Goal: Task Accomplishment & Management: Complete application form

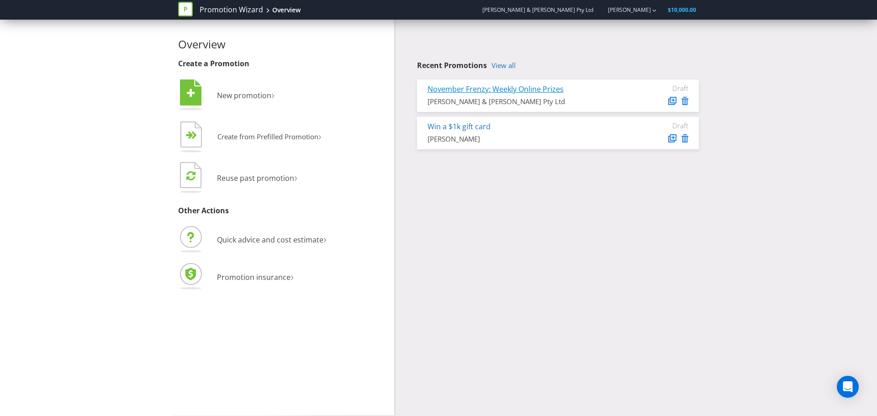
click at [486, 87] on link "November Frenzy: Weekly Online Prizes" at bounding box center [496, 89] width 136 height 10
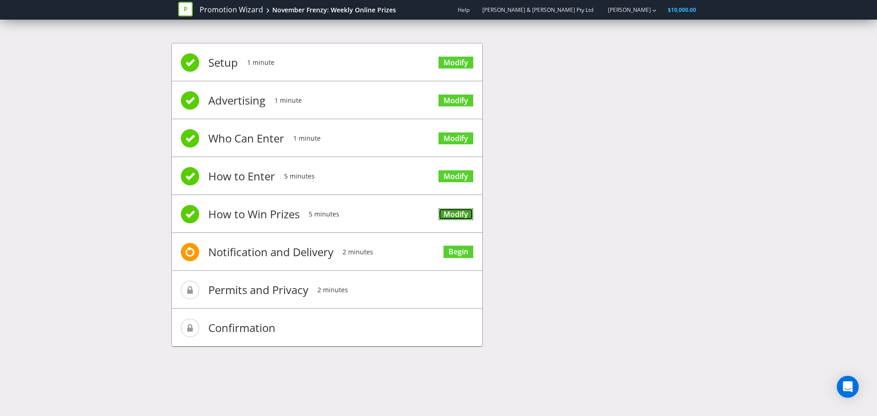
click at [453, 217] on link "Modify" at bounding box center [456, 214] width 35 height 12
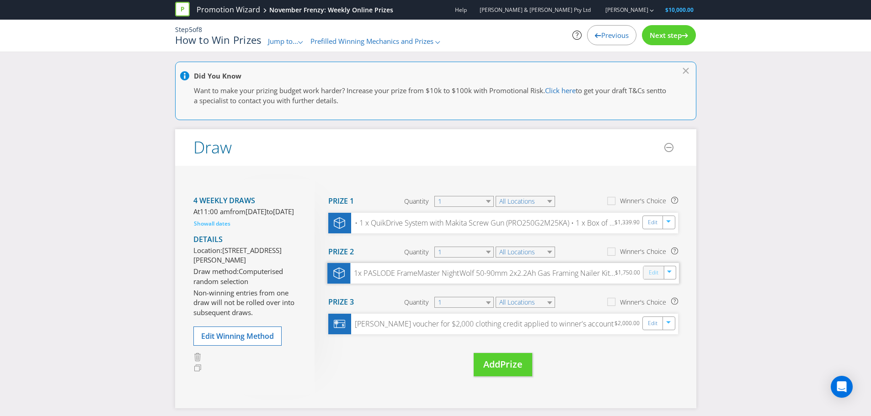
click at [654, 277] on link "Edit" at bounding box center [653, 273] width 10 height 11
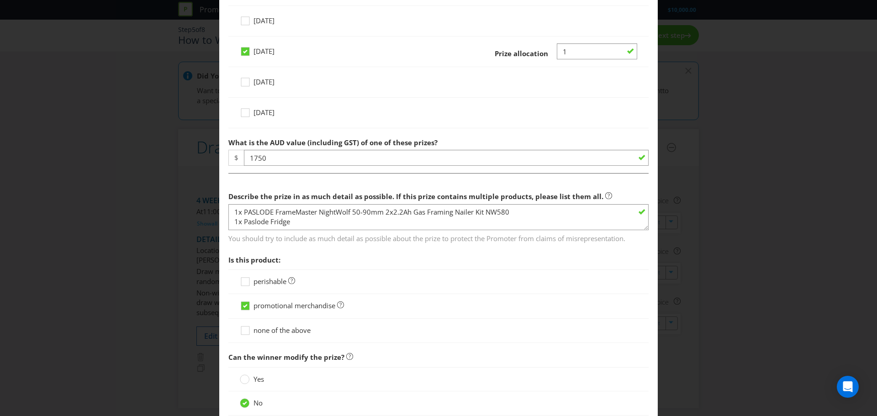
scroll to position [411, 0]
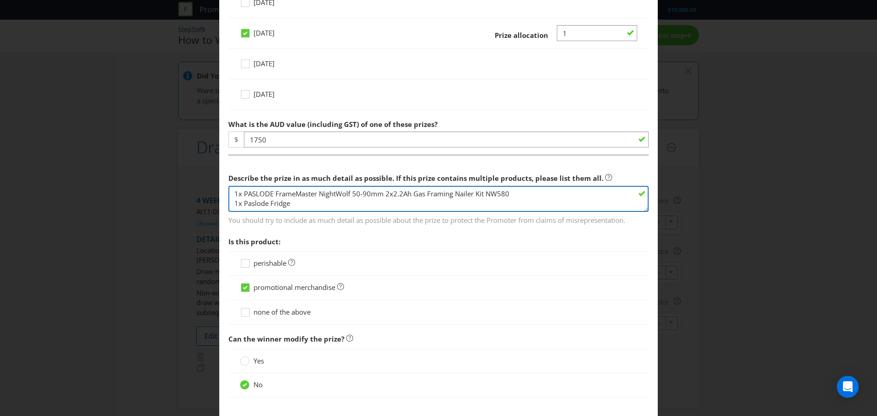
click at [328, 202] on textarea "1x PASLODE FrameMaster NightWolf 50-90mm 2x2.2Ah Gas Framing Nailer Kit NW580 1…" at bounding box center [439, 199] width 420 height 26
click at [277, 202] on textarea "1x PASLODE FrameMaster NightWolf 50-90mm 2x2.2Ah Gas Framing Nailer Kit NW580 1…" at bounding box center [439, 199] width 420 height 26
click at [294, 207] on textarea "1x PASLODE FrameMaster NightWolf 50-90mm 2x2.2Ah Gas Framing Nailer Kit NW580 1…" at bounding box center [439, 199] width 420 height 26
drag, startPoint x: 294, startPoint y: 207, endPoint x: 266, endPoint y: 206, distance: 27.5
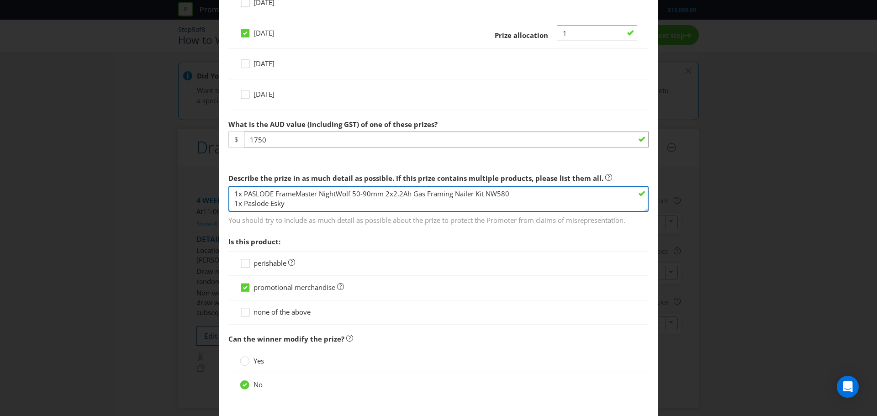
click at [267, 206] on textarea "1x PASLODE FrameMaster NightWolf 50-90mm 2x2.2Ah Gas Framing Nailer Kit NW580 1…" at bounding box center [439, 199] width 420 height 26
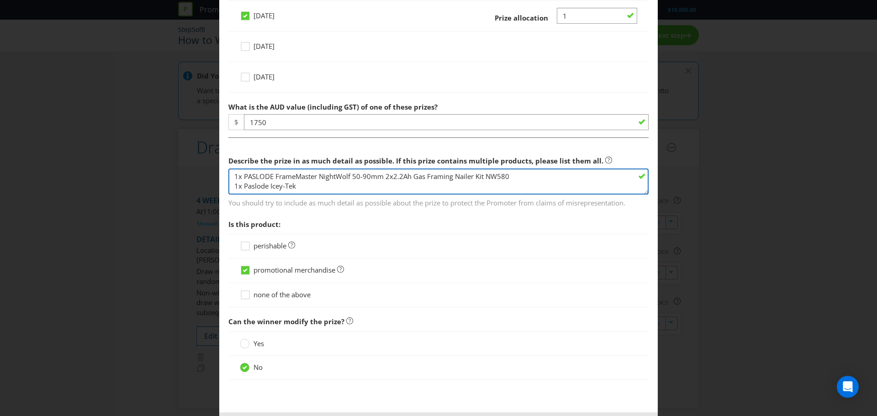
scroll to position [457, 0]
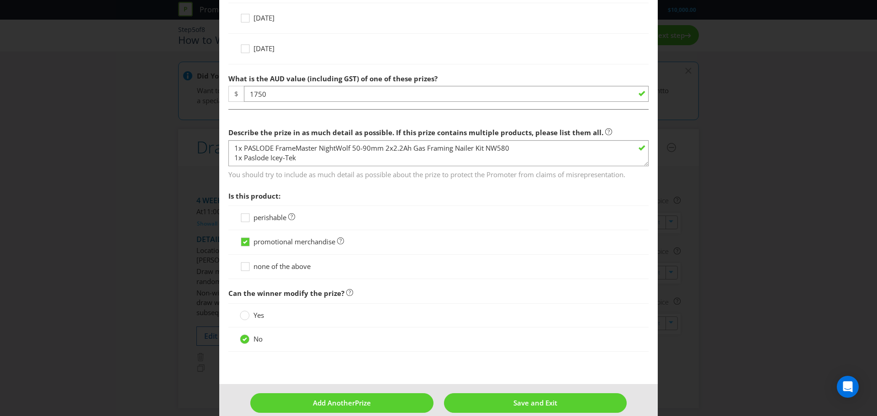
click at [341, 186] on section "Describe the prize in as much detail as possible. If this prize contains multip…" at bounding box center [439, 201] width 420 height 156
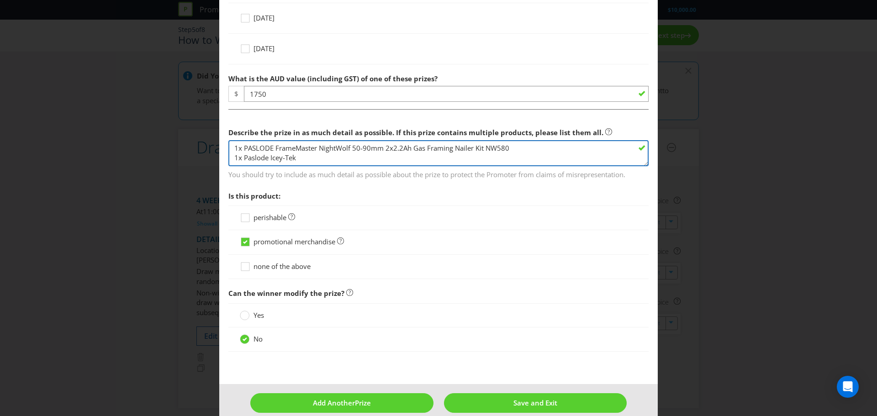
click at [318, 160] on textarea "1x PASLODE FrameMaster NightWolf 50-90mm 2x2.2Ah Gas Framing Nailer Kit NW580 1…" at bounding box center [439, 153] width 420 height 26
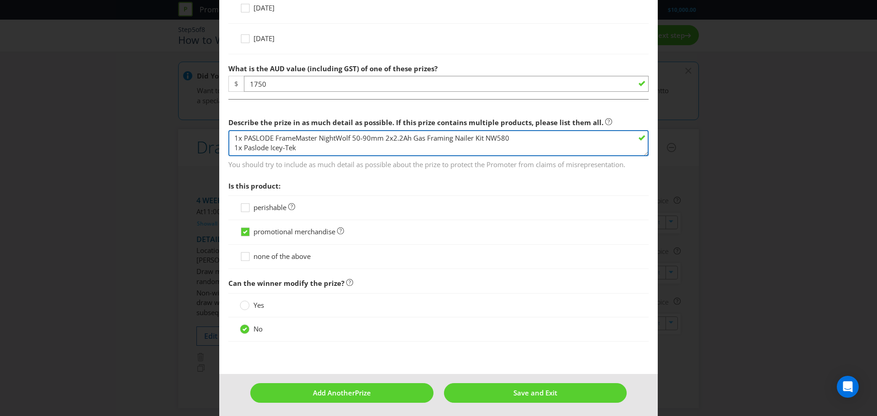
scroll to position [470, 0]
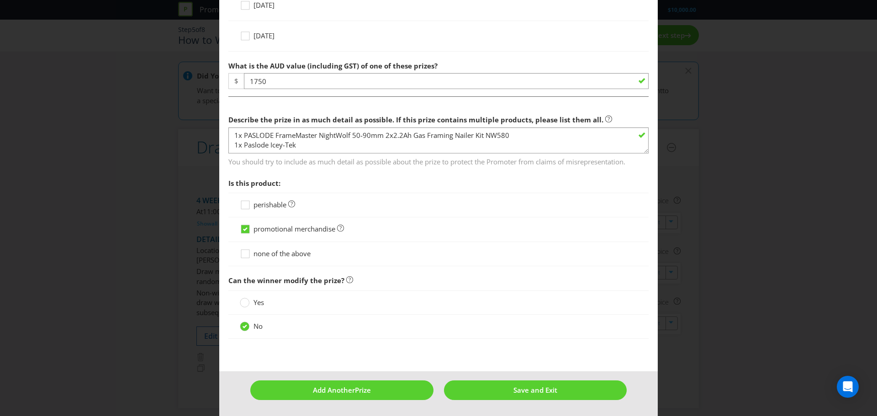
click at [314, 188] on span "Is this product:" at bounding box center [439, 183] width 420 height 19
click at [306, 165] on span "You should try to include as much detail as possible about the prize to protect…" at bounding box center [439, 160] width 420 height 13
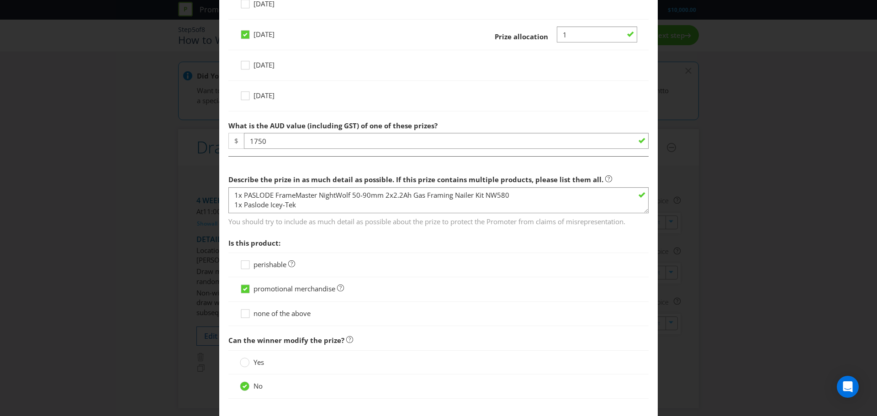
scroll to position [424, 0]
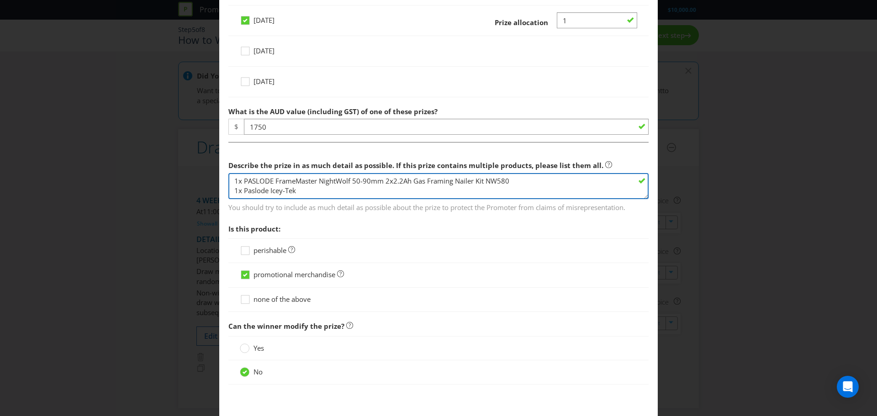
click at [372, 193] on textarea "1x PASLODE FrameMaster NightWolf 50-90mm 2x2.2Ah Gas Framing Nailer Kit NW580 1…" at bounding box center [439, 186] width 420 height 26
click at [255, 192] on textarea "1x PASLODE FrameMaster NightWolf 50-90mm 2x2.2Ah Gas Framing Nailer Kit NW580 1…" at bounding box center [439, 186] width 420 height 26
click at [239, 183] on textarea "1x PASLODE FrameMaster NightWolf 50-90mm 2x2.2Ah Gas Framing Nailer Kit NW580 1…" at bounding box center [439, 186] width 420 height 26
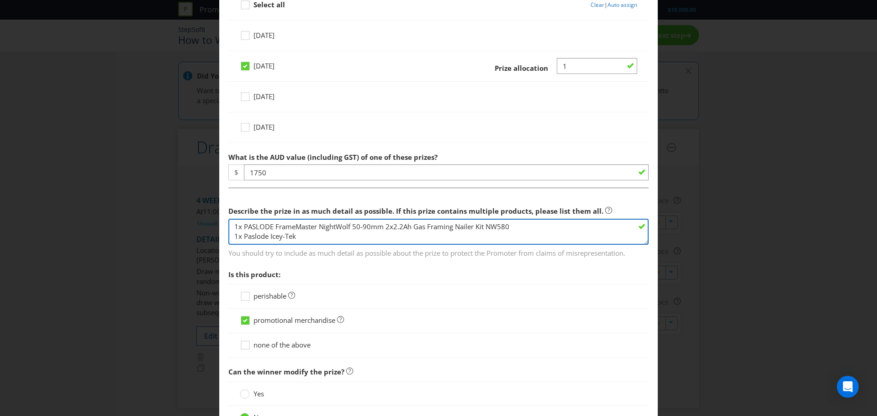
click at [528, 228] on textarea "1x PASLODE FrameMaster NightWolf 50-90mm 2x2.2Ah Gas Framing Nailer Kit NW580 1…" at bounding box center [439, 232] width 420 height 26
click at [239, 235] on textarea "1x PASLODE FrameMaster NightWolf 50-90mm 2x2.2Ah Gas Framing Nailer Kit NW580 1…" at bounding box center [439, 232] width 420 height 26
click at [234, 235] on textarea "1x PASLODE FrameMaster NightWolf 50-90mm 2x2.2Ah Gas Framing Nailer Kit NW580 1…" at bounding box center [439, 232] width 420 height 26
click at [254, 239] on textarea "1x PASLODE FrameMaster NightWolf 50-90mm 2x2.2Ah Gas Framing Nailer Kit NW580 1…" at bounding box center [439, 232] width 420 height 26
click at [246, 224] on textarea "1x PASLODE FrameMaster NightWolf 50-90mm 2x2.2Ah Gas Framing Nailer Kit NW580 1…" at bounding box center [439, 232] width 420 height 26
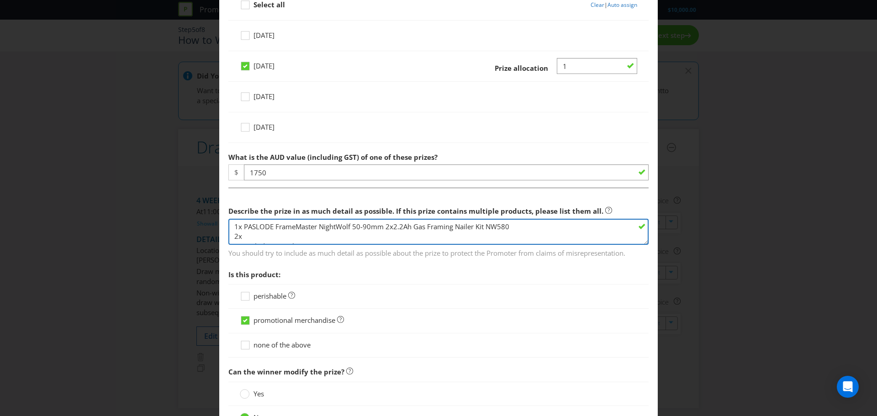
click at [248, 240] on textarea "1x PASLODE FrameMaster NightWolf 50-90mm 2x2.2Ah Gas Framing Nailer Kit NW580 1…" at bounding box center [439, 232] width 420 height 26
paste textarea "of Paslode 75X3.06mm NightWolf Bright D-Head Smooth Nail 3000"
click at [249, 235] on textarea "1x PASLODE FrameMaster NightWolf 50-90mm 2x2.2Ah Gas Framing Nailer Kit NW580 1…" at bounding box center [439, 232] width 420 height 26
click at [252, 235] on textarea "1x PASLODE FrameMaster NightWolf 50-90mm 2x2.2Ah Gas Framing Nailer Kit NW580 1…" at bounding box center [439, 232] width 420 height 26
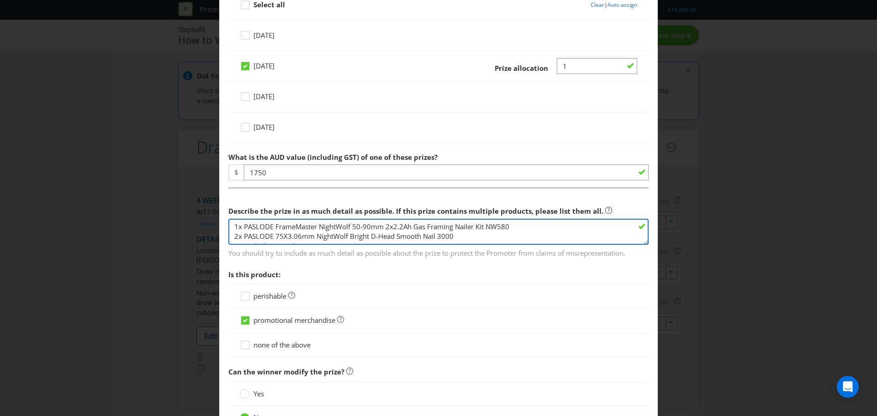
scroll to position [10, 0]
click at [254, 234] on textarea "1x PASLODE FrameMaster NightWolf 50-90mm 2x2.2Ah Gas Framing Nailer Kit NW580 1…" at bounding box center [439, 232] width 420 height 26
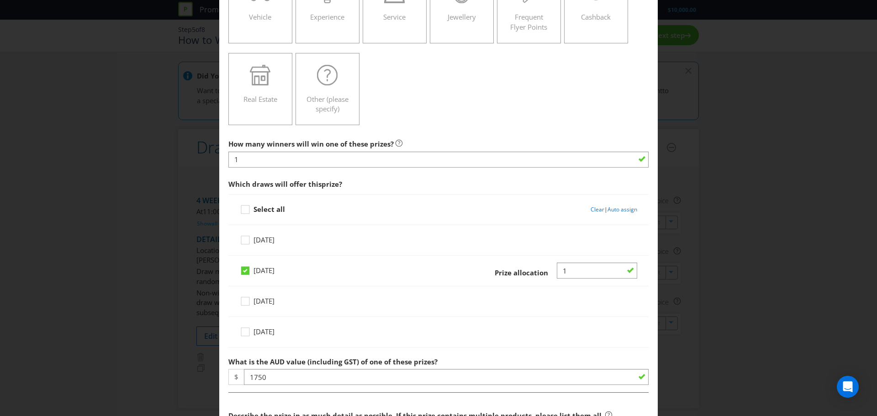
scroll to position [241, 0]
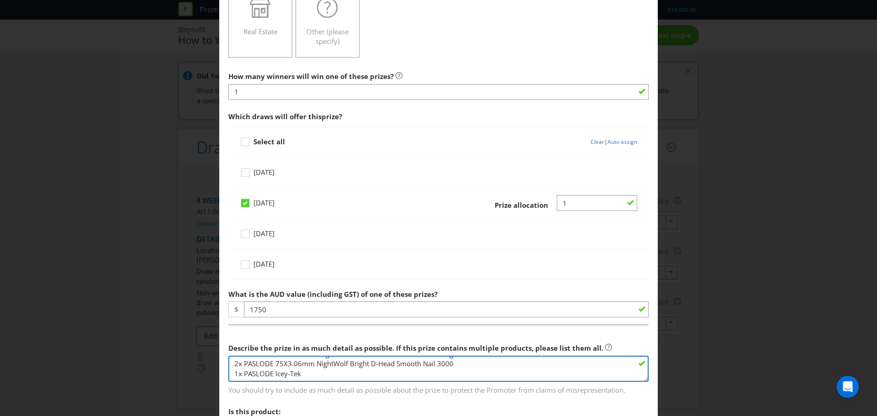
type textarea "1x PASLODE FrameMaster NightWolf 50-90mm 2x2.2Ah Gas Framing Nailer Kit NW580 2…"
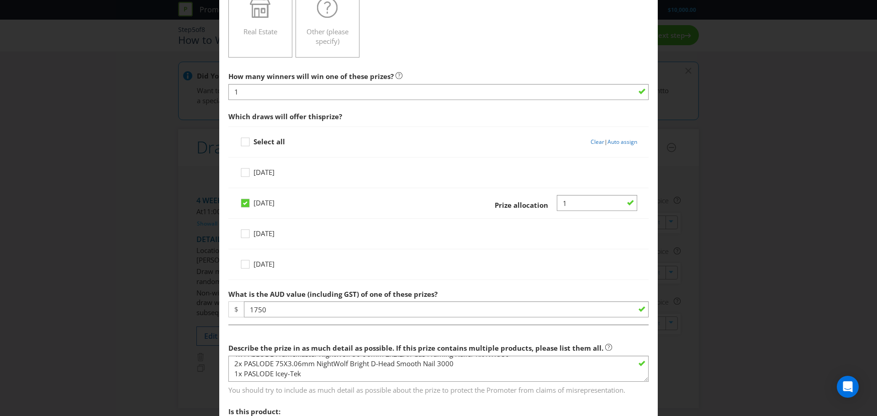
click at [303, 317] on div at bounding box center [439, 317] width 420 height 1
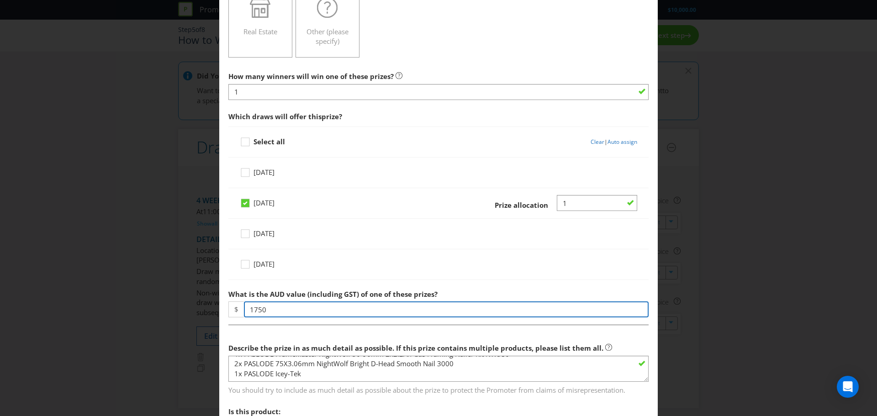
click at [300, 308] on input "1750" at bounding box center [446, 310] width 405 height 16
type input "1978"
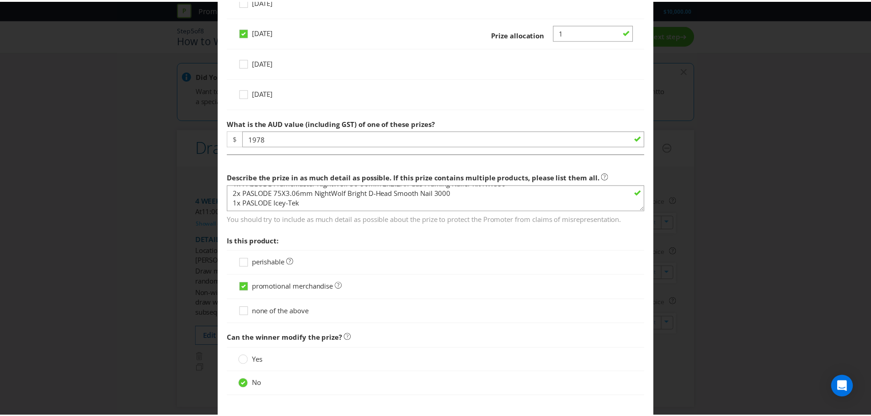
scroll to position [470, 0]
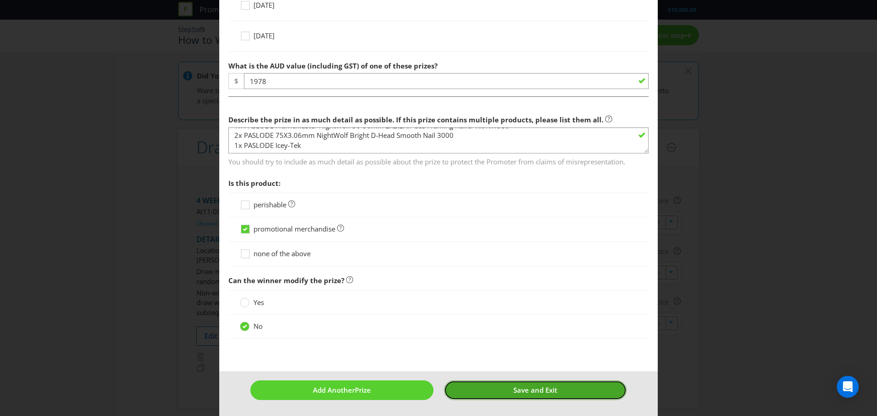
click at [540, 395] on button "Save and Exit" at bounding box center [535, 391] width 183 height 20
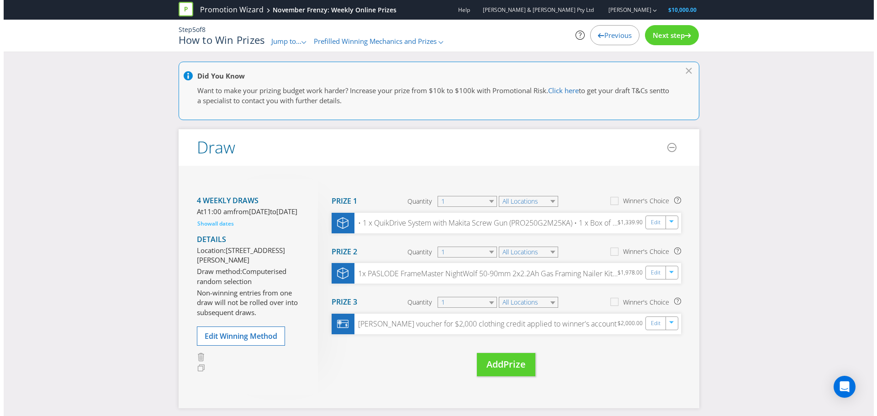
scroll to position [150, 0]
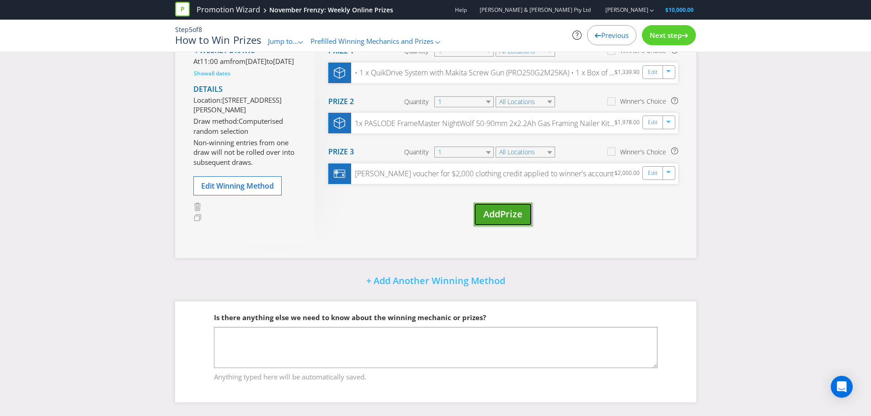
click at [506, 214] on span "Prize" at bounding box center [511, 214] width 22 height 12
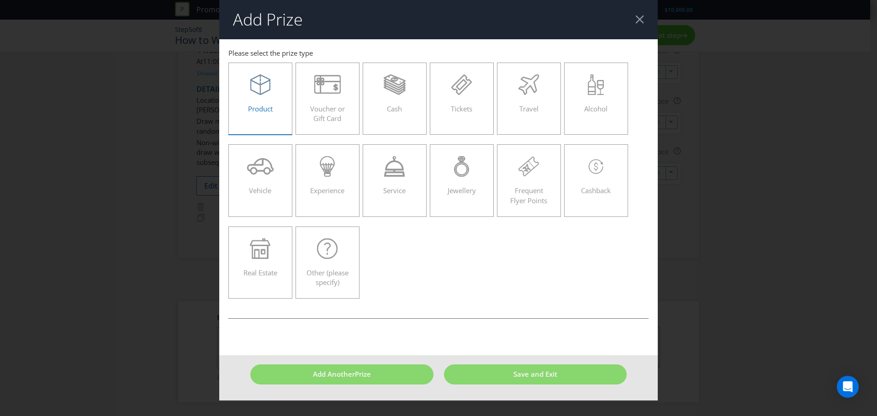
click at [257, 85] on icon at bounding box center [260, 84] width 20 height 21
click at [0, 0] on input "Product" at bounding box center [0, 0] width 0 height 0
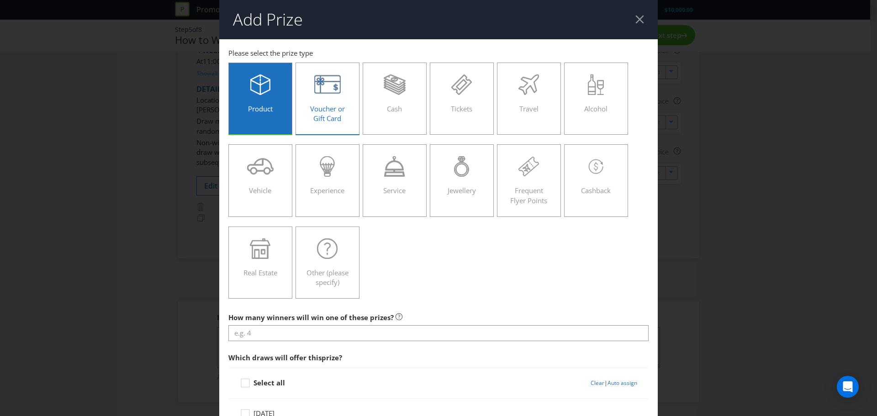
click at [336, 110] on span "Voucher or Gift Card" at bounding box center [327, 113] width 35 height 19
click at [0, 0] on input "Voucher or Gift Card" at bounding box center [0, 0] width 0 height 0
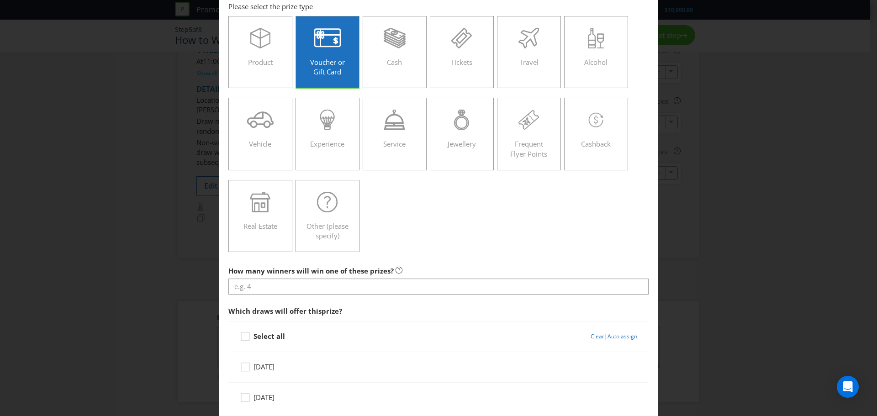
scroll to position [91, 0]
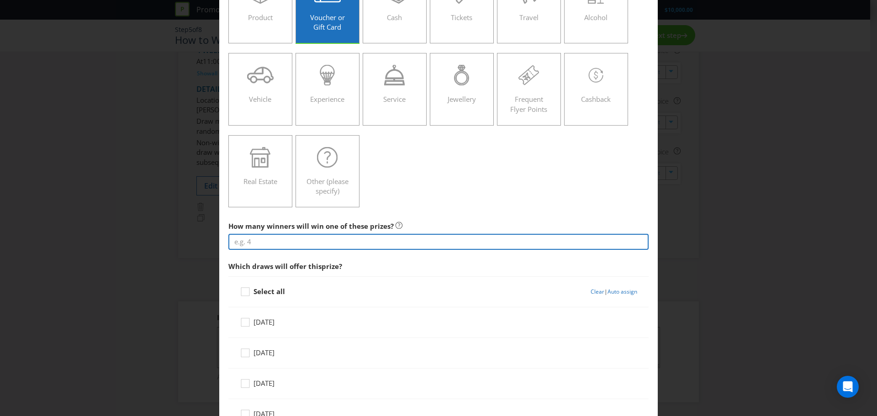
click at [283, 241] on input "number" at bounding box center [439, 242] width 420 height 16
click at [283, 239] on input "number" at bounding box center [439, 242] width 420 height 16
click at [283, 244] on input "number" at bounding box center [439, 242] width 420 height 16
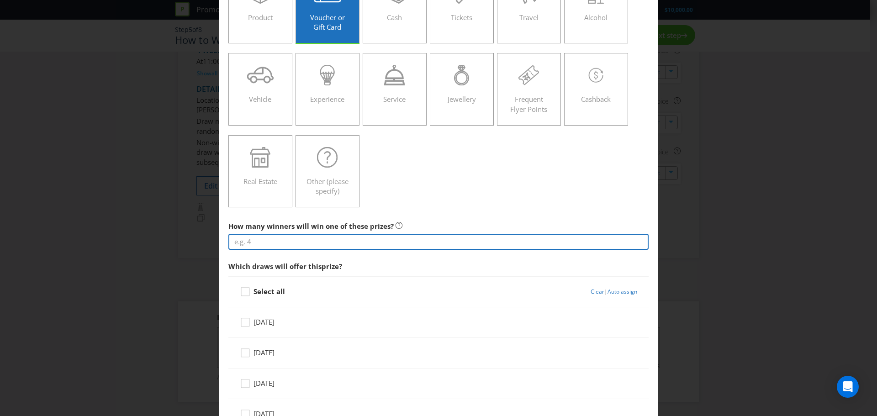
click at [328, 239] on input "number" at bounding box center [439, 242] width 420 height 16
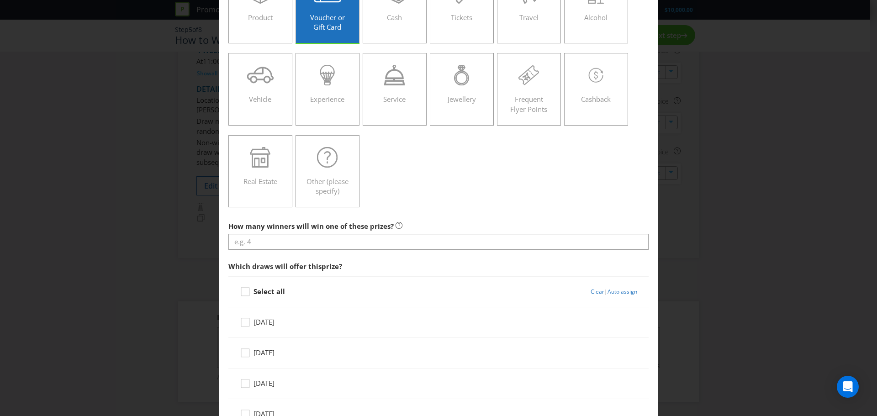
click at [431, 207] on div "Product Voucher or Gift Card Cash Tickets Travel Alcohol Vehicle Experience Ser…" at bounding box center [439, 90] width 420 height 246
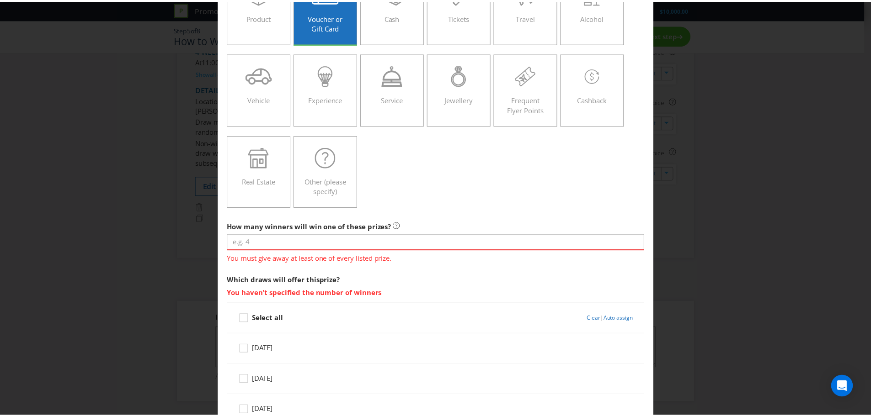
scroll to position [0, 0]
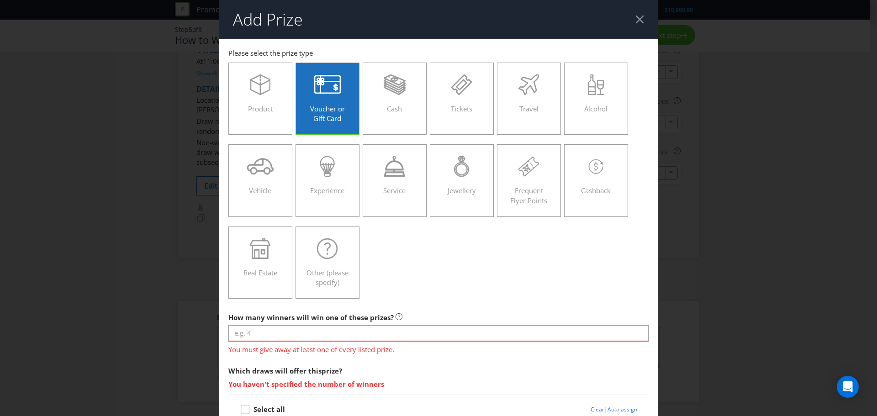
click at [638, 16] on div at bounding box center [640, 19] width 9 height 9
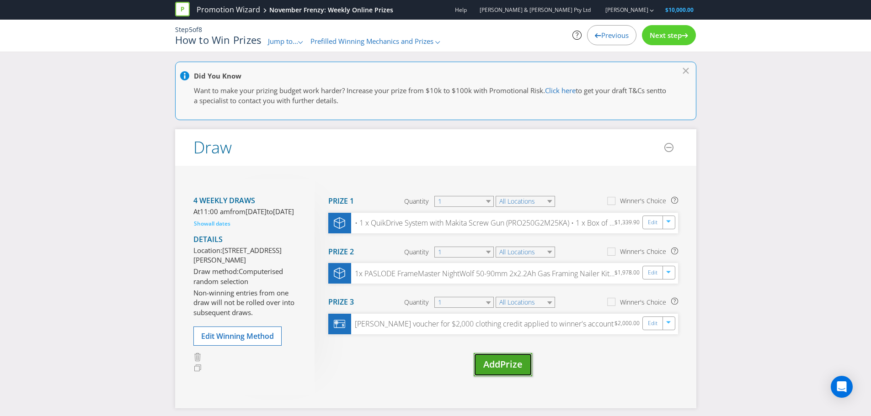
click at [479, 360] on button "Add Prize" at bounding box center [502, 364] width 58 height 23
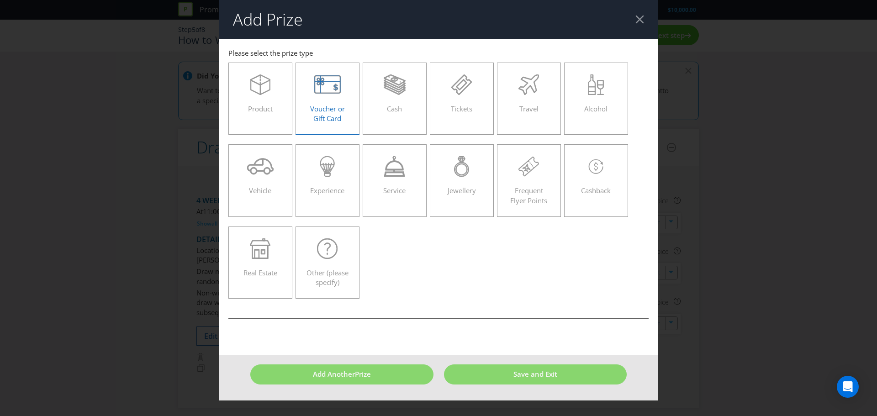
click at [319, 107] on span "Voucher or Gift Card" at bounding box center [327, 113] width 35 height 19
click at [0, 0] on input "Voucher or Gift Card" at bounding box center [0, 0] width 0 height 0
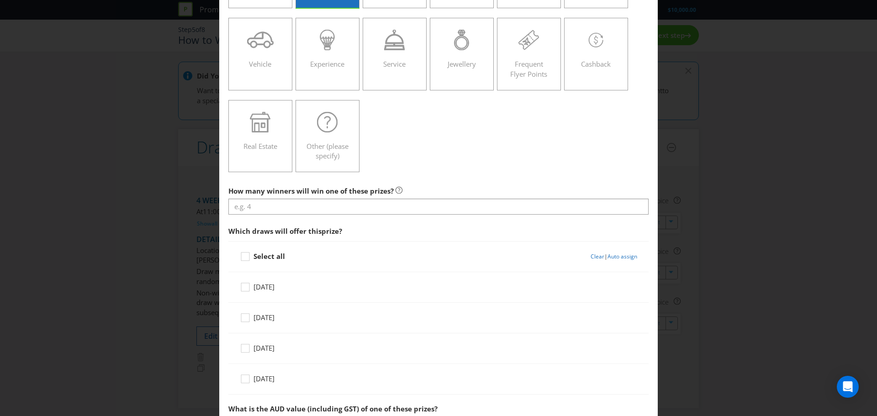
scroll to position [137, 0]
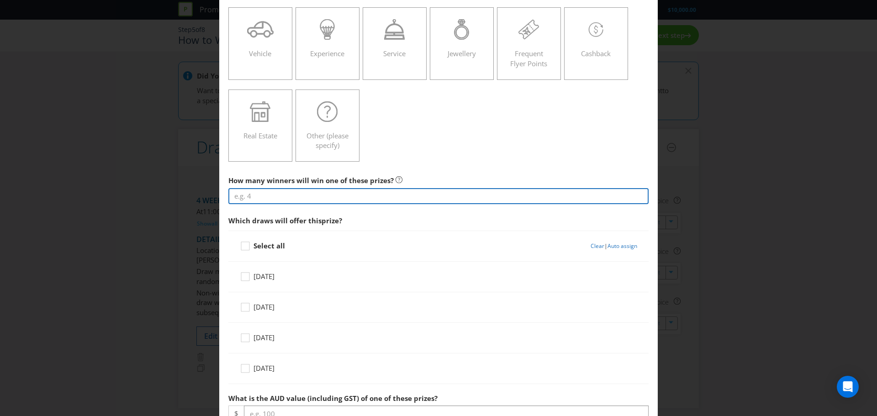
click at [282, 197] on input "number" at bounding box center [439, 196] width 420 height 16
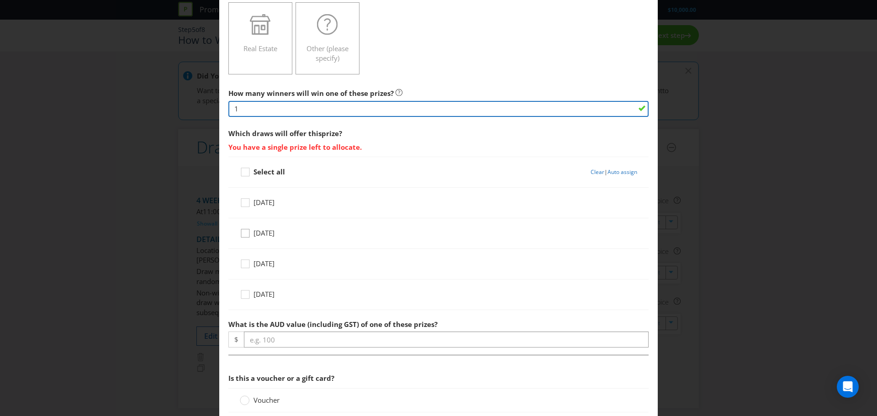
scroll to position [229, 0]
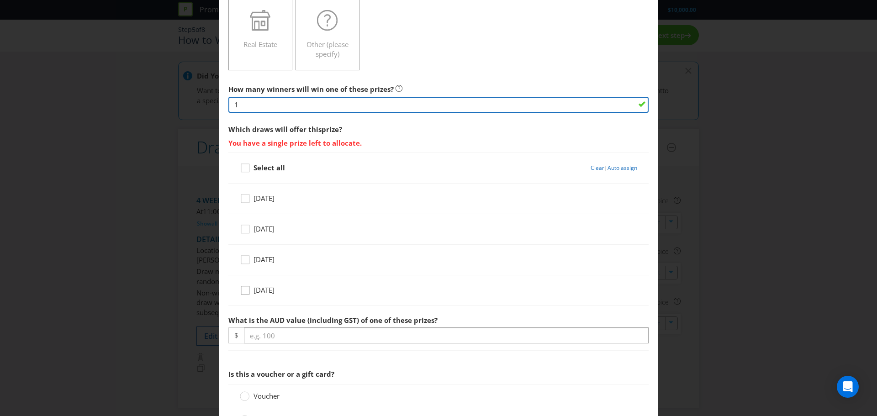
type input "1"
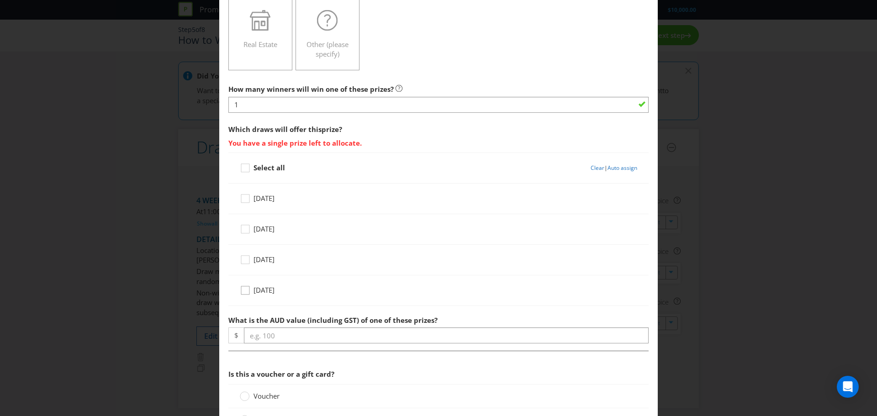
click at [243, 291] on icon at bounding box center [247, 293] width 14 height 14
click at [0, 0] on input "[DATE]" at bounding box center [0, 0] width 0 height 0
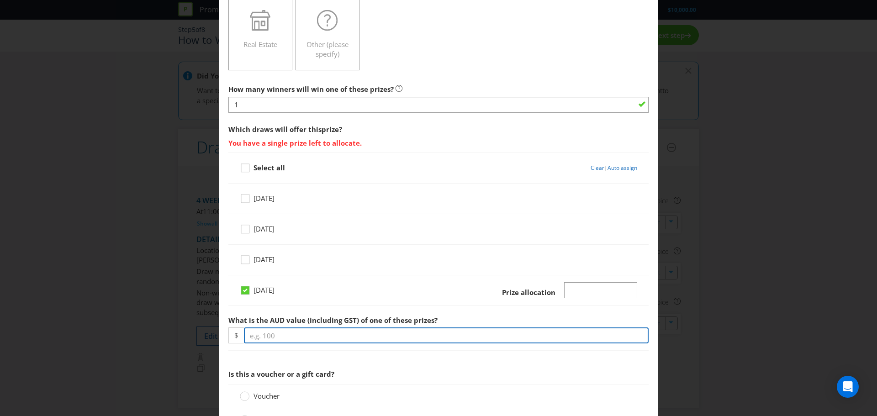
click at [270, 335] on input "number" at bounding box center [446, 336] width 405 height 16
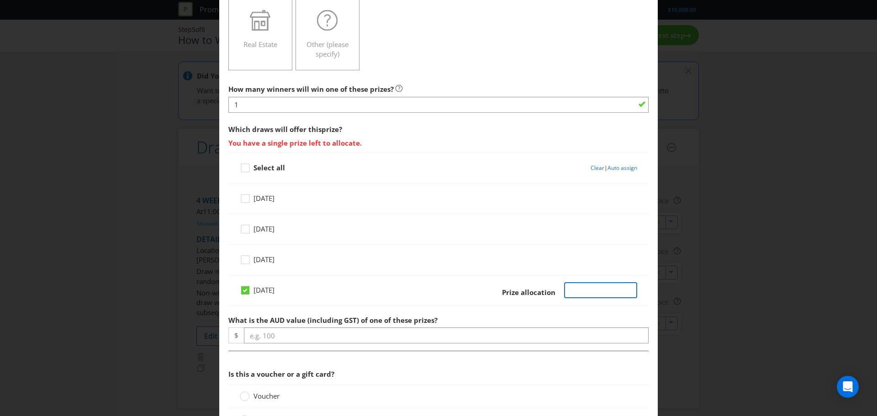
click at [622, 292] on input "Number" at bounding box center [601, 290] width 74 height 16
type input "7"
type input "2"
type input "1"
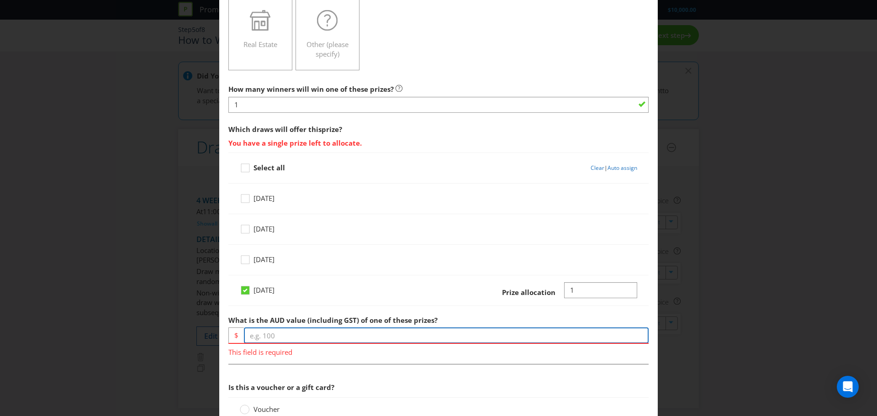
click at [356, 338] on div "What is the AUD value (including GST) of one of these prizes? $ This field is r…" at bounding box center [439, 334] width 420 height 46
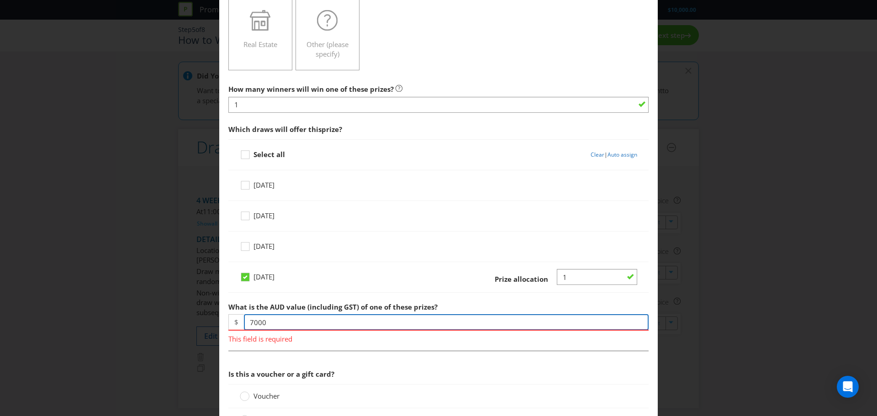
scroll to position [320, 0]
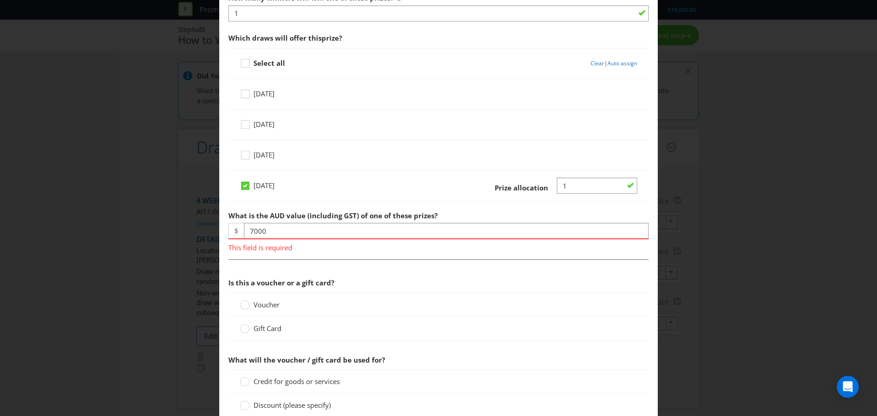
click at [341, 321] on div "How many winners will win one of these prizes? 1 Which draws will offer this pr…" at bounding box center [439, 412] width 420 height 846
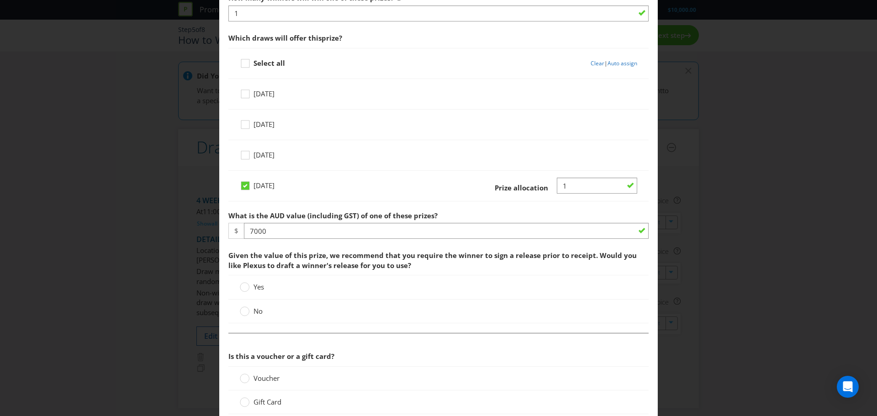
click at [268, 267] on span "Given the value of this prize, we recommend that you require the winner to sign…" at bounding box center [433, 260] width 409 height 19
click at [246, 290] on circle at bounding box center [244, 287] width 9 height 9
click at [0, 0] on input "Yes" at bounding box center [0, 0] width 0 height 0
click at [246, 290] on circle at bounding box center [244, 287] width 9 height 9
click at [0, 0] on input "Yes" at bounding box center [0, 0] width 0 height 0
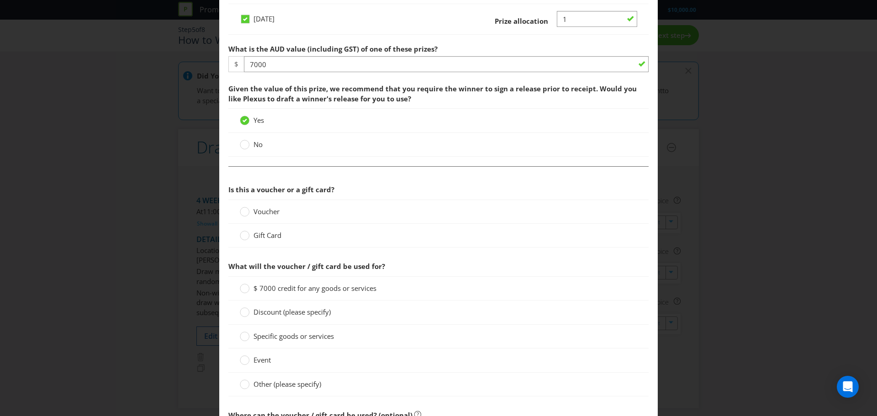
scroll to position [503, 0]
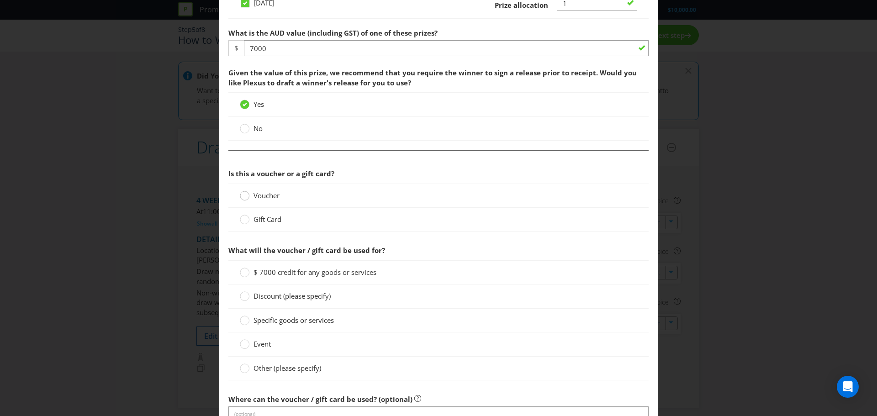
click at [240, 198] on circle at bounding box center [244, 195] width 9 height 9
click at [0, 0] on input "Voucher" at bounding box center [0, 0] width 0 height 0
click at [245, 223] on circle at bounding box center [244, 219] width 9 height 9
click at [0, 0] on input "Gift Card" at bounding box center [0, 0] width 0 height 0
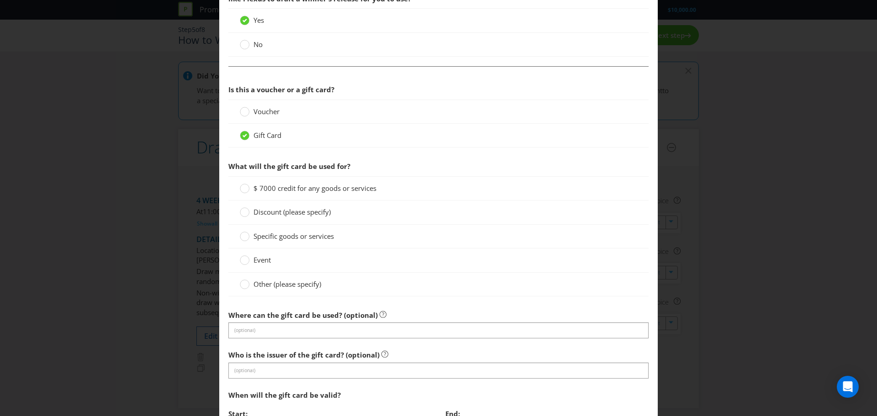
scroll to position [594, 0]
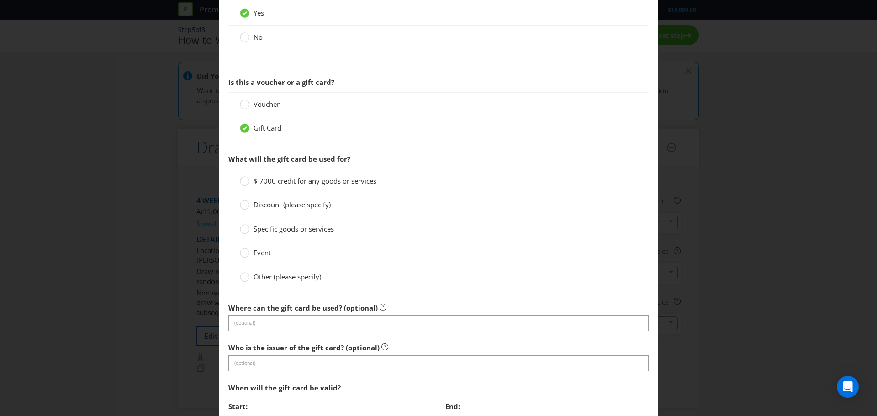
click at [262, 107] on span "Voucher" at bounding box center [267, 104] width 26 height 9
click at [0, 0] on input "Voucher" at bounding box center [0, 0] width 0 height 0
click at [260, 132] on span "Gift Card" at bounding box center [268, 127] width 28 height 9
click at [0, 0] on input "Gift Card" at bounding box center [0, 0] width 0 height 0
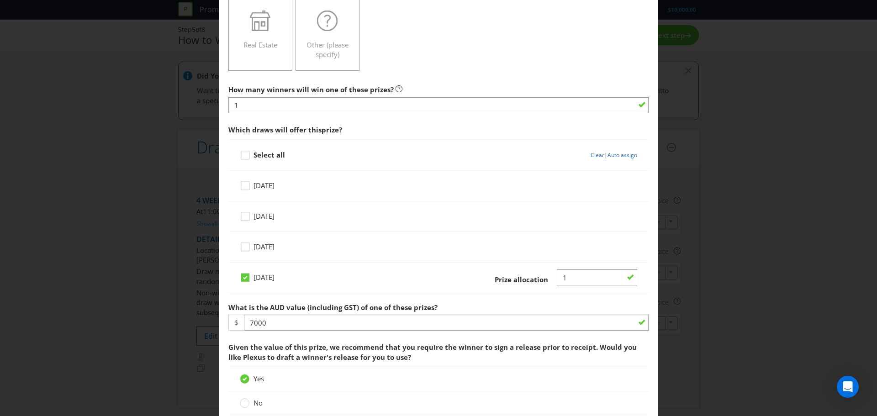
scroll to position [229, 0]
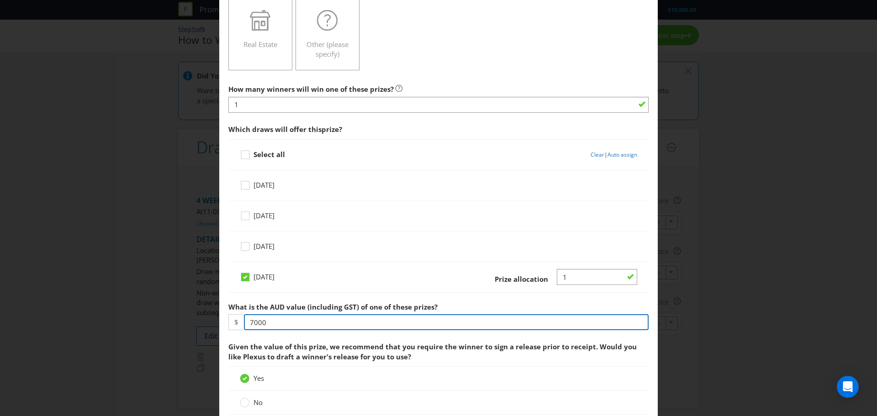
click at [277, 329] on input "7000" at bounding box center [446, 322] width 405 height 16
click at [277, 328] on input "7000" at bounding box center [446, 322] width 405 height 16
drag, startPoint x: 277, startPoint y: 323, endPoint x: 166, endPoint y: 321, distance: 110.6
click at [166, 321] on div "Add Prize Victoria Please select the prize type Product Voucher or Gift Card Ca…" at bounding box center [438, 208] width 877 height 416
type input "5000"
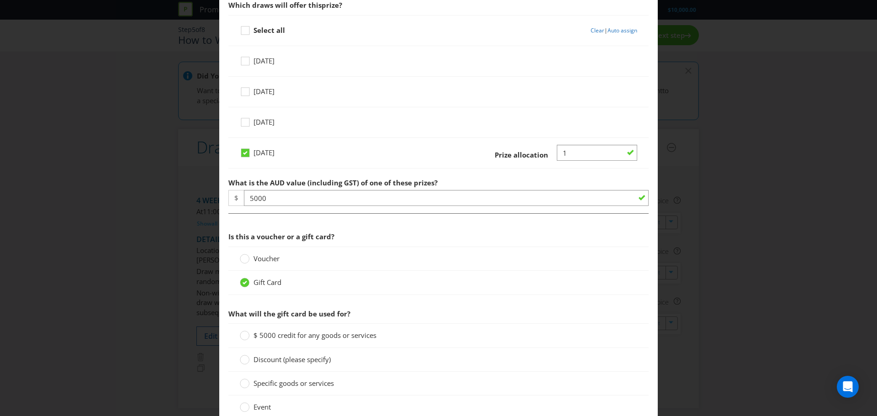
scroll to position [366, 0]
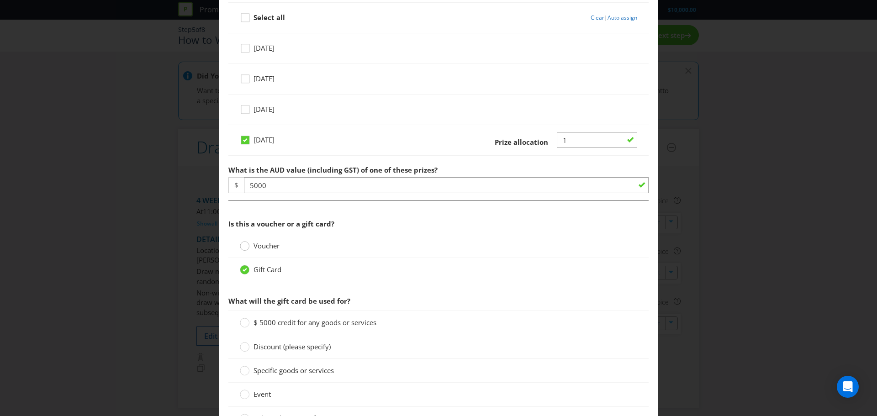
click at [247, 249] on icon at bounding box center [245, 246] width 10 height 10
click at [0, 0] on input "Voucher" at bounding box center [0, 0] width 0 height 0
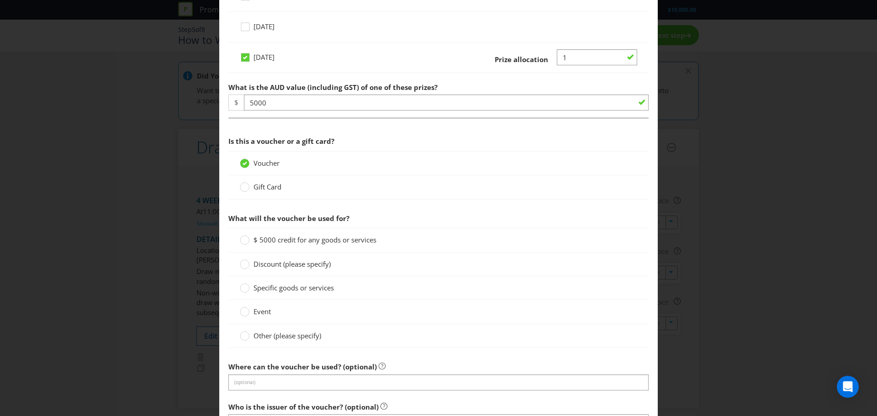
scroll to position [457, 0]
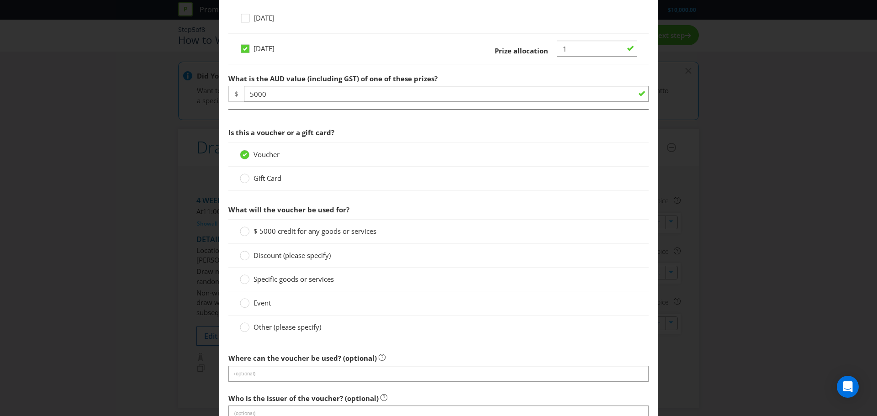
click at [254, 330] on span "Other (please specify)" at bounding box center [288, 327] width 68 height 9
click at [0, 0] on input "Other (please specify)" at bounding box center [0, 0] width 0 height 0
click at [265, 279] on span "Specific goods or services" at bounding box center [294, 279] width 80 height 9
click at [0, 0] on input "Specific goods or services" at bounding box center [0, 0] width 0 height 0
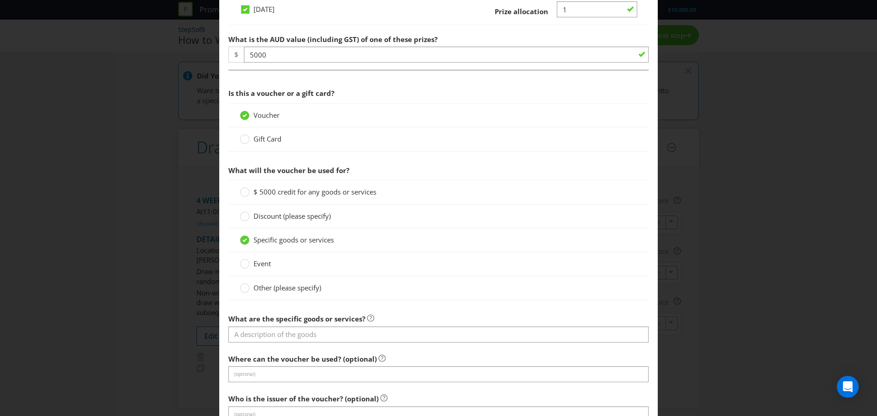
scroll to position [548, 0]
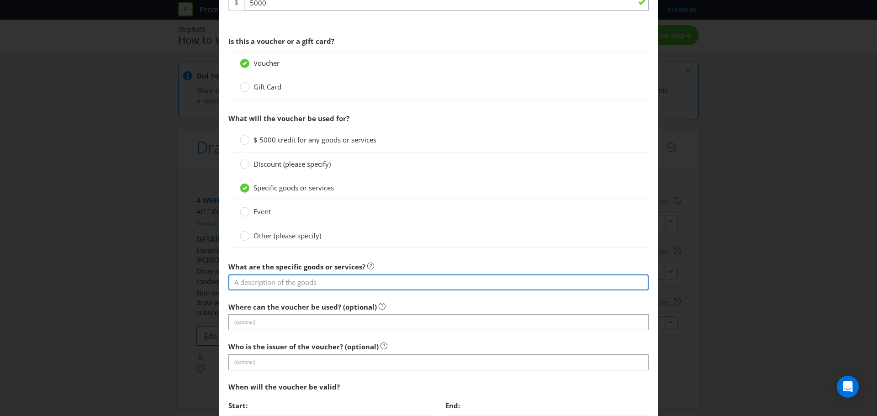
click at [282, 284] on input "text" at bounding box center [439, 283] width 420 height 16
type input "[PERSON_NAME] Cladding Package"
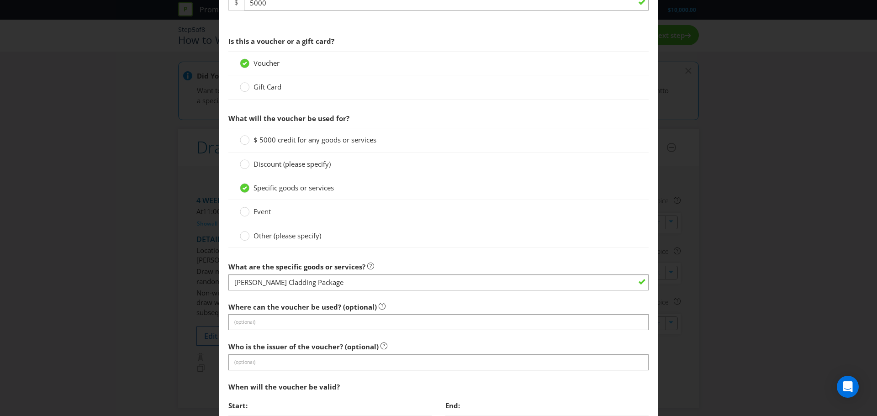
click at [266, 330] on div at bounding box center [439, 330] width 420 height 1
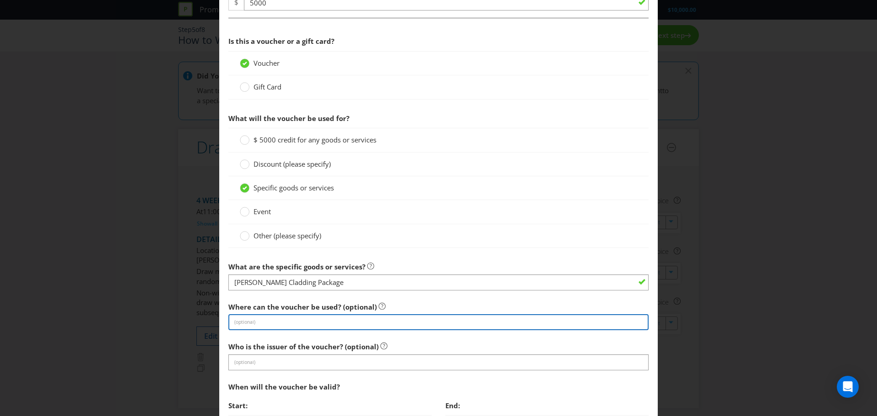
click at [265, 329] on input "text" at bounding box center [439, 322] width 420 height 16
type input "B"
type input "A"
click at [444, 316] on input "All [PERSON_NAME] stores or online via [DOMAIN_NAME][PERSON_NAME]" at bounding box center [439, 322] width 420 height 16
drag, startPoint x: 439, startPoint y: 319, endPoint x: 289, endPoint y: 319, distance: 149.4
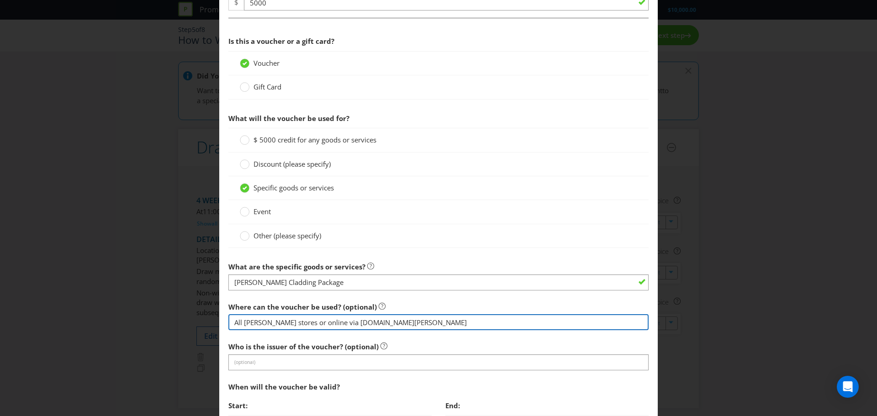
click at [289, 319] on input "All [PERSON_NAME] stores or online via [DOMAIN_NAME][PERSON_NAME]" at bounding box center [439, 322] width 420 height 16
drag, startPoint x: 291, startPoint y: 320, endPoint x: 434, endPoint y: 325, distance: 143.6
click at [434, 325] on input "All [PERSON_NAME] stores (excluding online via [DOMAIN_NAME][PERSON_NAME])" at bounding box center [439, 322] width 420 height 16
type input "All [PERSON_NAME] stores or online via [DOMAIN_NAME][PERSON_NAME]"
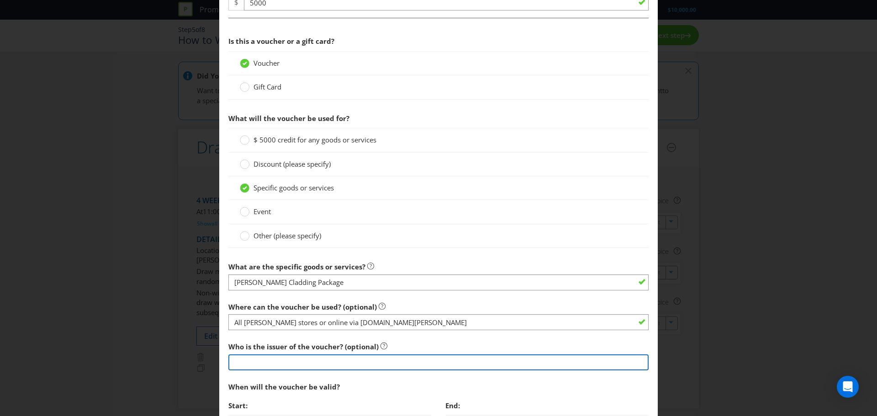
click at [325, 356] on input "text" at bounding box center [439, 363] width 420 height 16
type input "[PERSON_NAME]"
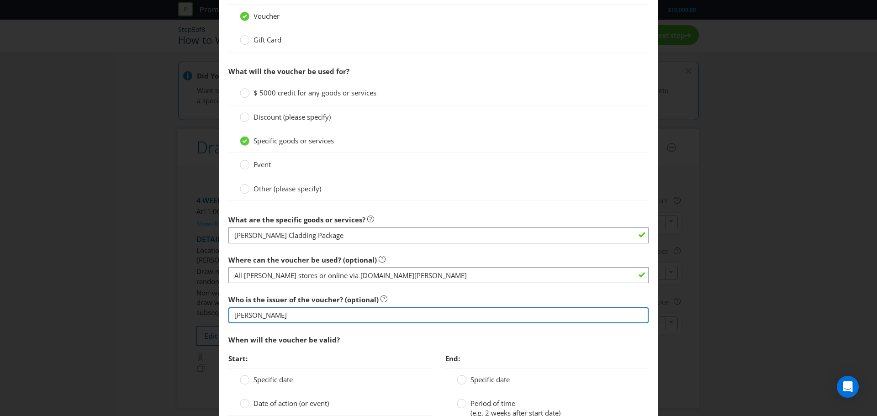
scroll to position [640, 0]
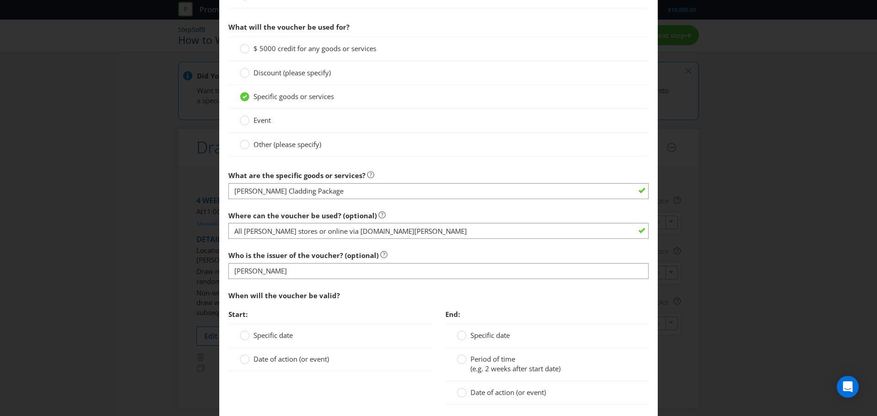
click at [255, 336] on span "Specific date" at bounding box center [273, 335] width 39 height 9
click at [0, 0] on input "Specific date" at bounding box center [0, 0] width 0 height 0
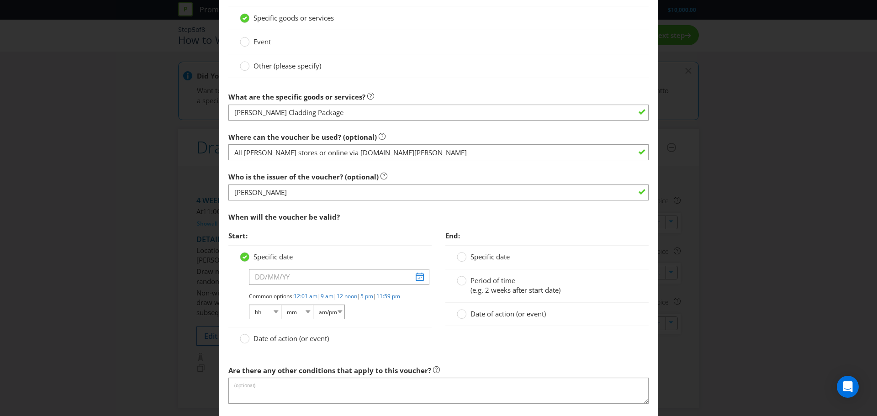
scroll to position [731, 0]
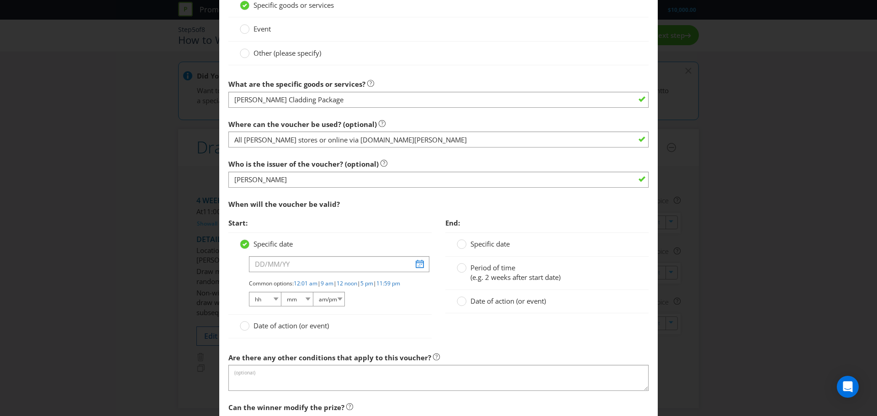
click at [250, 331] on label "Date of action (or event)" at bounding box center [285, 326] width 91 height 10
click at [0, 0] on input "Date of action (or event)" at bounding box center [0, 0] width 0 height 0
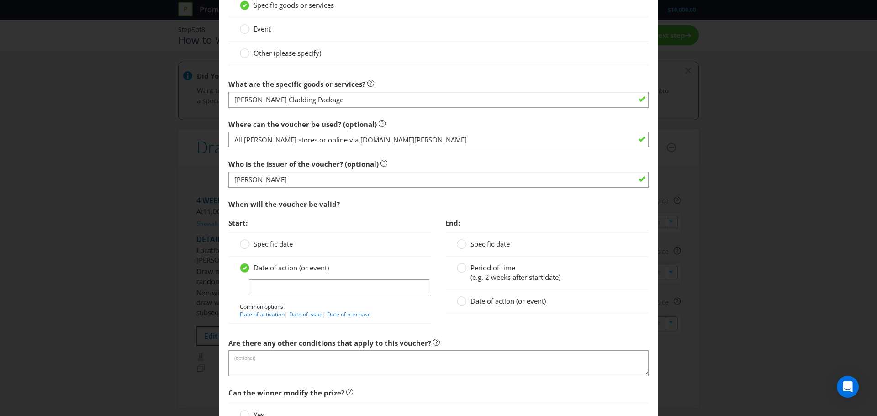
click at [489, 268] on span "Period of time" at bounding box center [493, 267] width 45 height 9
click at [0, 0] on input "Period of time (e.g. 2 weeks after start date)" at bounding box center [0, 0] width 0 height 0
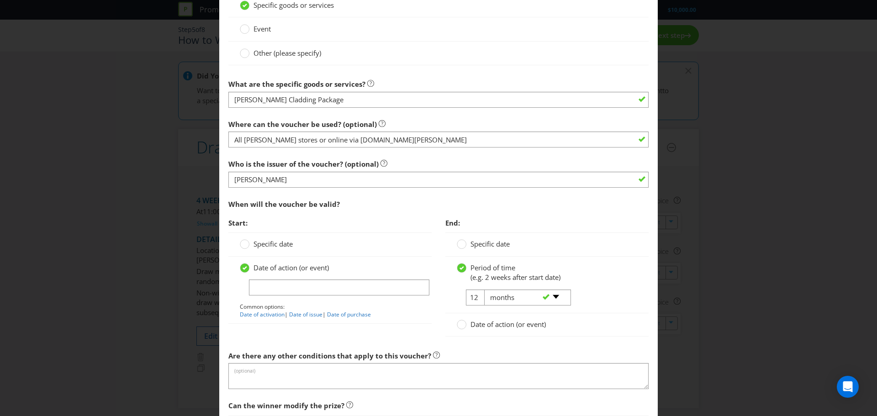
click at [377, 320] on div "Date of action (or event) Common options: Date of activation | Date of issue | …" at bounding box center [330, 290] width 203 height 67
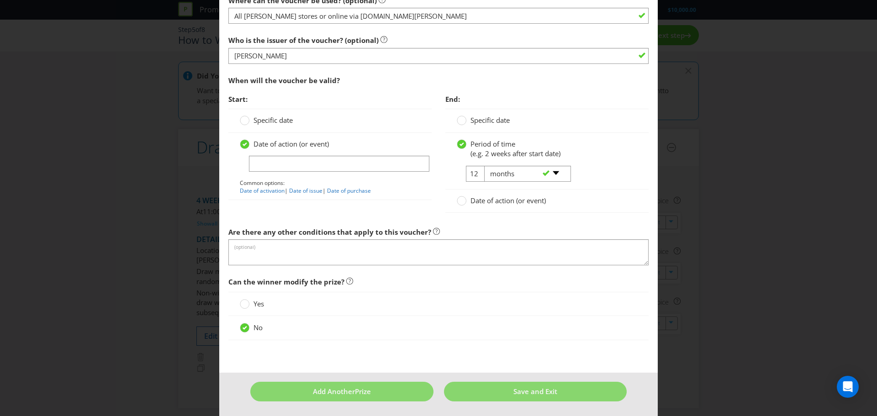
scroll to position [856, 0]
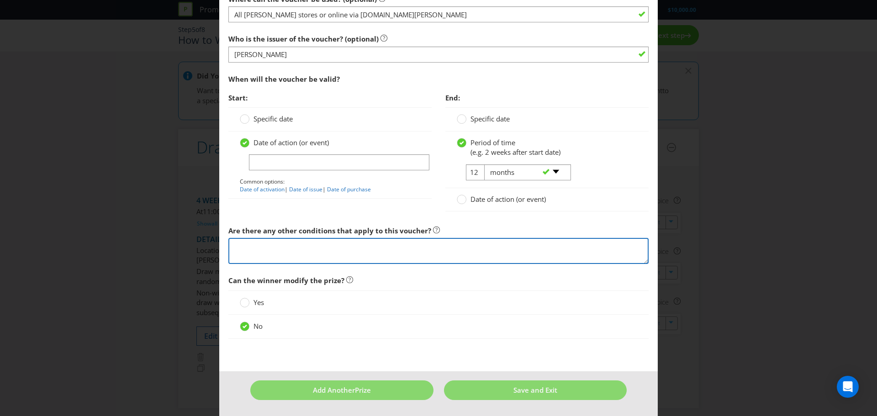
click at [339, 257] on textarea at bounding box center [439, 251] width 420 height 26
click at [310, 255] on textarea at bounding box center [439, 251] width 420 height 26
type textarea "M"
type textarea "Voucher must be redeemed against in-stock [PERSON_NAME] range at [GEOGRAPHIC_DA…"
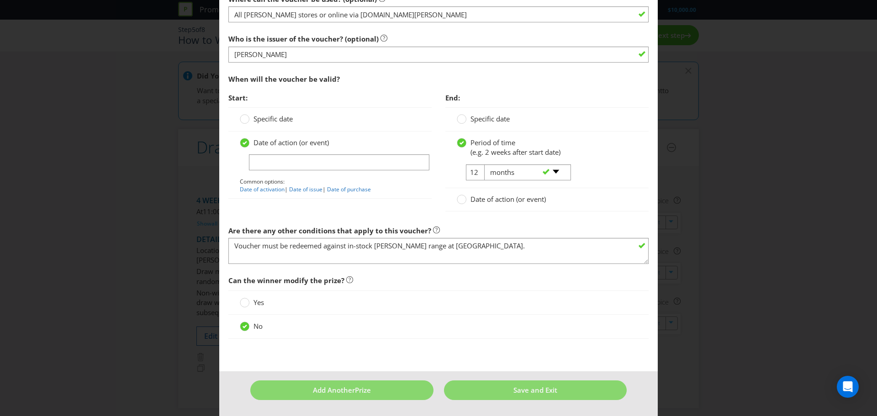
click at [251, 304] on label "Yes" at bounding box center [253, 303] width 26 height 10
click at [0, 0] on input "Yes" at bounding box center [0, 0] width 0 height 0
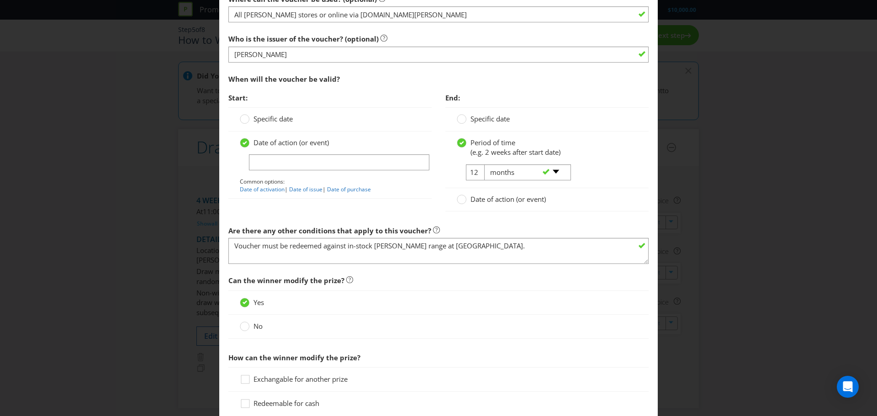
click at [248, 335] on div "No" at bounding box center [439, 327] width 420 height 24
click at [247, 326] on circle at bounding box center [244, 326] width 9 height 9
click at [0, 0] on input "No" at bounding box center [0, 0] width 0 height 0
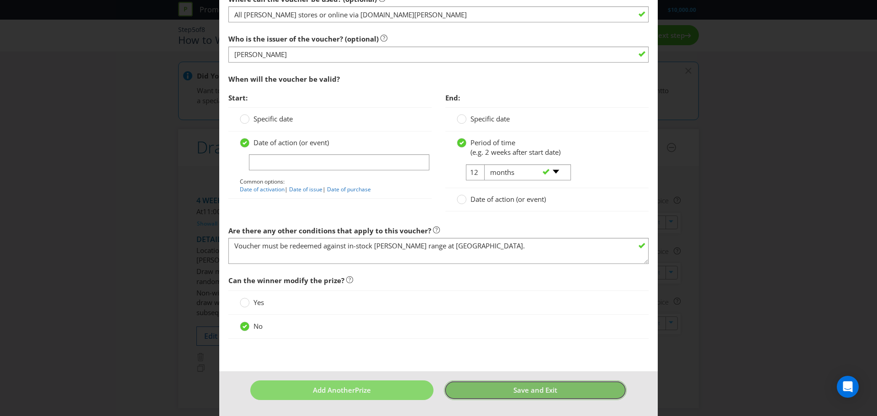
click at [543, 391] on span "Save and Exit" at bounding box center [536, 390] width 44 height 9
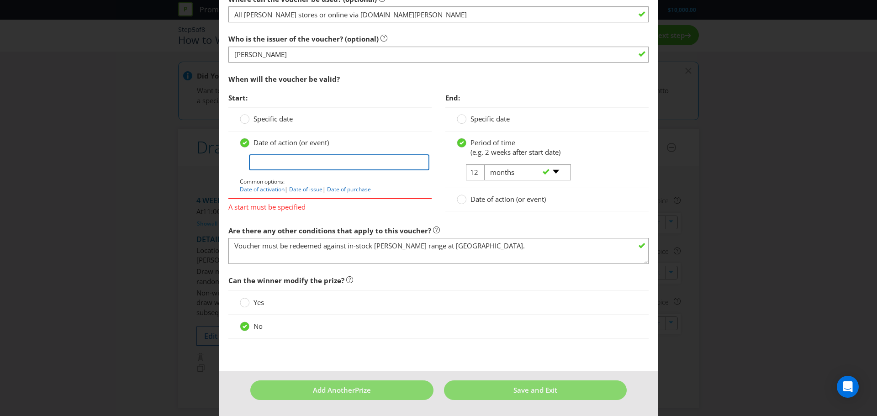
click at [274, 163] on input "text" at bounding box center [339, 162] width 181 height 16
click at [268, 186] on link "Date of activation" at bounding box center [262, 190] width 45 height 8
type input "Date of activation"
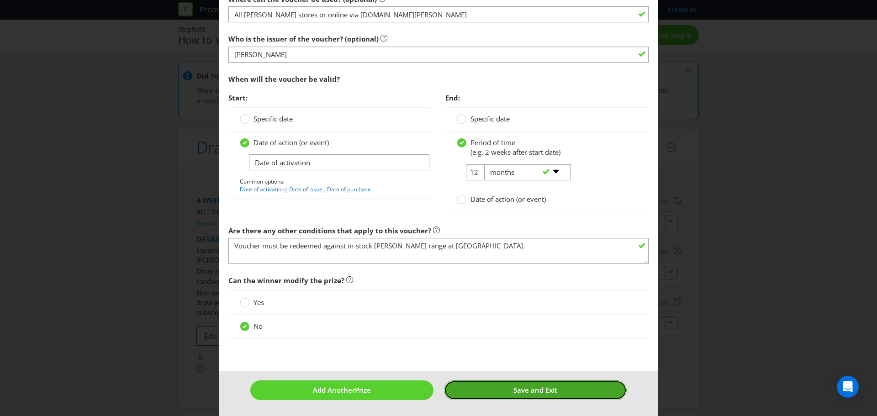
click at [514, 386] on span "Save and Exit" at bounding box center [536, 390] width 44 height 9
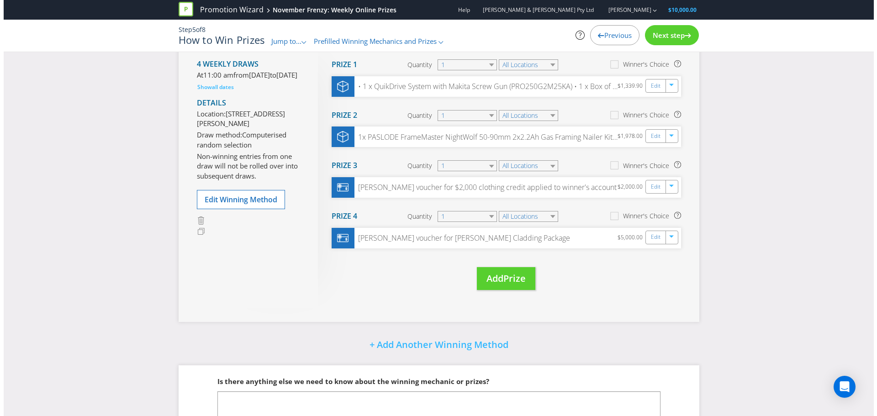
scroll to position [137, 0]
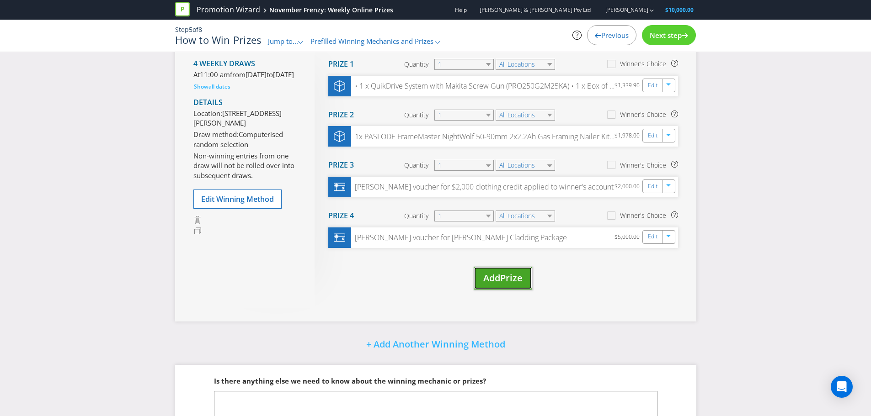
click at [516, 278] on span "Prize" at bounding box center [511, 278] width 22 height 12
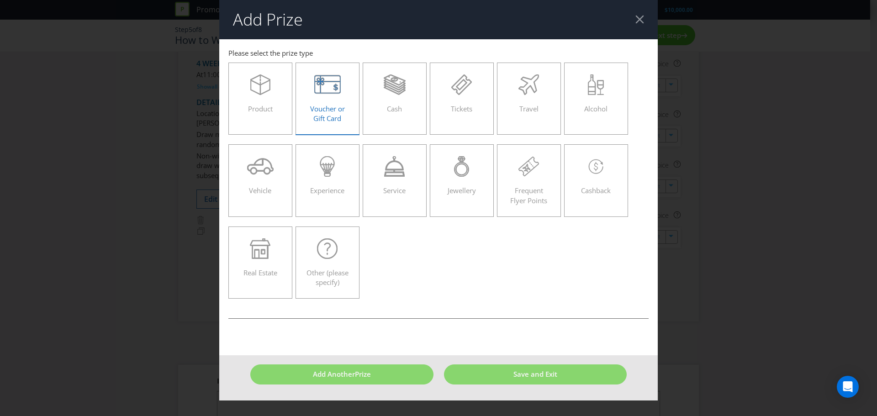
click at [342, 125] on label "Voucher or Gift Card" at bounding box center [328, 99] width 64 height 72
click at [0, 0] on input "Voucher or Gift Card" at bounding box center [0, 0] width 0 height 0
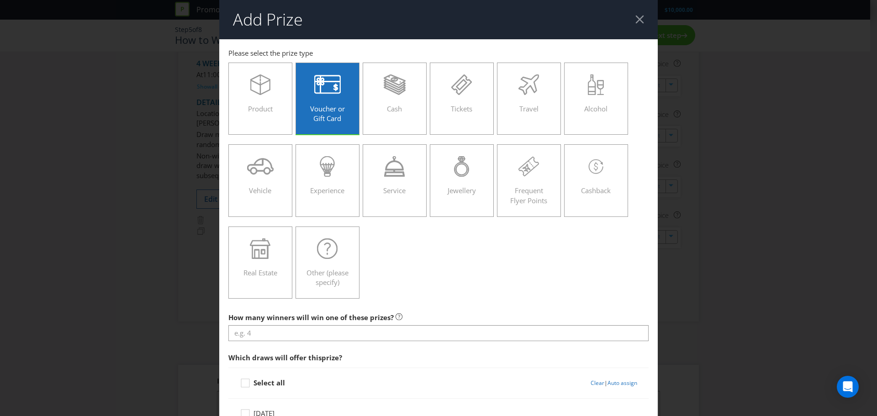
scroll to position [137, 0]
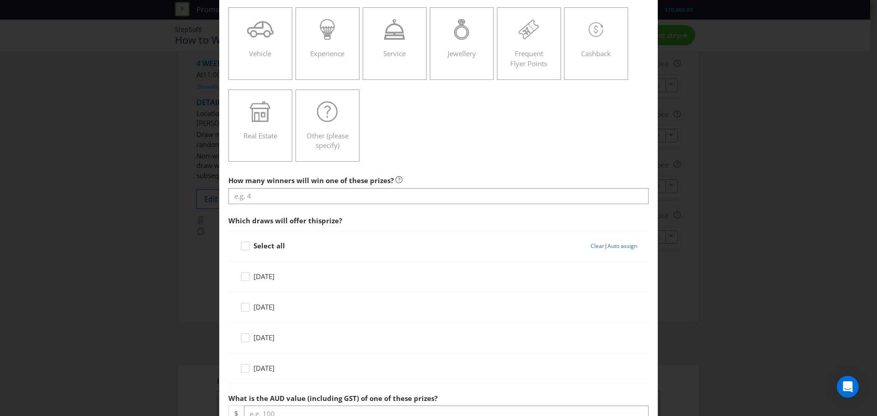
click at [275, 364] on span "[DATE]" at bounding box center [264, 368] width 21 height 9
click at [0, 0] on input "[DATE]" at bounding box center [0, 0] width 0 height 0
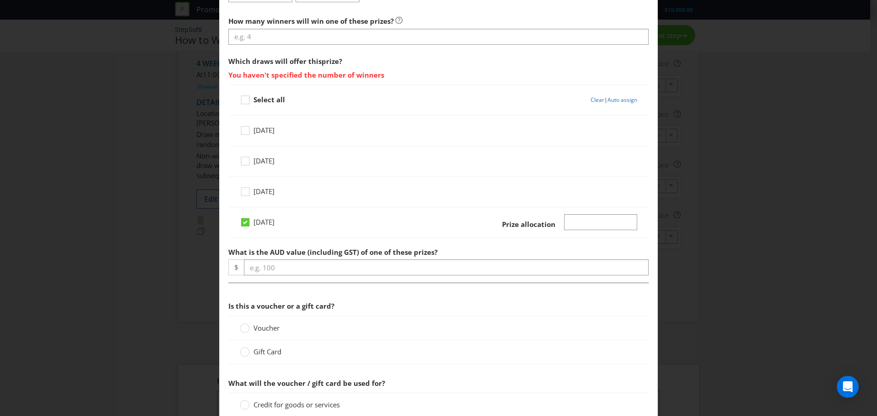
scroll to position [320, 0]
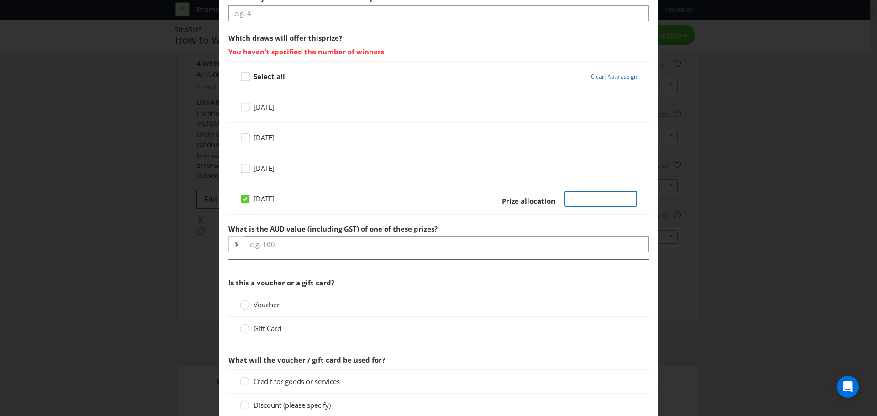
click at [613, 197] on input "Number" at bounding box center [601, 199] width 74 height 16
type input "1"
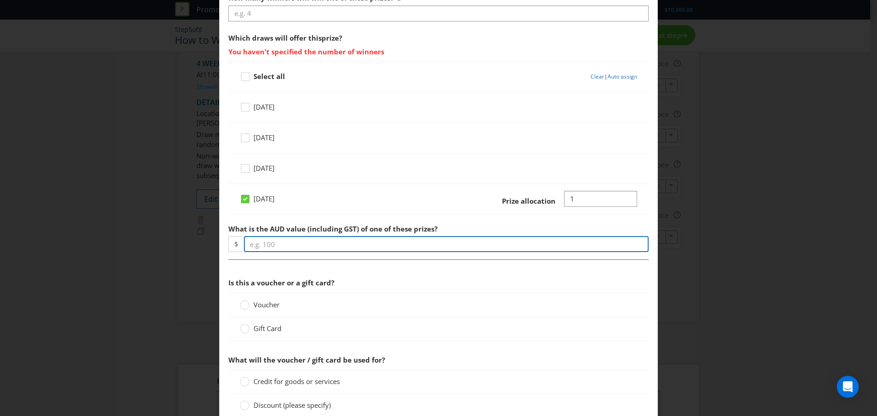
click at [430, 247] on input "number" at bounding box center [446, 244] width 405 height 16
type input "2000"
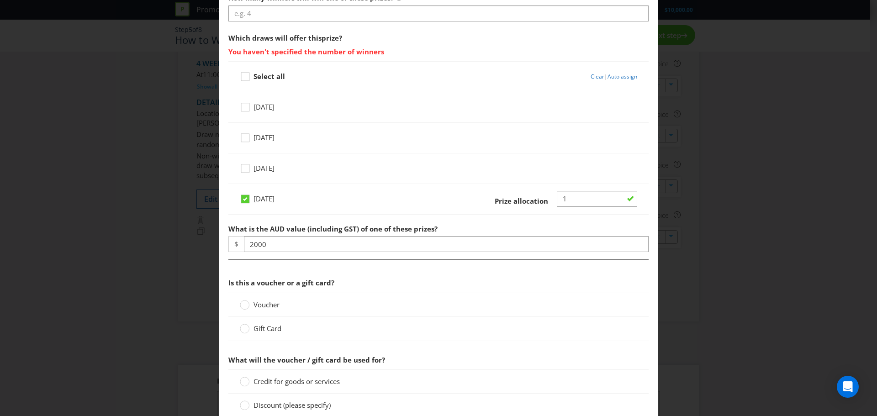
click at [261, 328] on span "Gift Card" at bounding box center [268, 328] width 28 height 9
click at [0, 0] on input "Gift Card" at bounding box center [0, 0] width 0 height 0
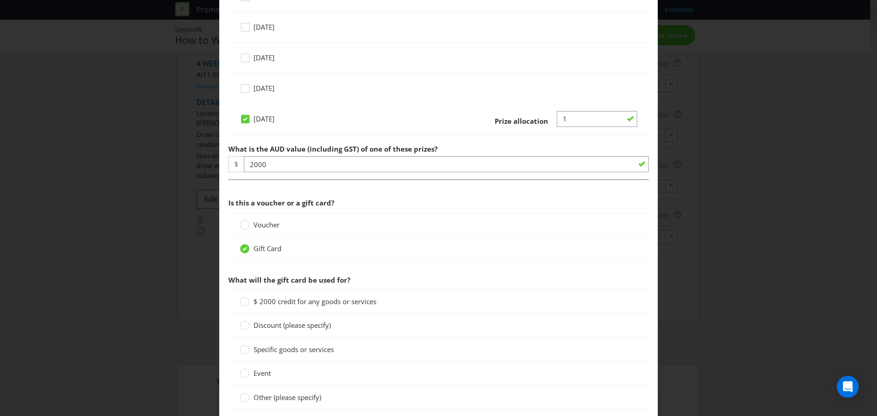
scroll to position [457, 0]
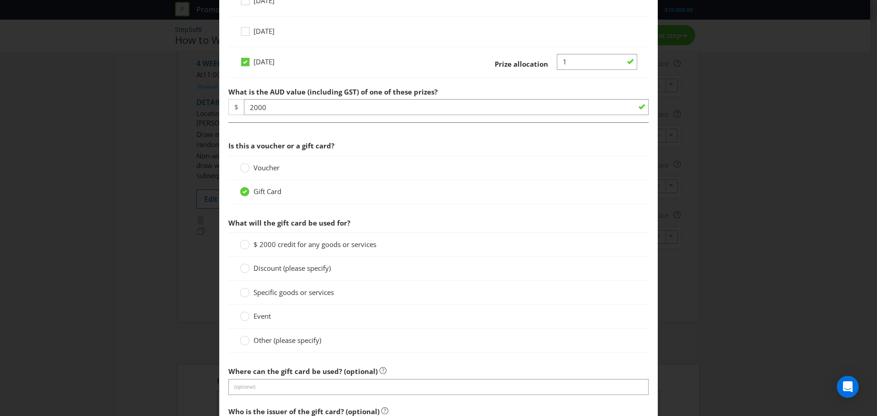
click at [269, 246] on span "$ 2000 credit for any goods or services" at bounding box center [315, 244] width 123 height 9
click at [0, 0] on input "$ 2000 credit for any goods or services" at bounding box center [0, 0] width 0 height 0
click at [274, 293] on span "Specific goods or services" at bounding box center [294, 292] width 80 height 9
click at [0, 0] on input "Specific goods or services" at bounding box center [0, 0] width 0 height 0
click at [285, 267] on span "Discount (please specify)" at bounding box center [292, 268] width 77 height 9
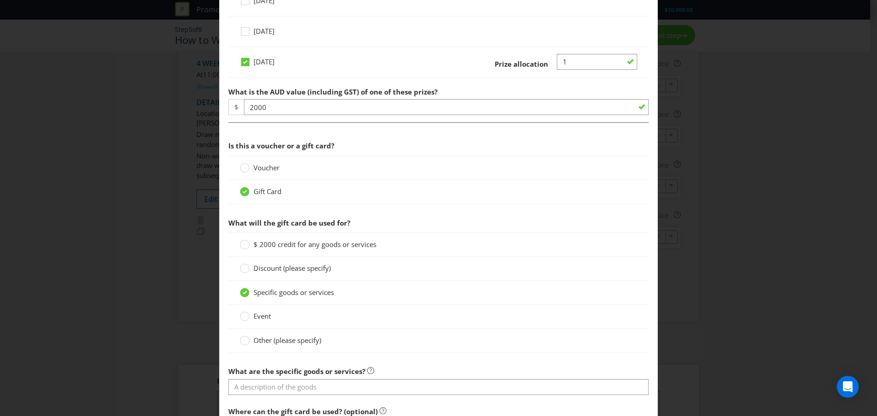
click at [0, 0] on input "Discount (please specify)" at bounding box center [0, 0] width 0 height 0
click at [260, 313] on span "Event" at bounding box center [262, 316] width 17 height 9
click at [0, 0] on input "Event" at bounding box center [0, 0] width 0 height 0
click at [254, 342] on span "Other (please specify)" at bounding box center [288, 340] width 68 height 9
click at [0, 0] on input "Other (please specify)" at bounding box center [0, 0] width 0 height 0
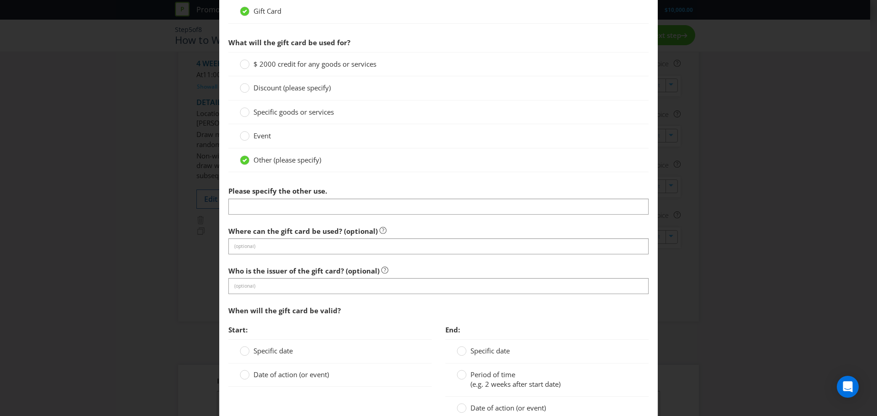
scroll to position [640, 0]
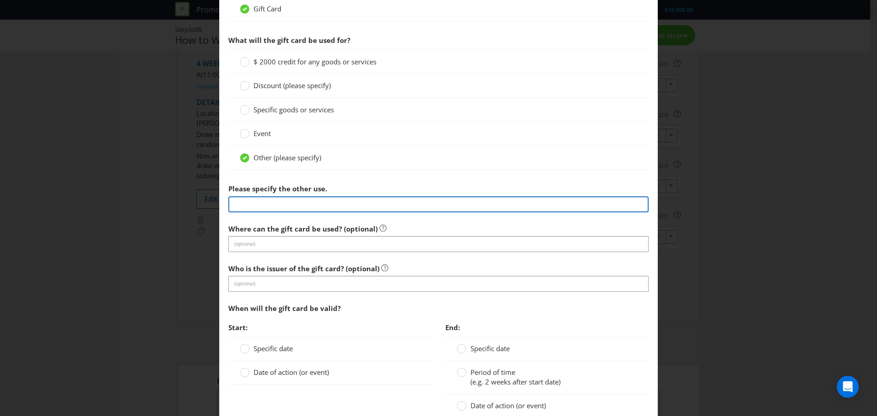
click at [311, 202] on input "text" at bounding box center [439, 205] width 420 height 16
type input "Flight Centre 1x $2000 gift card"
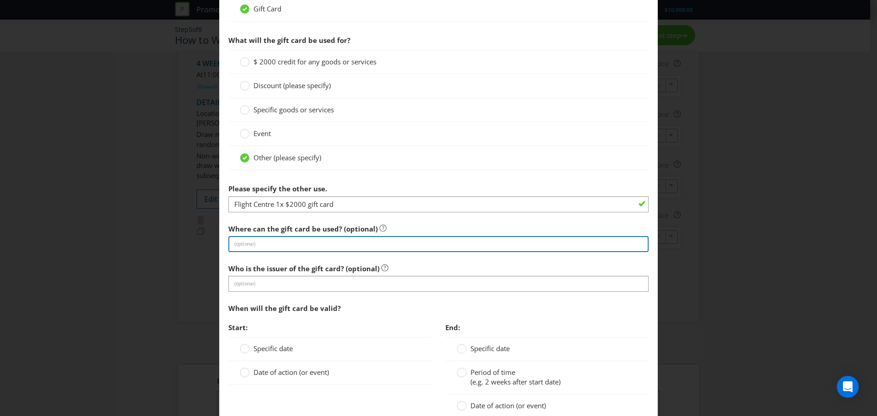
click at [296, 243] on input "text" at bounding box center [439, 244] width 420 height 16
type input "T"
type input "Flight Centre"
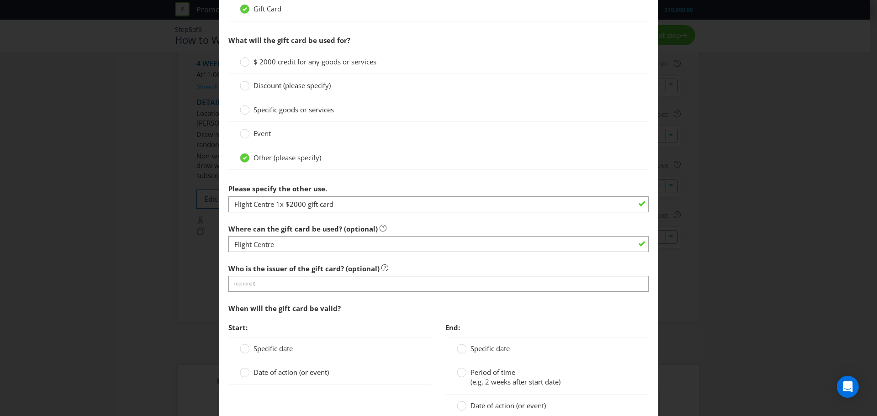
click at [255, 292] on div at bounding box center [439, 292] width 420 height 1
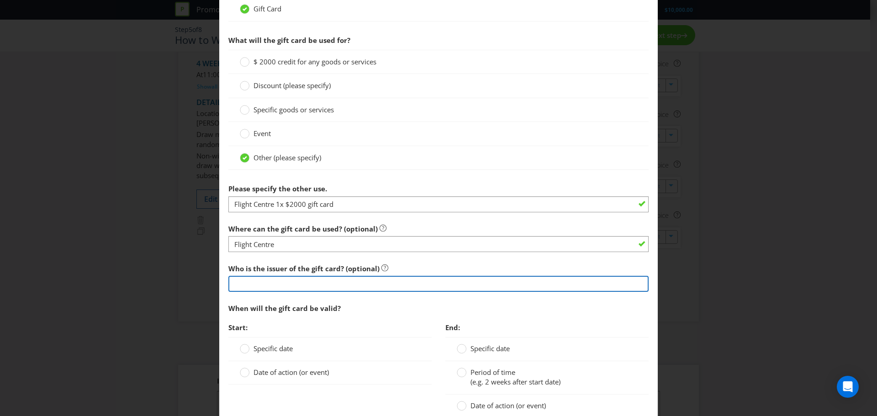
click at [255, 289] on input "text" at bounding box center [439, 284] width 420 height 16
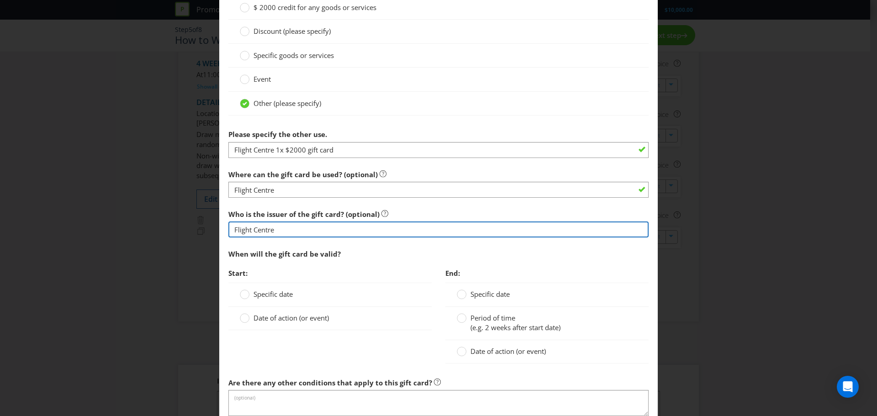
scroll to position [777, 0]
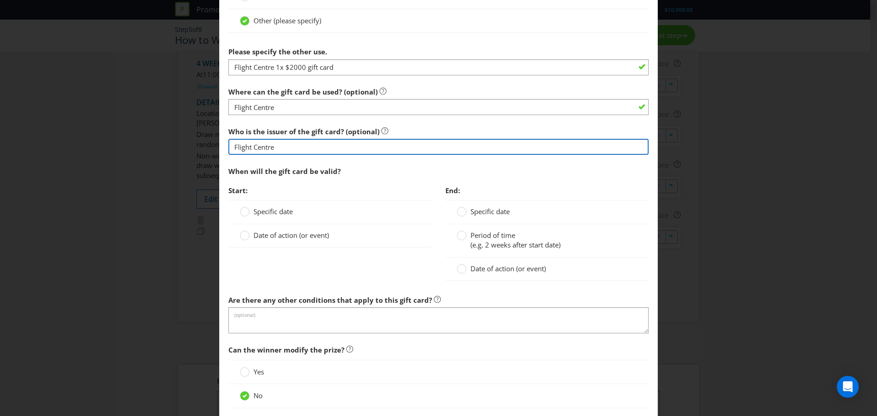
type input "Flight Centre"
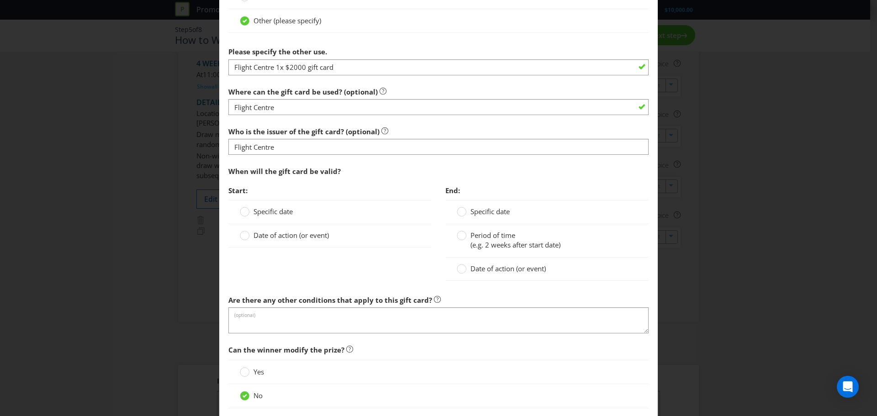
click at [260, 238] on span "Date of action (or event)" at bounding box center [291, 235] width 75 height 9
click at [0, 0] on input "Date of action (or event)" at bounding box center [0, 0] width 0 height 0
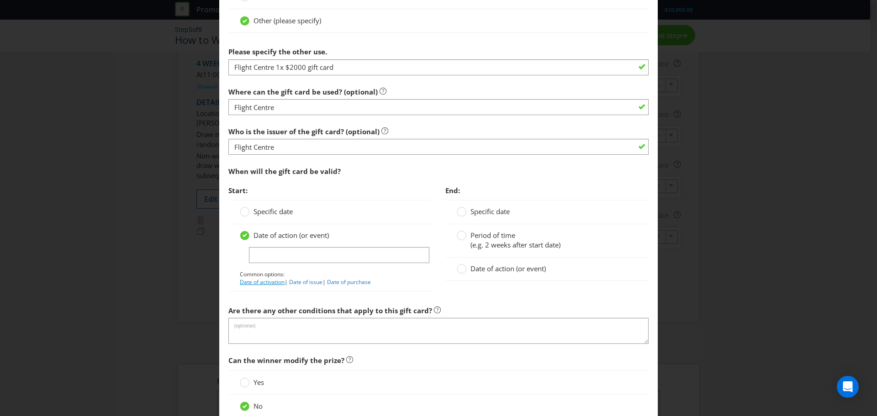
click at [271, 282] on link "Date of activation" at bounding box center [262, 282] width 45 height 8
type input "Date of activation"
click at [459, 237] on circle at bounding box center [461, 235] width 9 height 9
click at [0, 0] on input "Period of time (e.g. 2 weeks after start date)" at bounding box center [0, 0] width 0 height 0
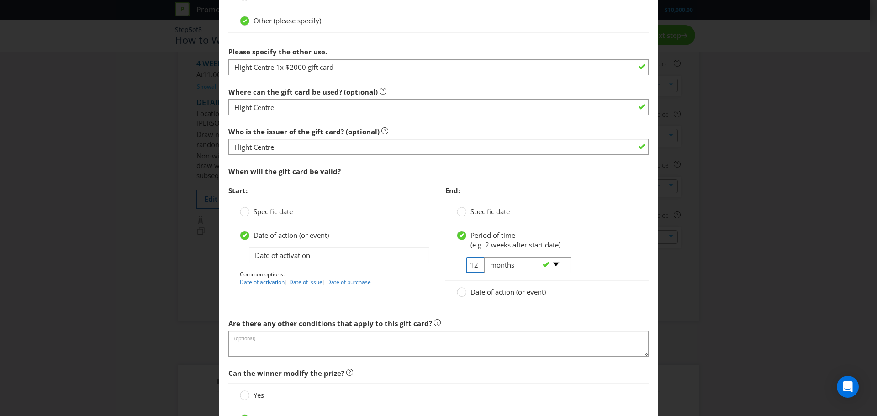
click at [468, 265] on input "12" at bounding box center [476, 265] width 21 height 16
click at [472, 265] on input "12" at bounding box center [476, 265] width 21 height 16
drag, startPoint x: 473, startPoint y: 265, endPoint x: 446, endPoint y: 265, distance: 26.5
click at [446, 265] on div "Period of time (e.g. 2 weeks after start date) 12 -- Please select -- days week…" at bounding box center [547, 252] width 203 height 57
type input "2"
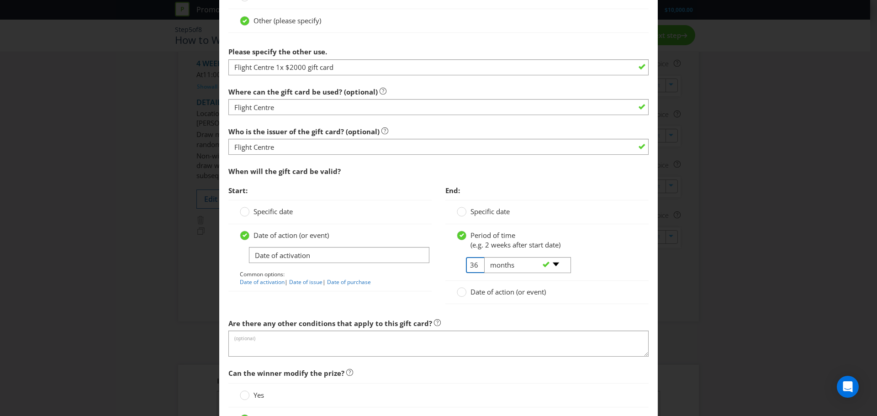
type input "36"
click at [342, 322] on span "Are there any other conditions that apply to this gift card?" at bounding box center [331, 323] width 204 height 9
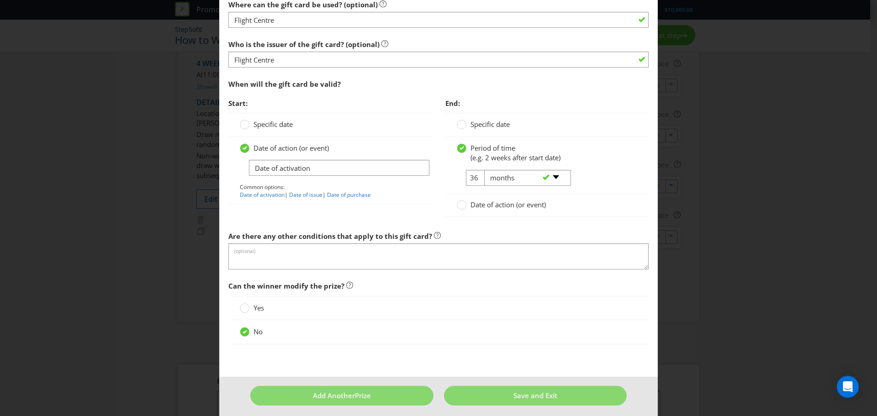
scroll to position [868, 0]
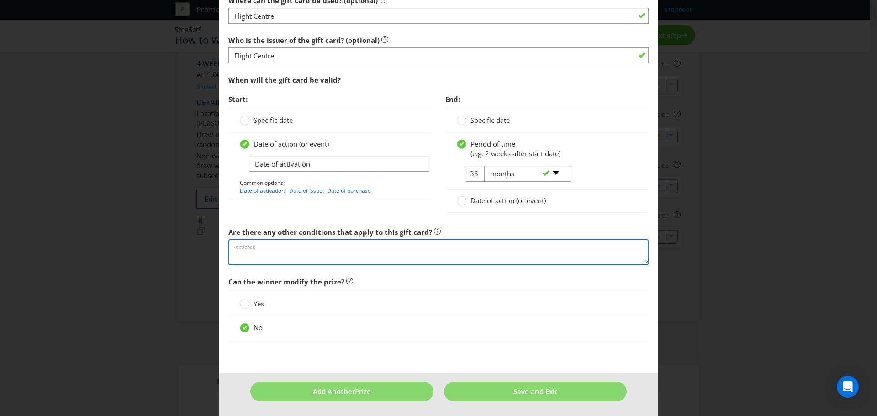
click at [271, 254] on textarea at bounding box center [439, 252] width 420 height 26
paste textarea "[URL][DOMAIN_NAME]."
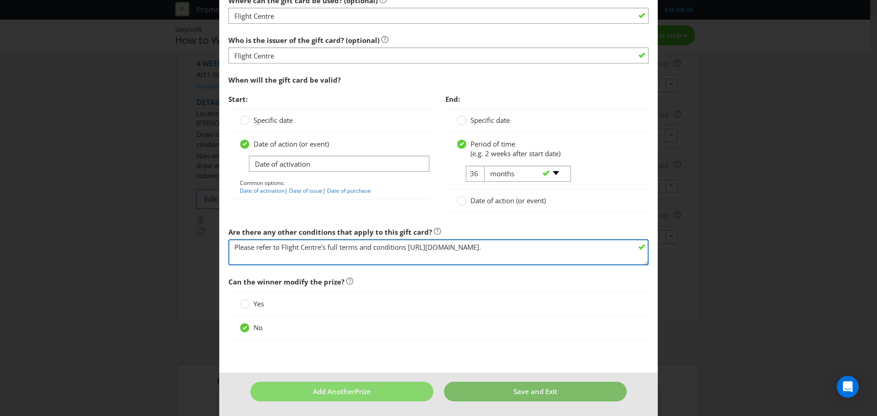
type textarea "Please refer to Flight Centre's full terms and conditions [URL][DOMAIN_NAME]."
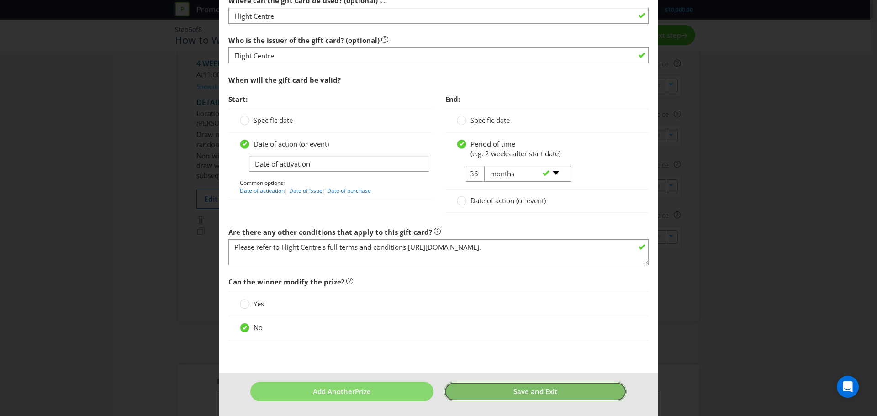
click at [514, 389] on span "Save and Exit" at bounding box center [536, 391] width 44 height 9
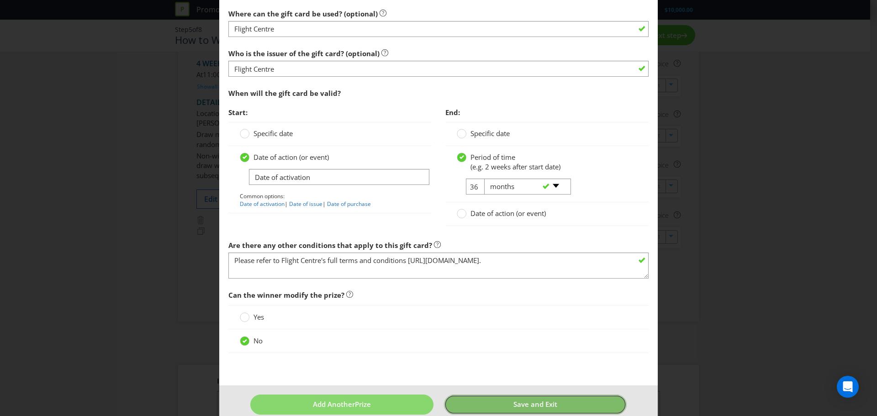
scroll to position [39, 0]
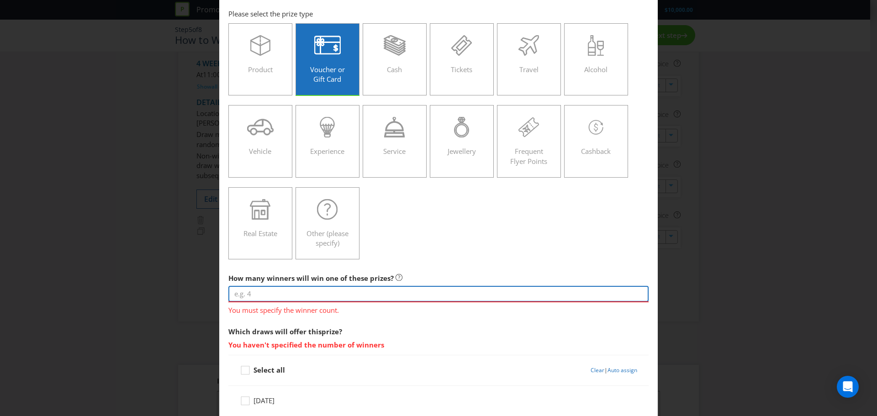
click at [375, 293] on input "number" at bounding box center [439, 294] width 420 height 16
type input "2"
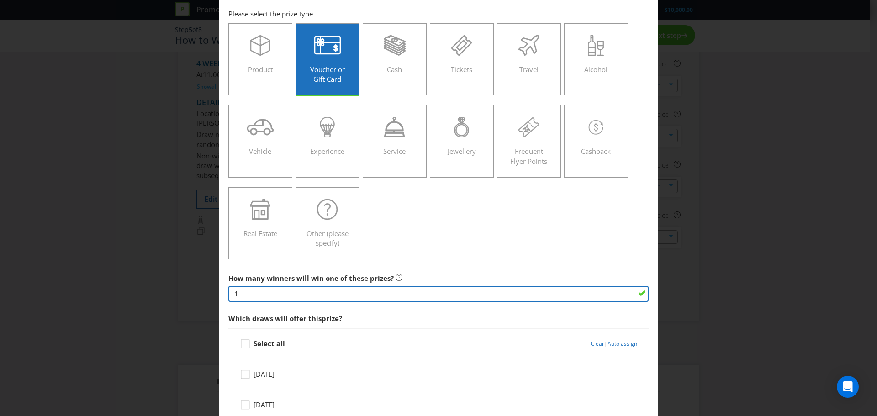
type input "-2"
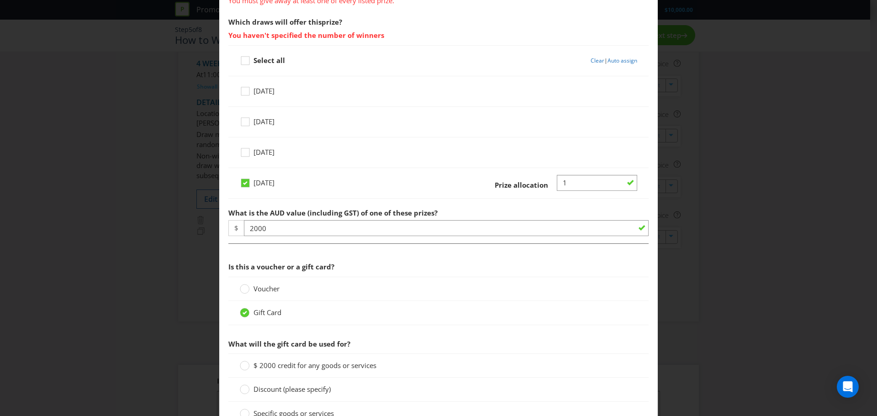
scroll to position [289, 0]
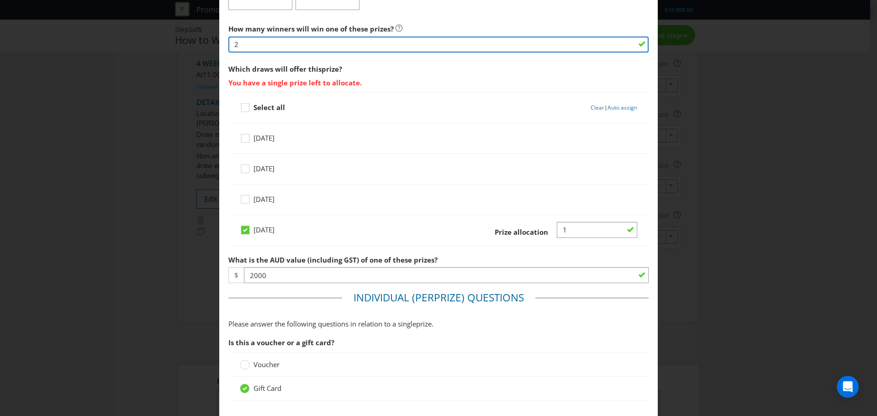
type input "2"
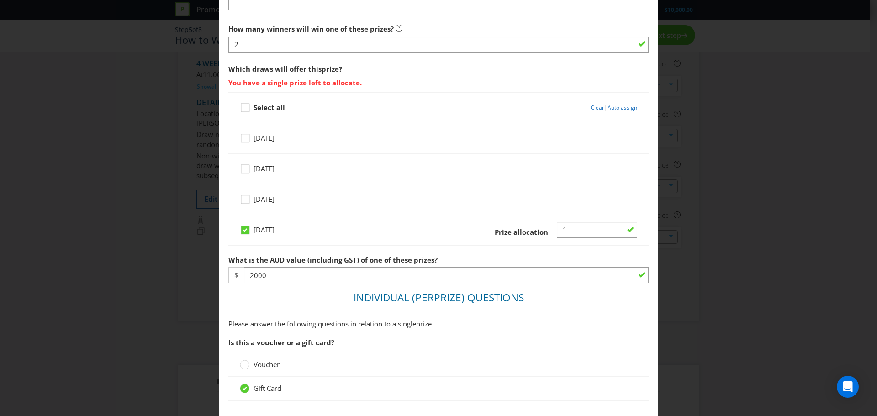
click at [462, 142] on div "[DATE]" at bounding box center [439, 141] width 398 height 23
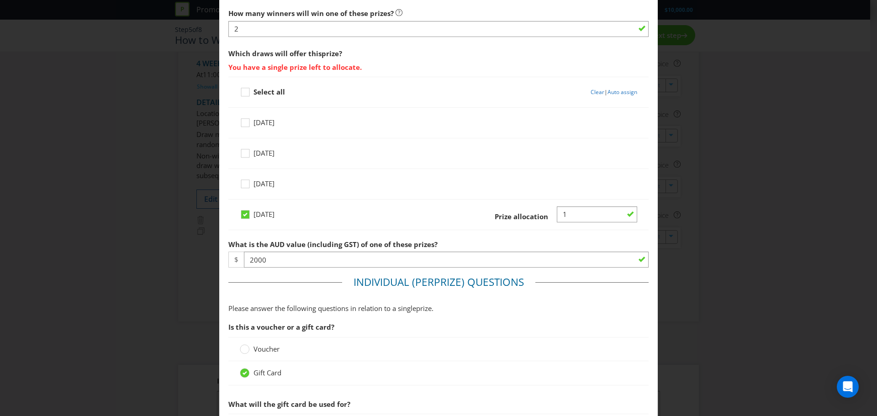
scroll to position [213, 0]
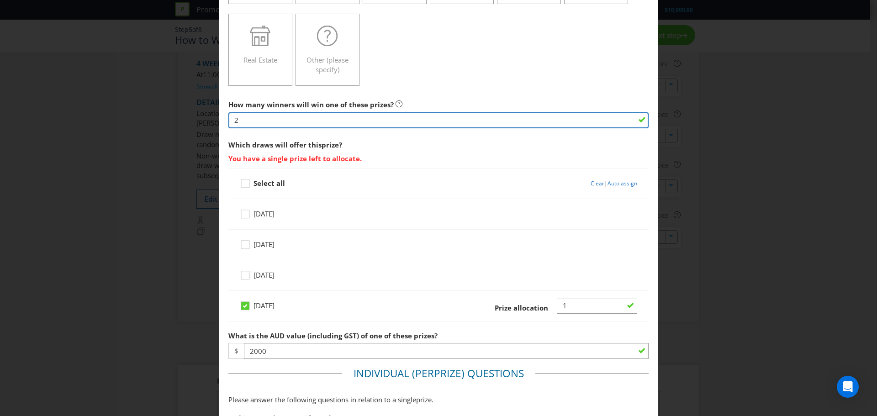
click at [270, 122] on input "2" at bounding box center [439, 120] width 420 height 16
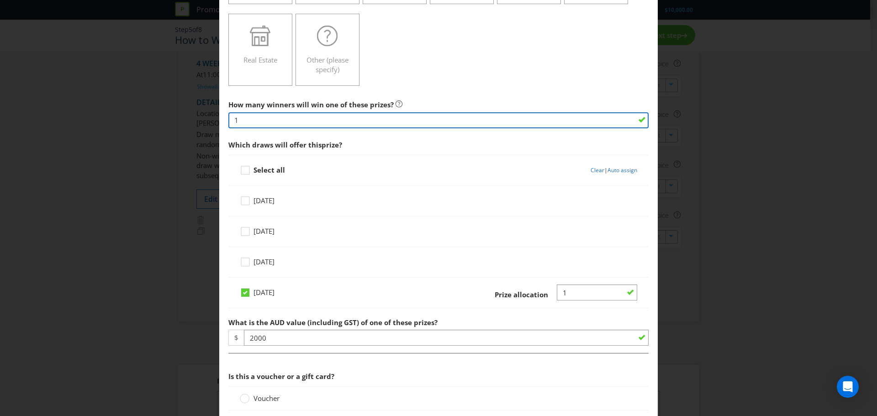
type input "1"
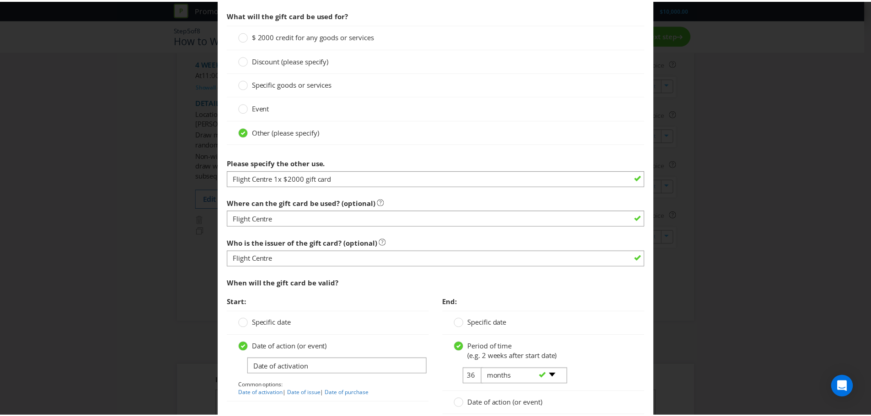
scroll to position [856, 0]
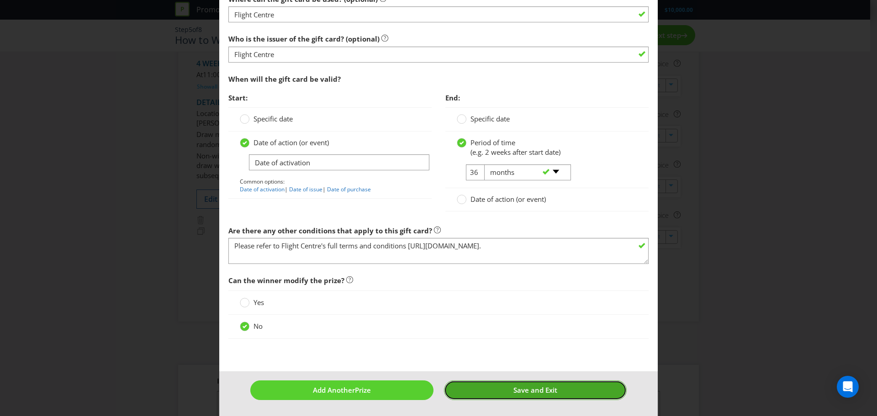
click at [565, 383] on button "Save and Exit" at bounding box center [535, 391] width 183 height 20
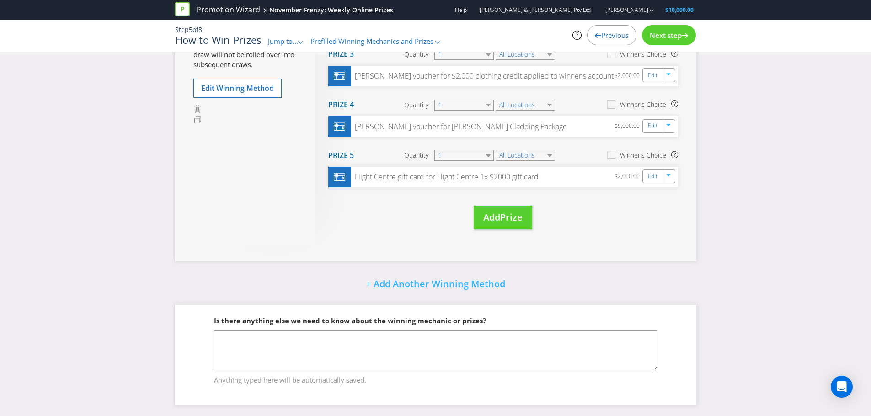
scroll to position [251, 0]
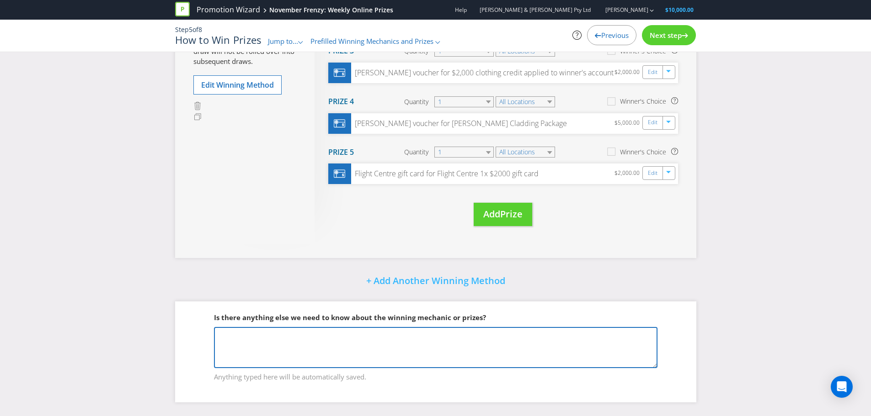
click at [391, 347] on textarea at bounding box center [435, 347] width 443 height 41
click at [499, 334] on textarea "Prize 4 and 5 are combined prizes for one winner (to be drawn on" at bounding box center [435, 347] width 443 height 41
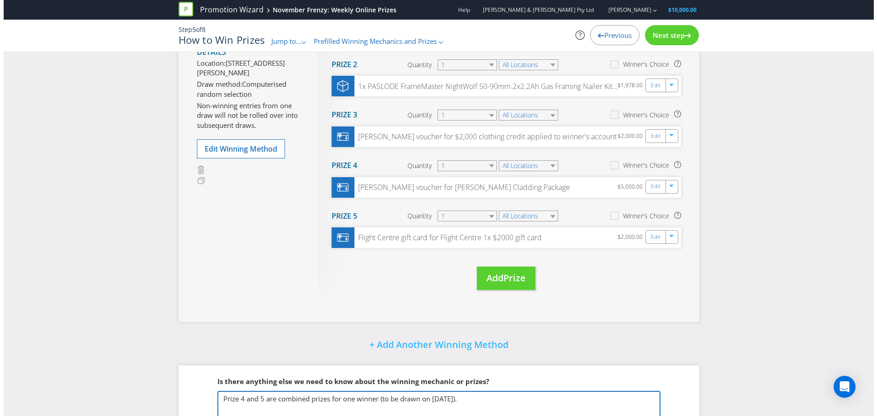
scroll to position [0, 0]
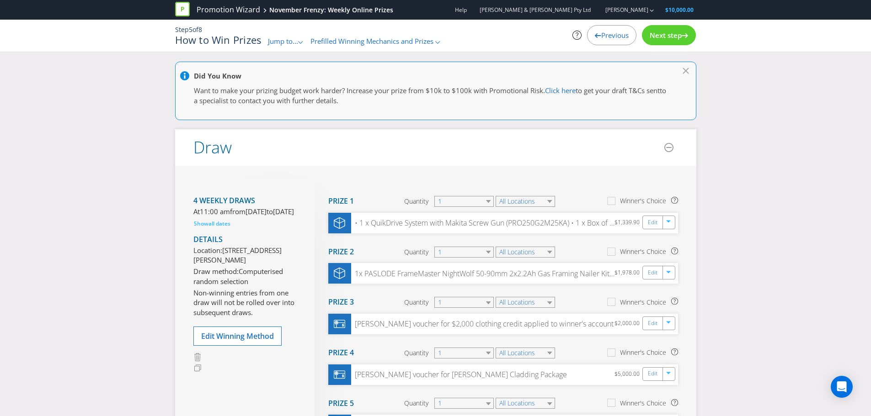
type textarea "Prize 4 and 5 are combined prizes for one winner (to be drawn on [DATE])."
click at [668, 24] on div "Step 5 of 8 How to Win Prizes Jump to... .st0{fill-rule:evenodd;clip-rule:eveno…" at bounding box center [435, 36] width 535 height 32
click at [674, 35] on span "Next step" at bounding box center [665, 35] width 32 height 9
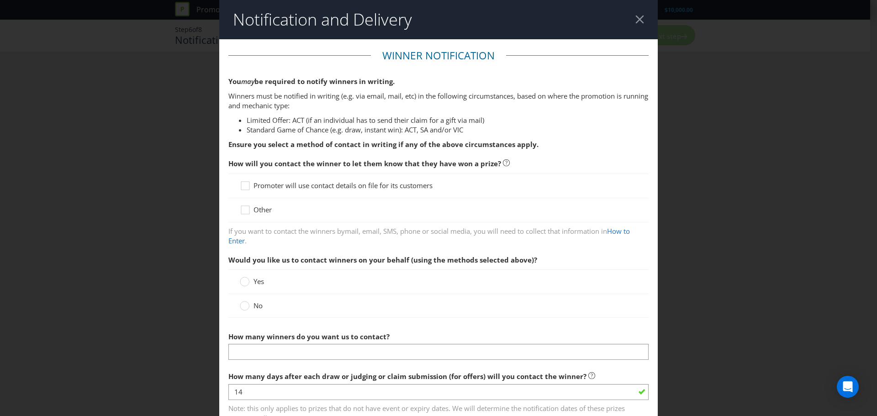
click at [286, 184] on span "Promoter will use contact details on file for its customers" at bounding box center [343, 185] width 179 height 9
click at [0, 0] on input "Promoter will use contact details on file for its customers" at bounding box center [0, 0] width 0 height 0
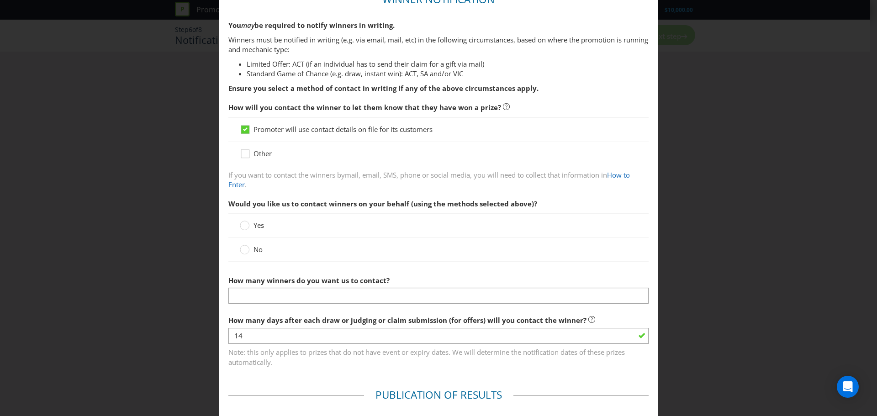
scroll to position [91, 0]
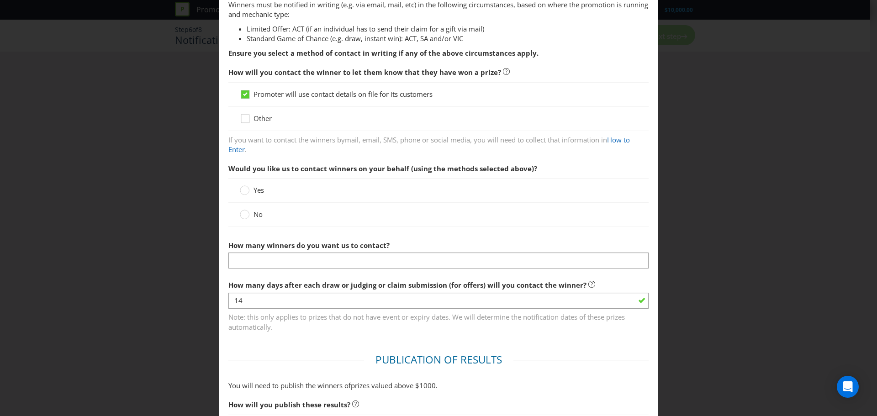
click at [255, 215] on span "No" at bounding box center [258, 214] width 9 height 9
click at [0, 0] on input "No" at bounding box center [0, 0] width 0 height 0
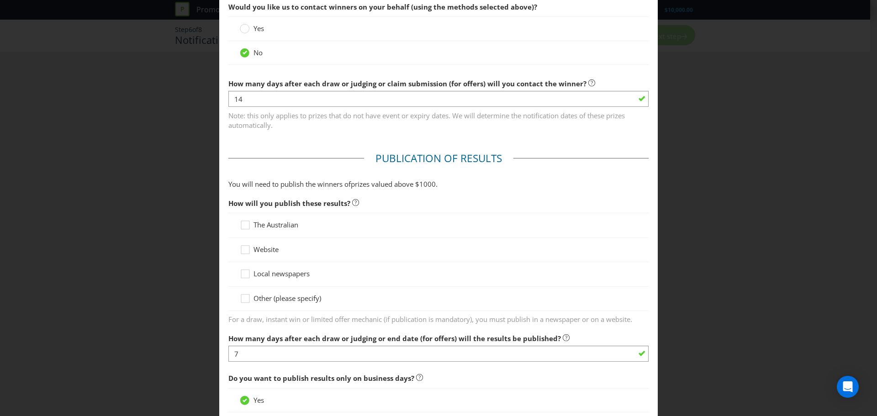
scroll to position [320, 0]
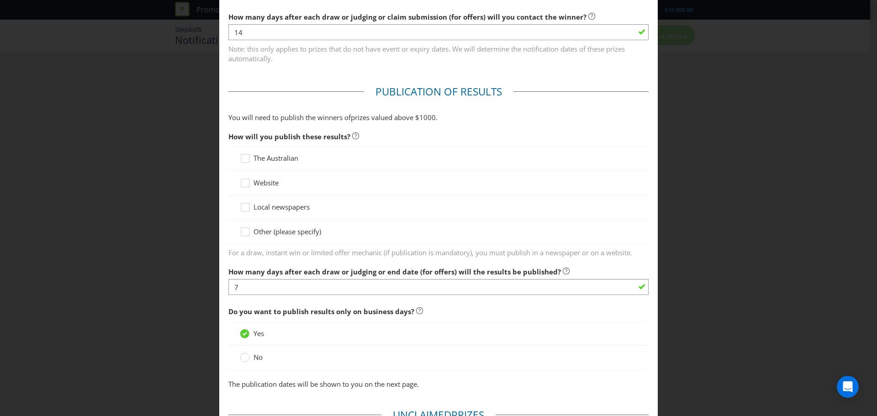
click at [263, 181] on span "Website" at bounding box center [266, 182] width 25 height 9
click at [0, 0] on input "Website" at bounding box center [0, 0] width 0 height 0
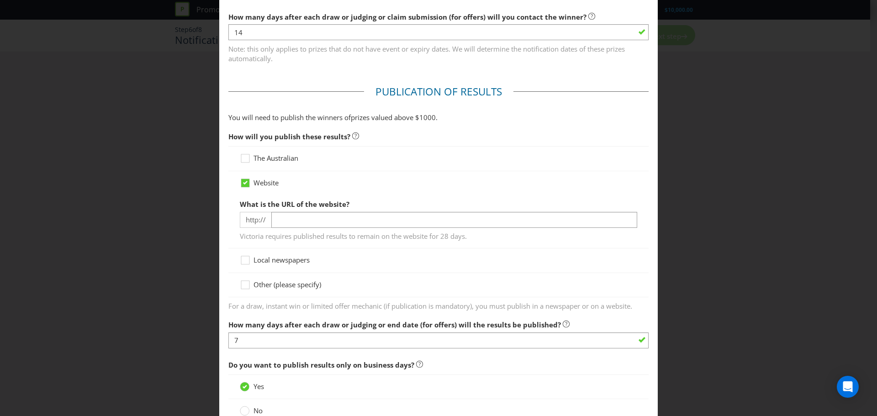
click at [305, 229] on span "Victoria requires published results to remain on the website for 28 days." at bounding box center [439, 235] width 398 height 13
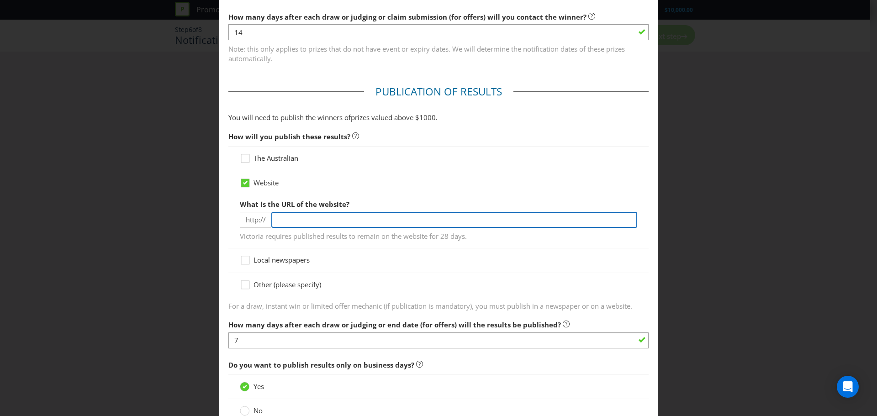
click at [304, 225] on input "text" at bounding box center [454, 220] width 366 height 16
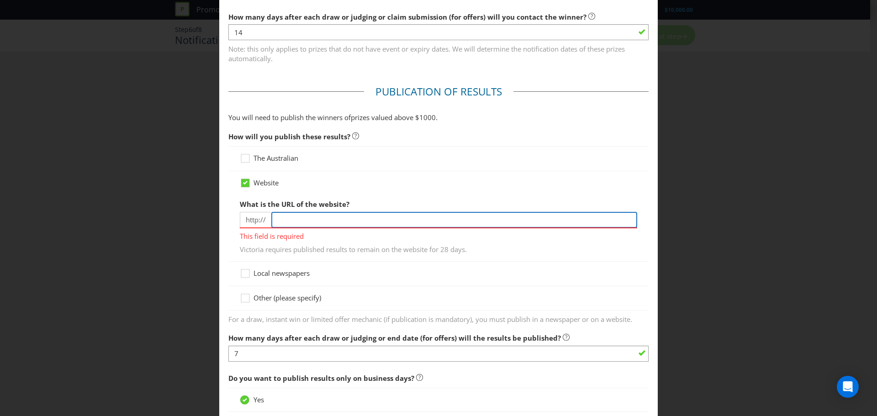
paste input "[URL][DOMAIN_NAME][PERSON_NAME]"
drag, startPoint x: 294, startPoint y: 221, endPoint x: 263, endPoint y: 216, distance: 31.0
click at [263, 216] on div "http:// [URL][DOMAIN_NAME][PERSON_NAME]" at bounding box center [439, 220] width 398 height 16
drag, startPoint x: 298, startPoint y: 218, endPoint x: 10, endPoint y: 183, distance: 290.5
click at [10, 183] on div "Notification and Delivery Winner Notification You may be required to notify win…" at bounding box center [438, 208] width 877 height 416
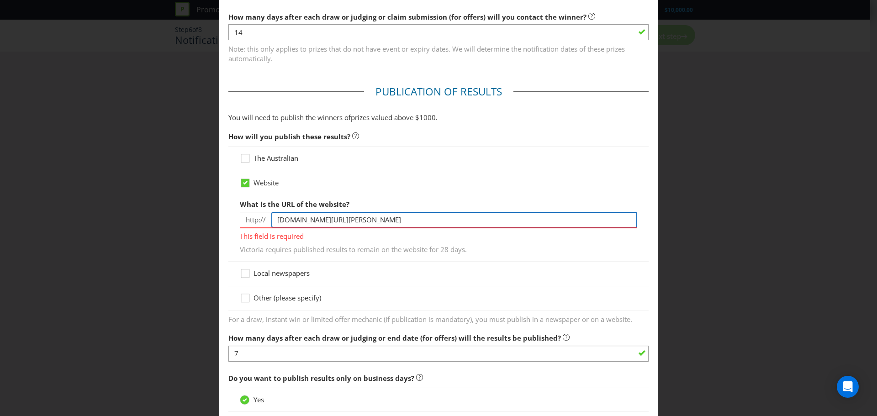
type input "[DOMAIN_NAME][URL][PERSON_NAME]"
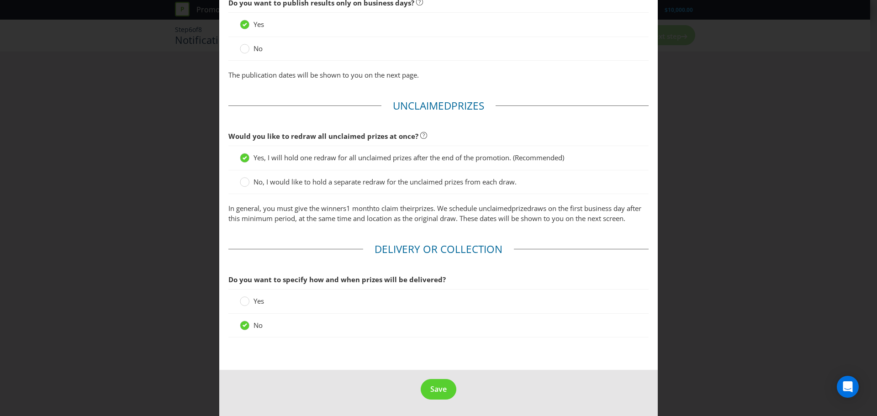
scroll to position [692, 0]
click at [303, 300] on div "Yes" at bounding box center [439, 302] width 398 height 10
click at [240, 306] on icon at bounding box center [245, 302] width 10 height 10
click at [0, 0] on input "Yes" at bounding box center [0, 0] width 0 height 0
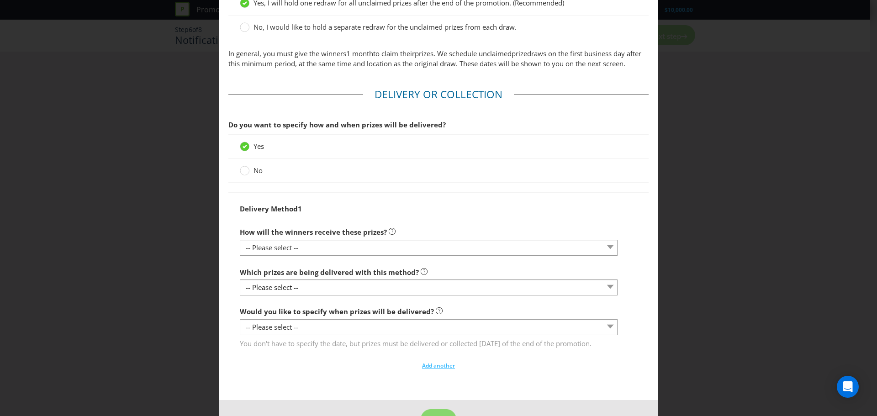
scroll to position [887, 0]
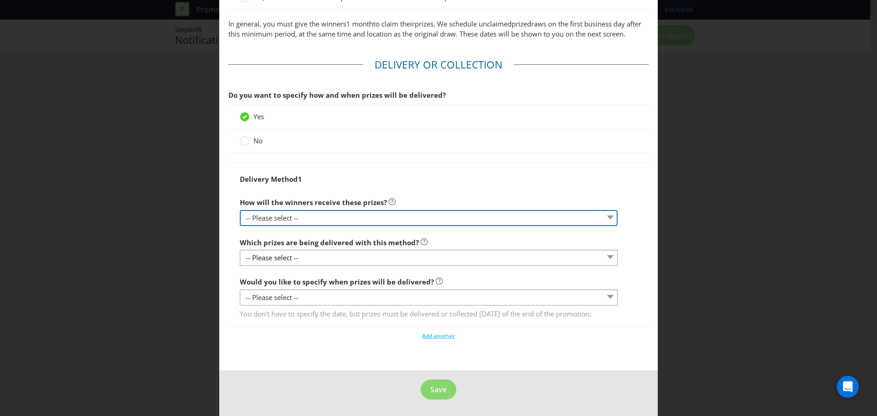
click at [334, 210] on select "-- Please select -- Delivered by mail Delivered by email Delivered in-person Co…" at bounding box center [429, 218] width 378 height 16
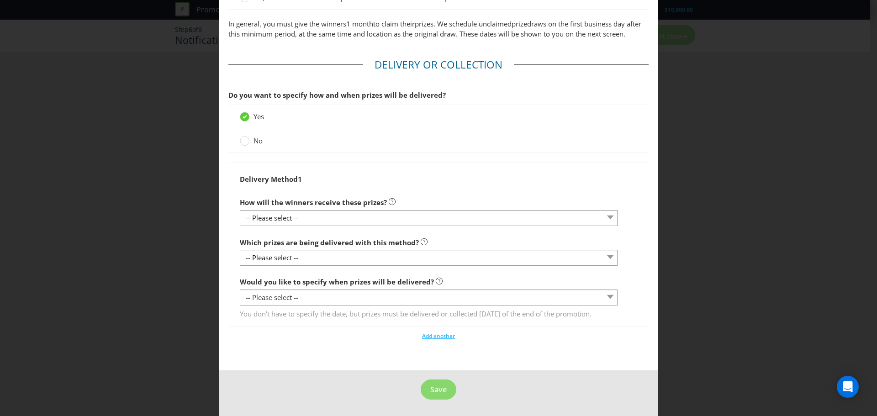
click at [312, 182] on div "Delivery Method 1 How will the winners receive these prizes? -- Please select -…" at bounding box center [439, 244] width 398 height 149
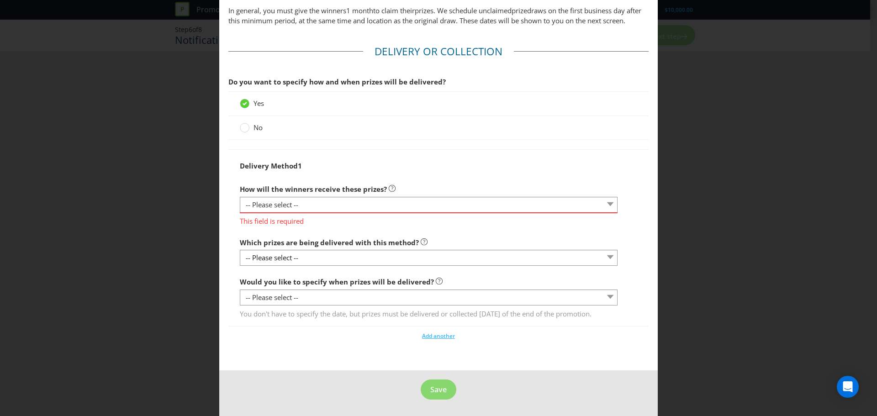
click at [251, 133] on label "No" at bounding box center [252, 128] width 25 height 10
click at [0, 0] on input "No" at bounding box center [0, 0] width 0 height 0
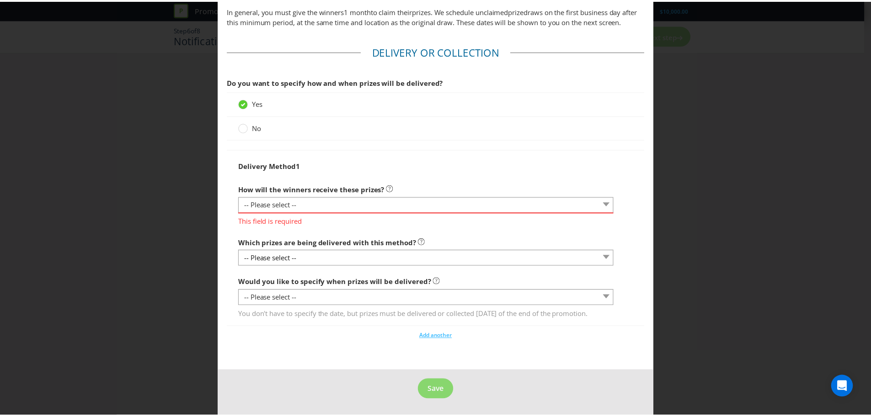
scroll to position [692, 0]
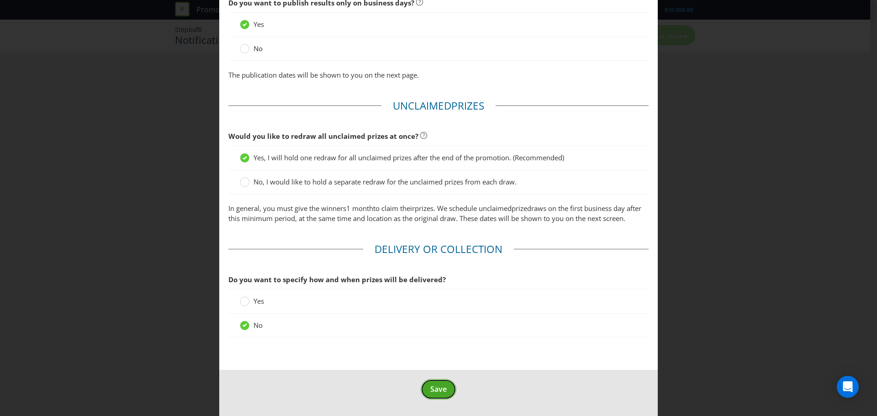
click at [440, 394] on span "Save" at bounding box center [439, 389] width 16 height 10
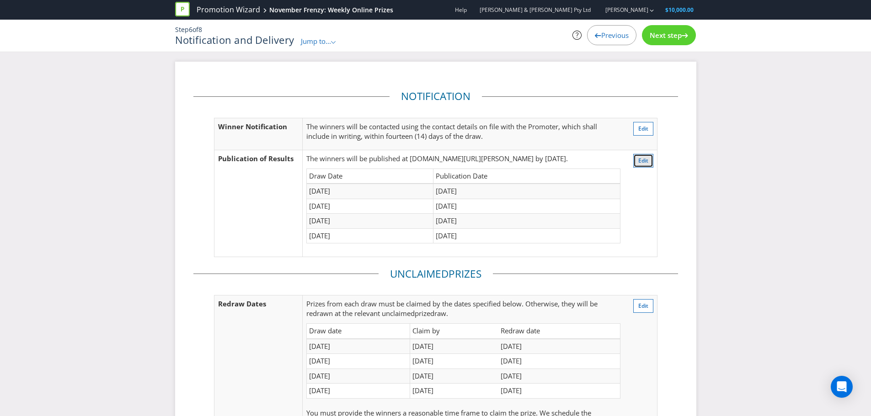
click at [641, 157] on span "Edit" at bounding box center [643, 161] width 10 height 8
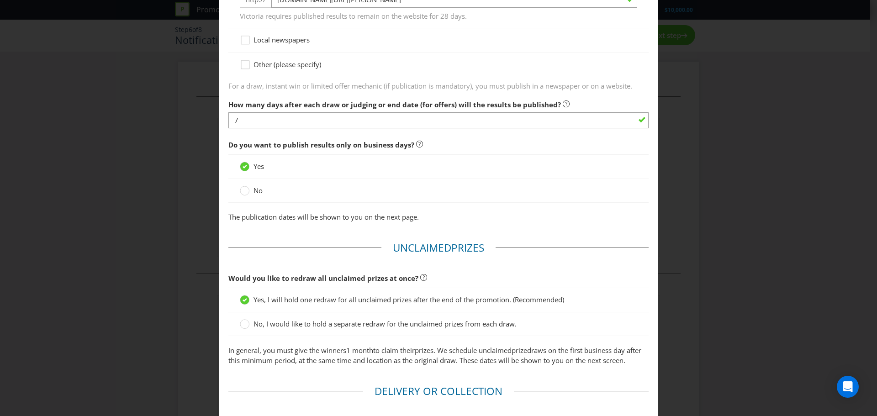
scroll to position [496, 0]
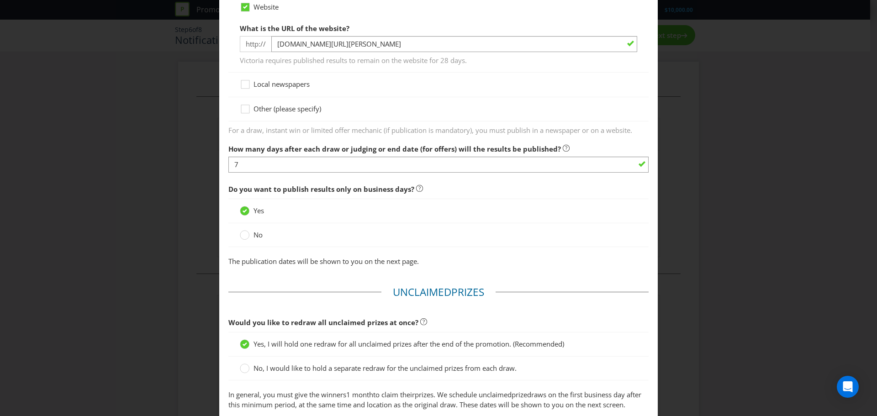
click at [352, 173] on span "How many days after each draw or judging or end date (for offers) will the resu…" at bounding box center [439, 203] width 420 height 127
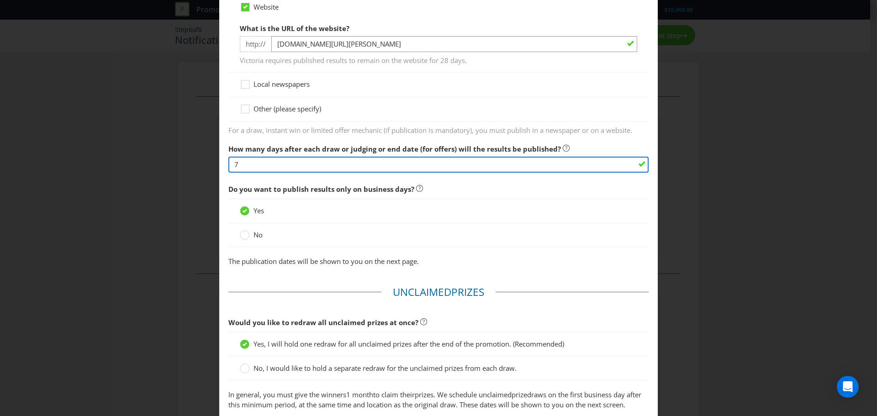
click at [356, 169] on input "7" at bounding box center [439, 165] width 420 height 16
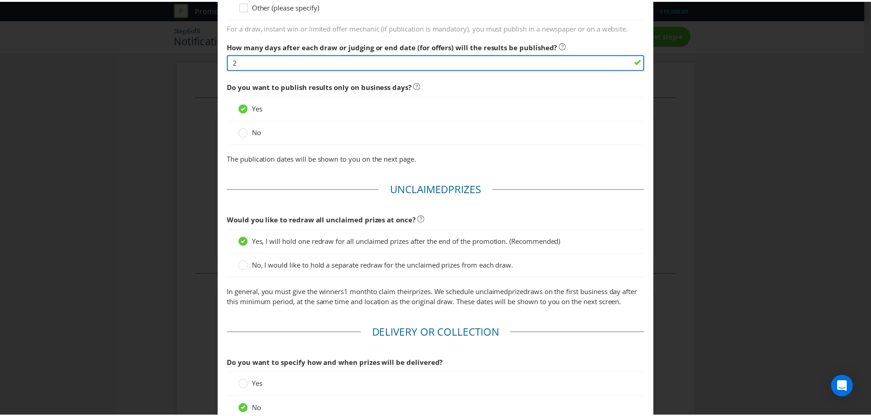
scroll to position [692, 0]
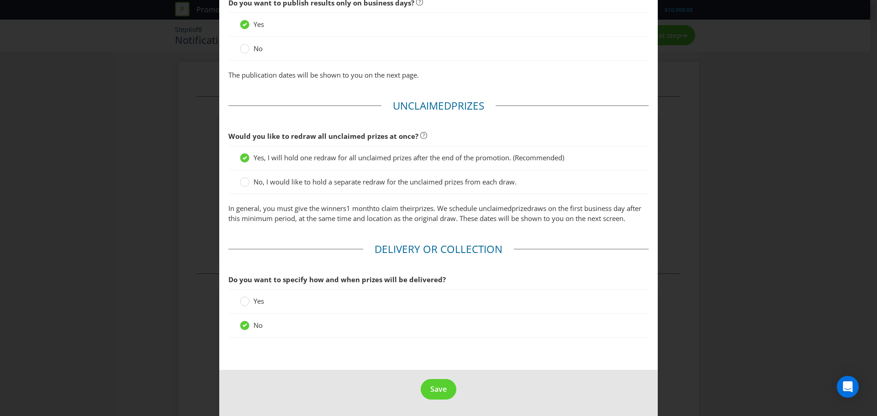
type input "2"
click at [431, 392] on span "Save" at bounding box center [439, 389] width 16 height 10
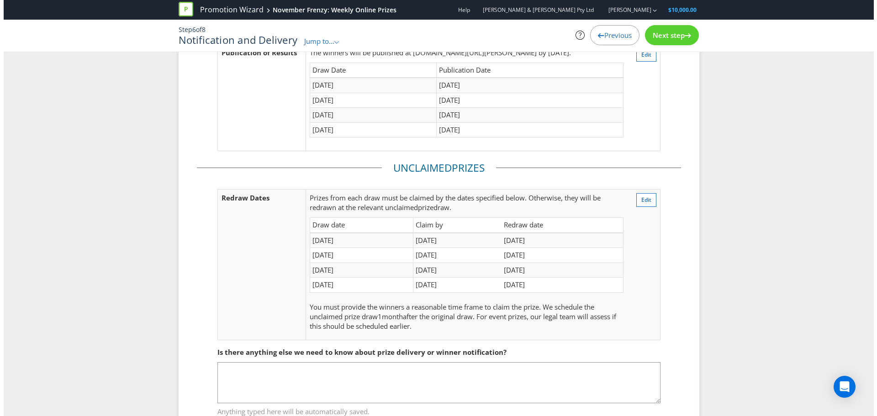
scroll to position [46, 0]
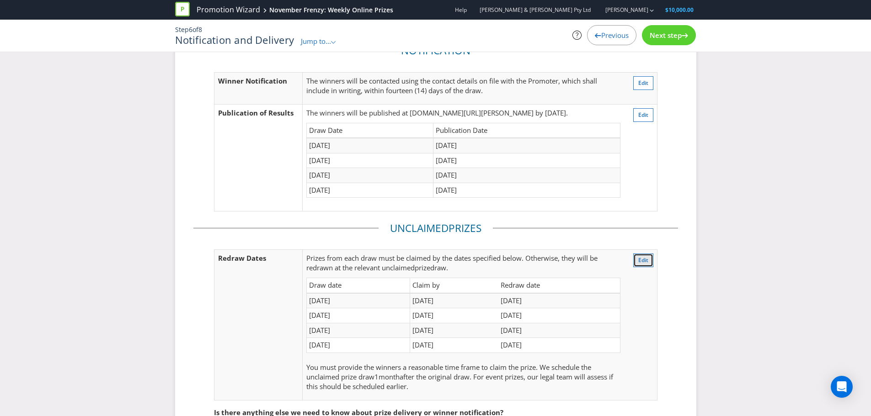
click at [638, 261] on span "Edit" at bounding box center [643, 260] width 10 height 8
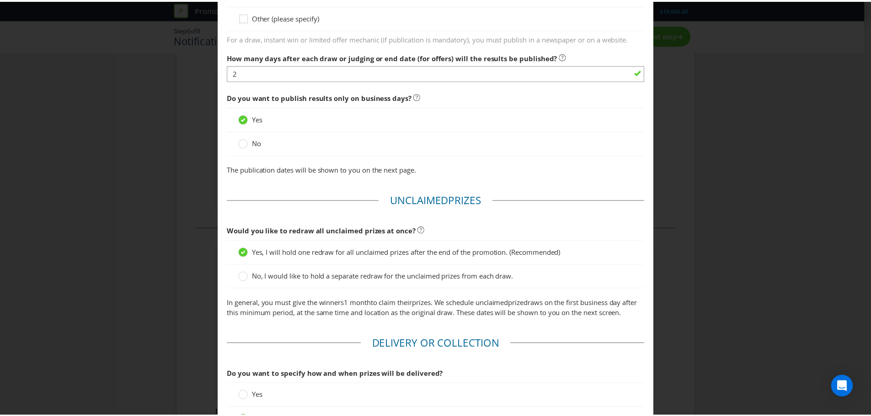
scroll to position [692, 0]
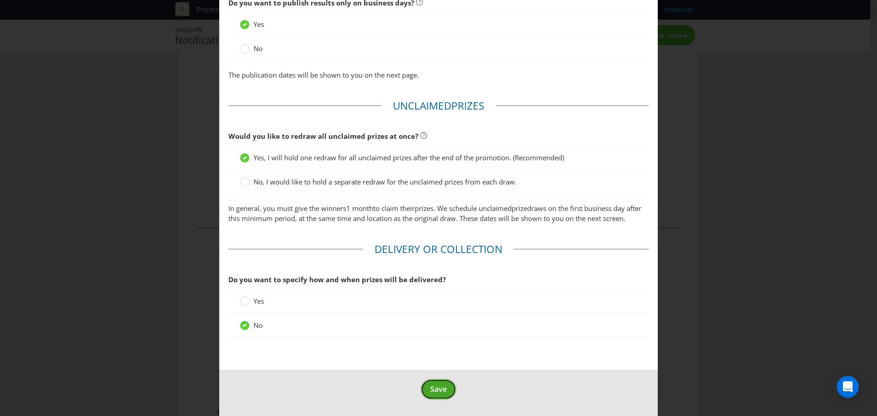
click at [437, 387] on span "Save" at bounding box center [439, 389] width 16 height 10
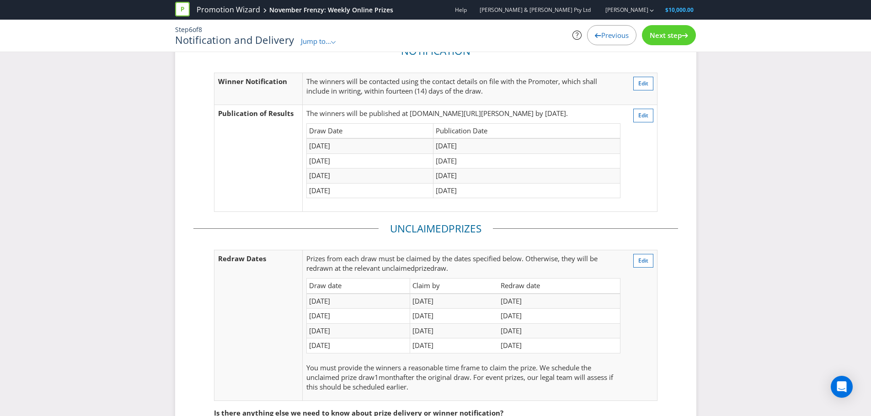
scroll to position [141, 0]
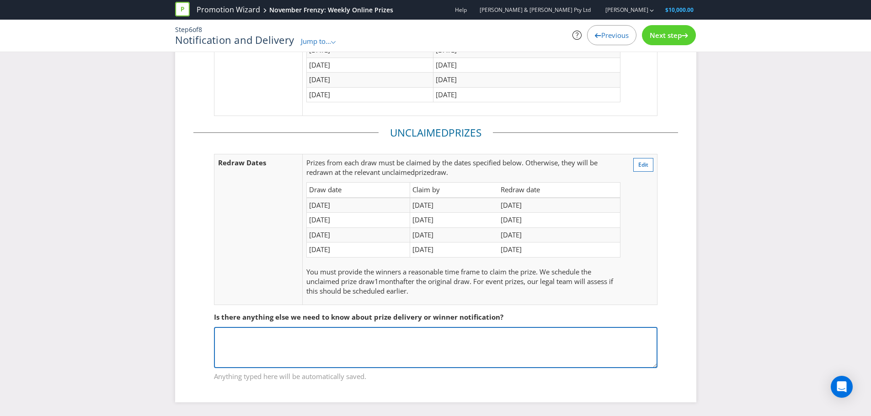
click at [441, 348] on textarea at bounding box center [435, 347] width 443 height 41
click at [409, 333] on textarea "For the physical prizes, we will mail it to the customers and gift cards will b…" at bounding box center [435, 347] width 443 height 41
click at [446, 333] on textarea "For the physical prizes, we will mail it to the customers and e-gift cards will…" at bounding box center [435, 347] width 443 height 41
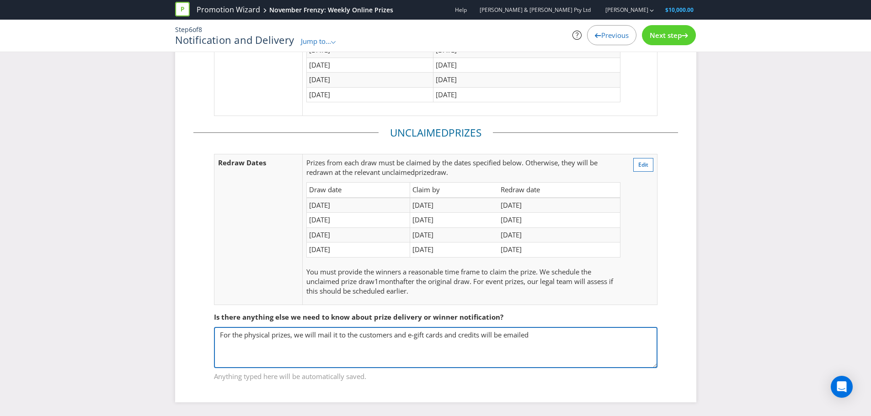
click at [555, 334] on textarea "For the physical prizes, we will mail it to the customers and e-gift cards and …" at bounding box center [435, 347] width 443 height 41
type textarea "For the physical prizes, we will mail it to the customers and e-gift cards and …"
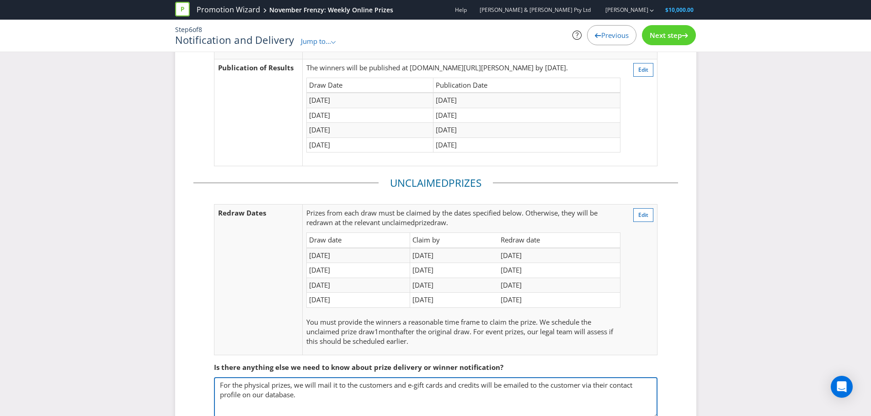
scroll to position [0, 0]
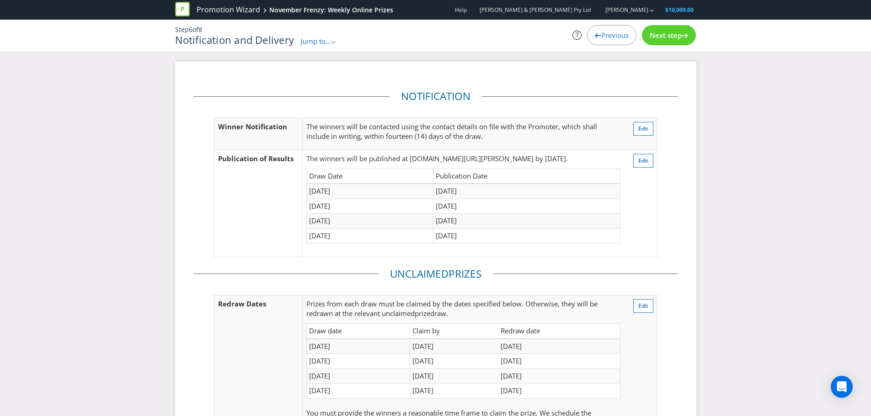
click at [668, 38] on span "Next step" at bounding box center [665, 35] width 32 height 9
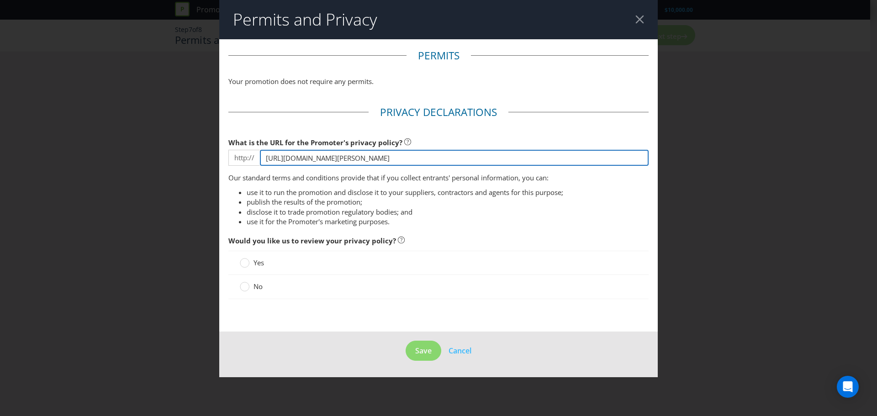
click at [390, 158] on input "[URL][DOMAIN_NAME][PERSON_NAME]" at bounding box center [454, 158] width 389 height 16
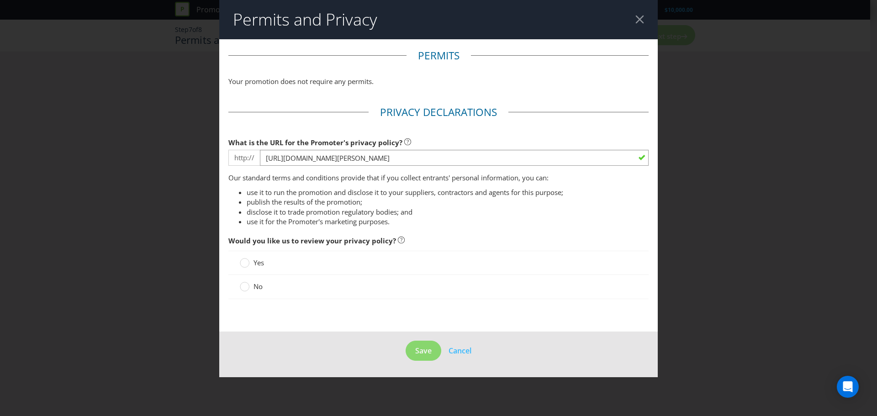
click at [251, 264] on label "Yes" at bounding box center [253, 263] width 26 height 10
click at [0, 0] on input "Yes" at bounding box center [0, 0] width 0 height 0
click at [253, 287] on label "No" at bounding box center [252, 287] width 25 height 10
click at [0, 0] on input "No" at bounding box center [0, 0] width 0 height 0
click at [425, 353] on span "Save" at bounding box center [423, 351] width 16 height 10
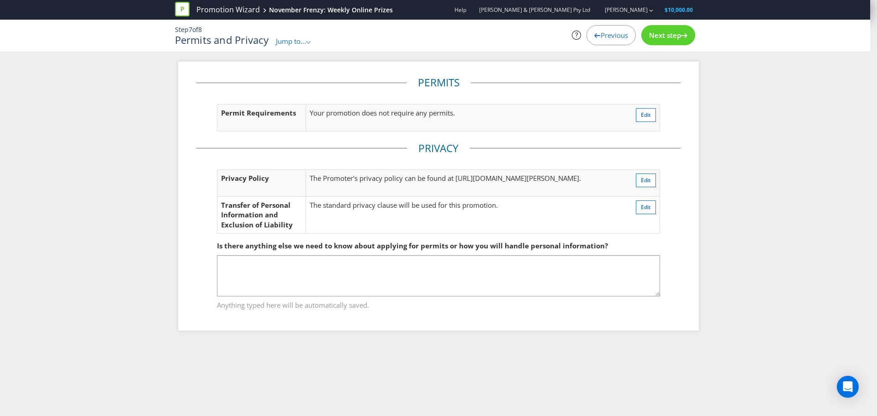
click at [653, 38] on span "Next step" at bounding box center [665, 35] width 32 height 9
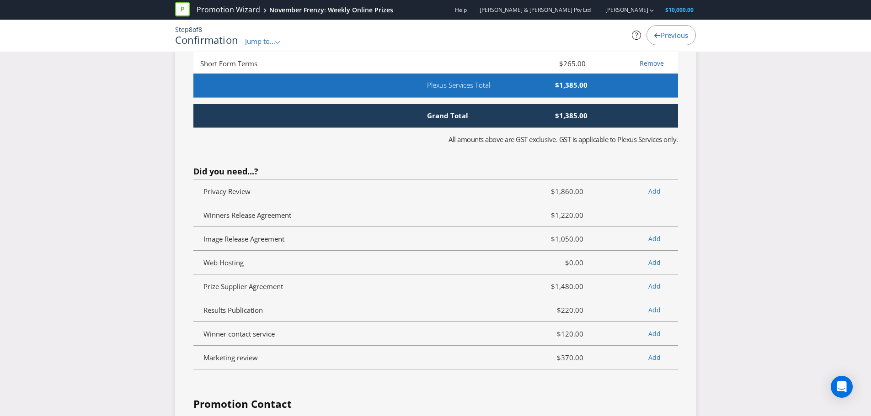
scroll to position [3108, 0]
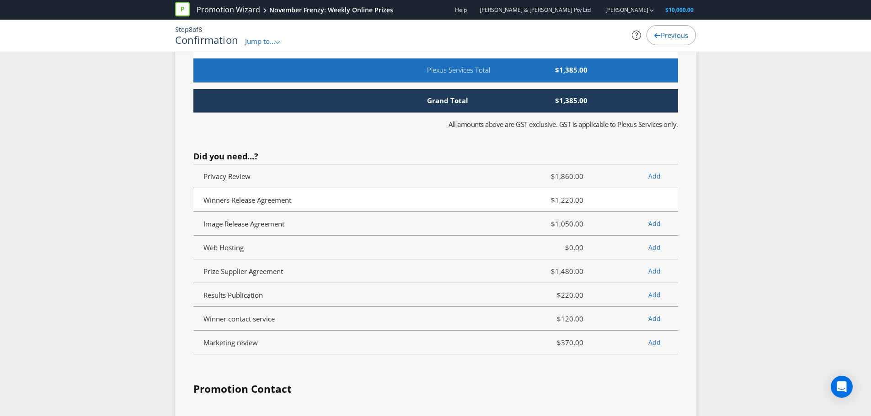
click at [633, 203] on li "Winners Release Agreement $1,220.00" at bounding box center [435, 200] width 484 height 24
click at [608, 202] on li "Winners Release Agreement $1,220.00" at bounding box center [435, 200] width 484 height 24
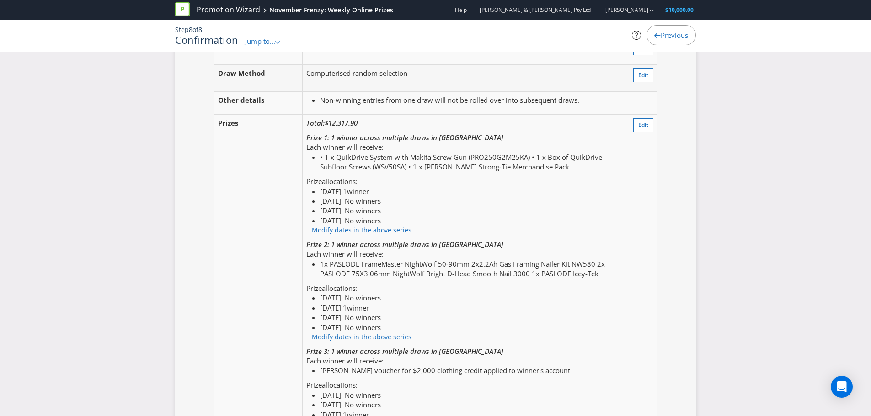
scroll to position [1417, 0]
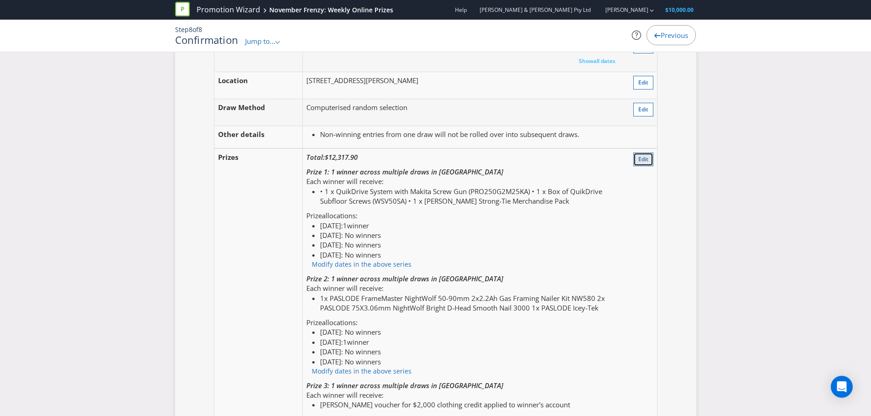
click at [640, 165] on button "Edit" at bounding box center [643, 160] width 20 height 14
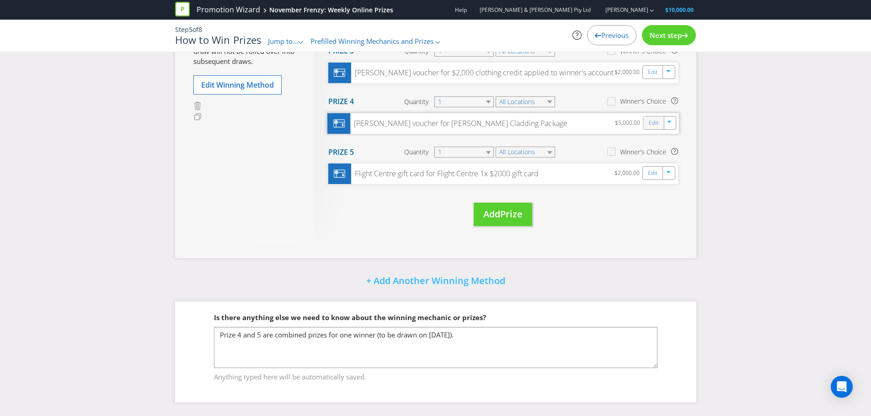
click at [647, 127] on div "Edit" at bounding box center [653, 122] width 21 height 13
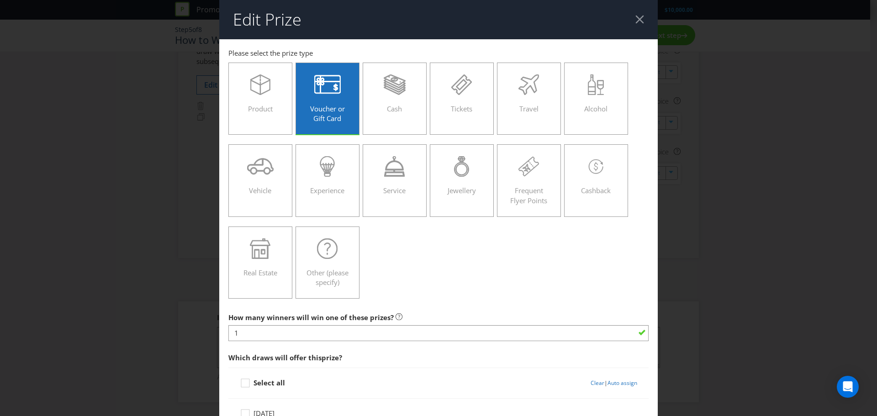
click at [639, 20] on header "Edit Prize" at bounding box center [438, 19] width 439 height 39
click at [638, 20] on div at bounding box center [640, 19] width 9 height 9
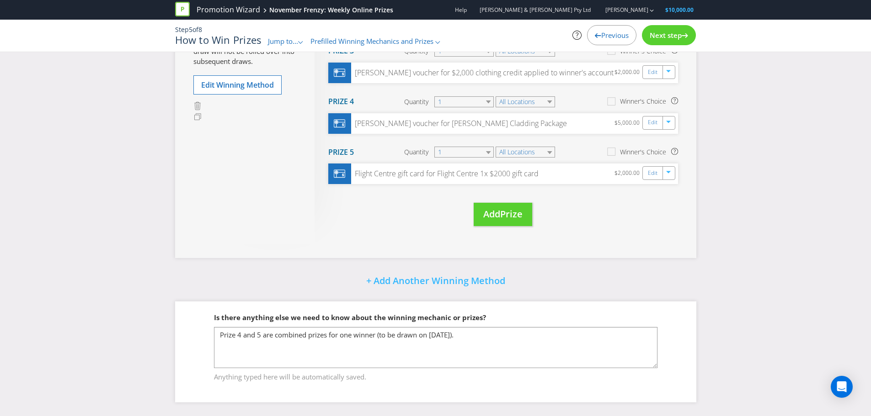
click at [664, 38] on span "Next step" at bounding box center [665, 35] width 32 height 9
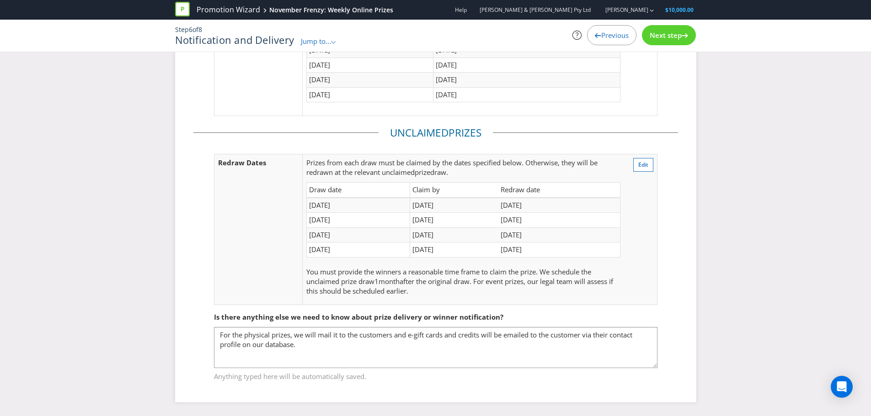
scroll to position [141, 0]
click at [664, 38] on span "Next step" at bounding box center [665, 35] width 32 height 9
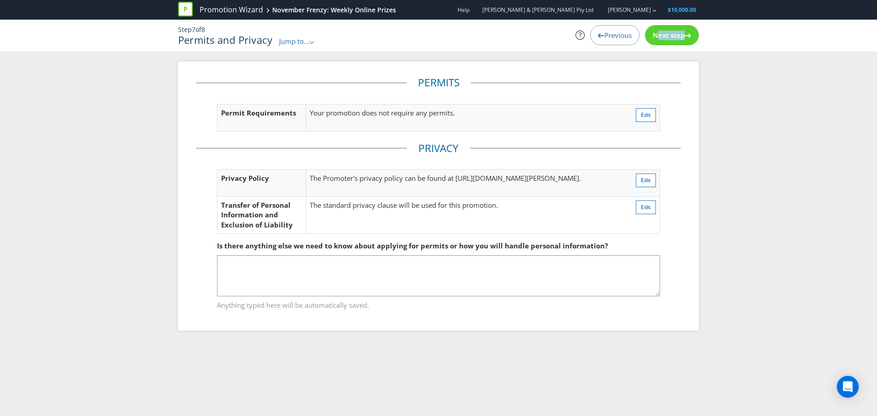
click at [664, 38] on span "Next step" at bounding box center [669, 35] width 32 height 9
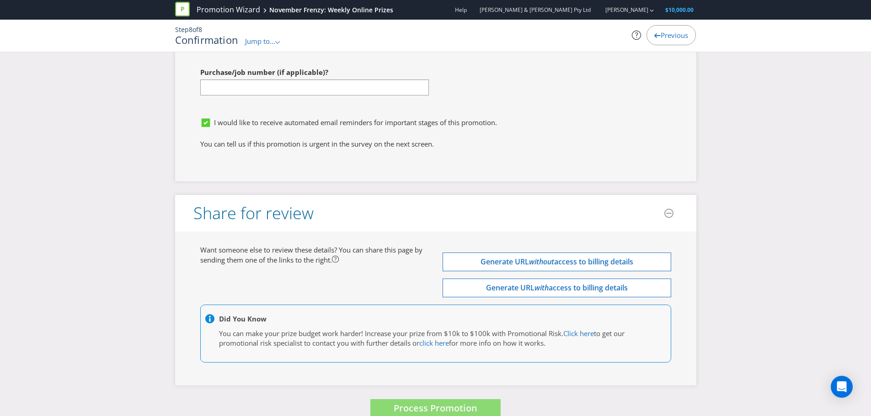
scroll to position [3676, 0]
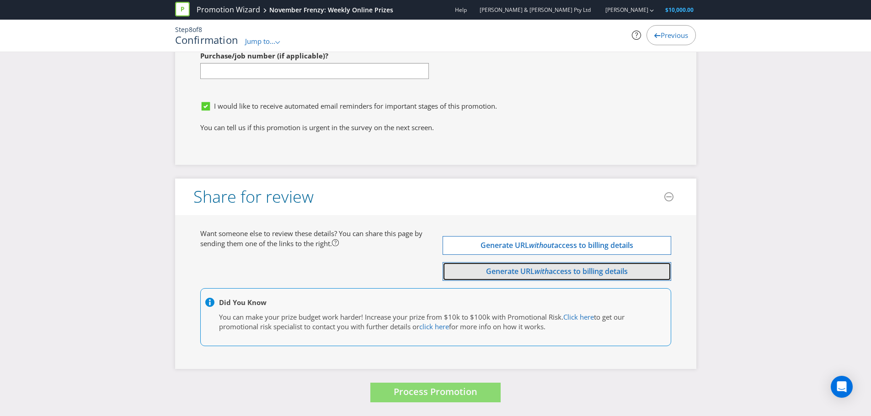
click at [507, 269] on span "Generate URL" at bounding box center [510, 271] width 48 height 10
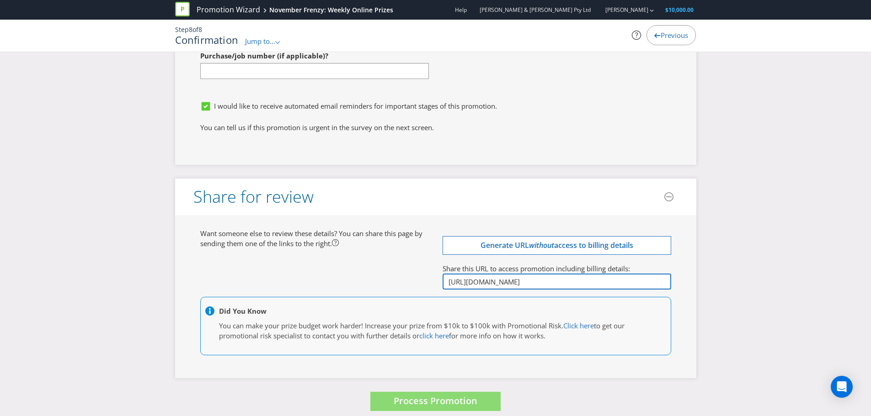
click at [522, 278] on input "[URL][DOMAIN_NAME]" at bounding box center [556, 282] width 229 height 16
click at [407, 267] on div "Want someone else to review these details? You can share this page by sending t…" at bounding box center [435, 297] width 484 height 136
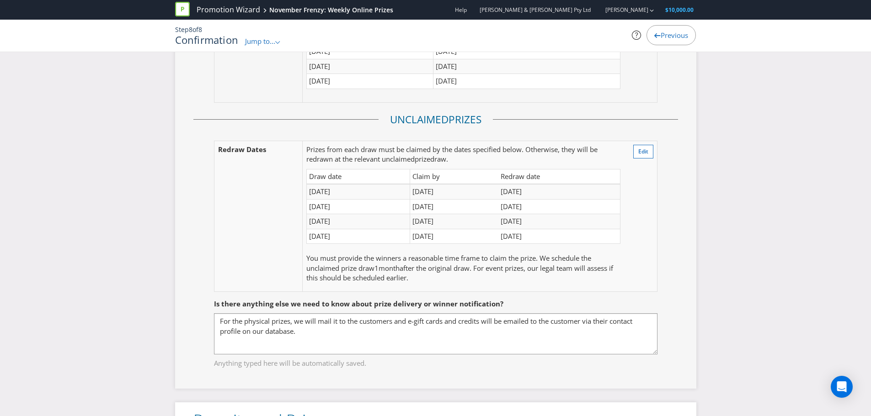
scroll to position [2361, 0]
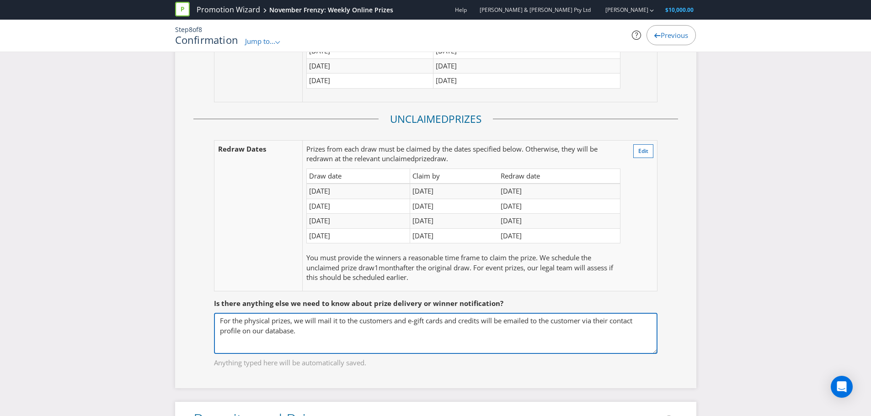
click at [360, 334] on textarea "For the physical prizes, we will mail it to the customers and e-gift cards and …" at bounding box center [435, 333] width 443 height 41
click at [396, 321] on textarea "For the physical prizes, we will mail it to the customers and e-gift cards and …" at bounding box center [435, 333] width 443 height 41
drag, startPoint x: 394, startPoint y: 319, endPoint x: 167, endPoint y: 299, distance: 228.0
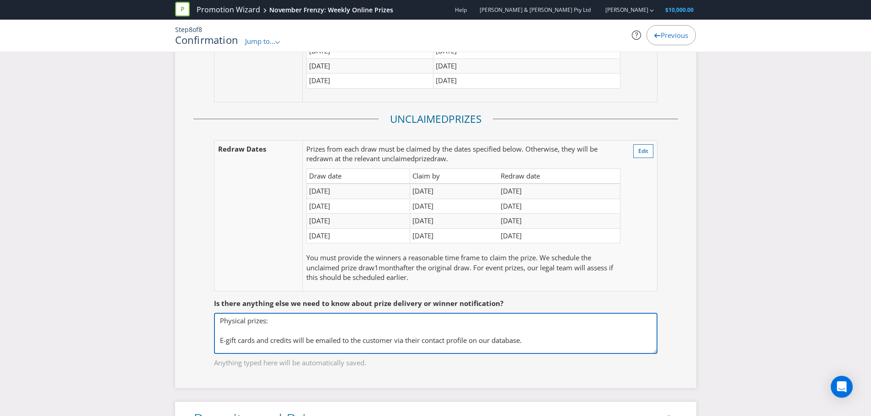
click at [292, 340] on textarea "For the physical prizes, we will mail it to the customers and e-gift cards and …" at bounding box center [435, 333] width 443 height 41
drag, startPoint x: 297, startPoint y: 340, endPoint x: 319, endPoint y: 341, distance: 22.0
click at [319, 341] on textarea "For the physical prizes, we will mail it to the customers and e-gift cards and …" at bounding box center [435, 333] width 443 height 41
click at [270, 324] on textarea "For the physical prizes, we will mail it to the customers and e-gift cards and …" at bounding box center [435, 333] width 443 height 41
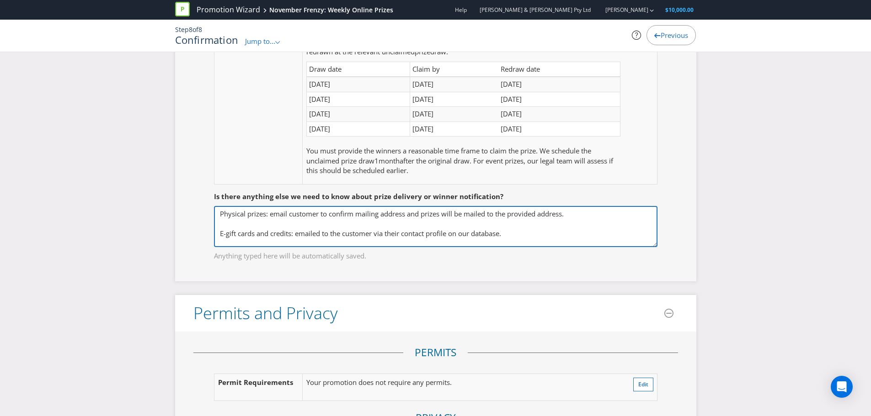
scroll to position [2499, 0]
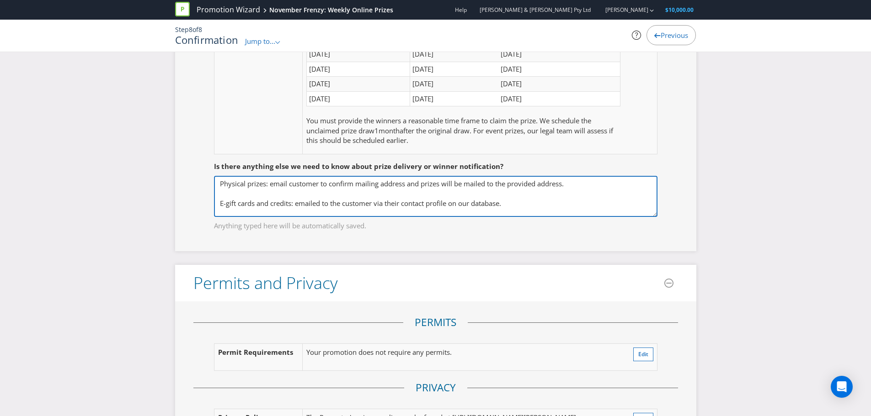
type textarea "Physical prizes: email customer to confirm mailing address and prizes will be m…"
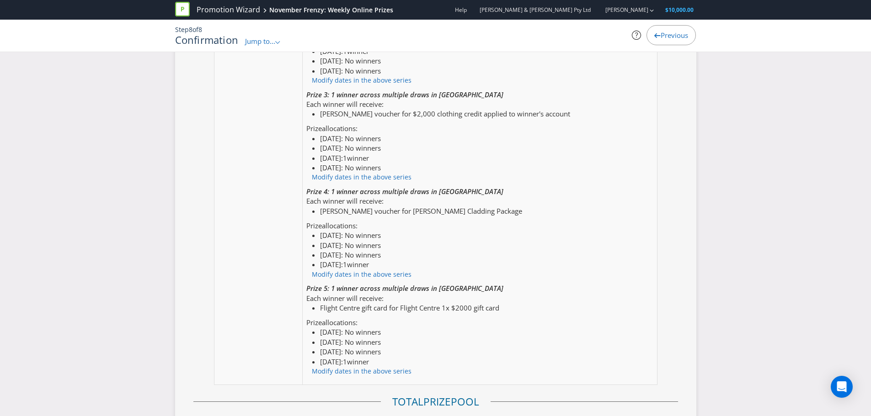
scroll to position [1676, 0]
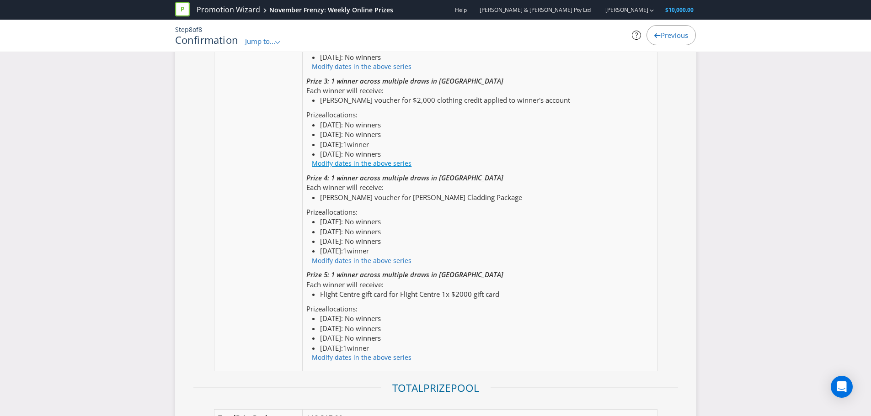
click at [373, 165] on link "Modify dates in the above series" at bounding box center [362, 163] width 100 height 9
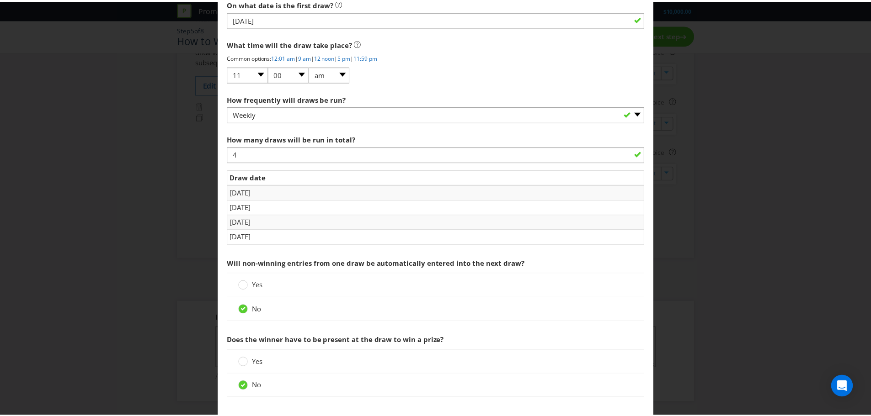
scroll to position [1045, 0]
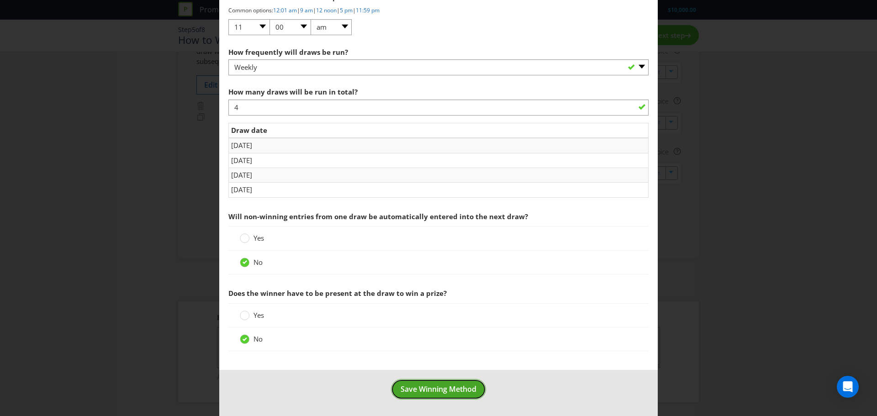
click at [459, 387] on span "Save Winning Method" at bounding box center [439, 389] width 76 height 10
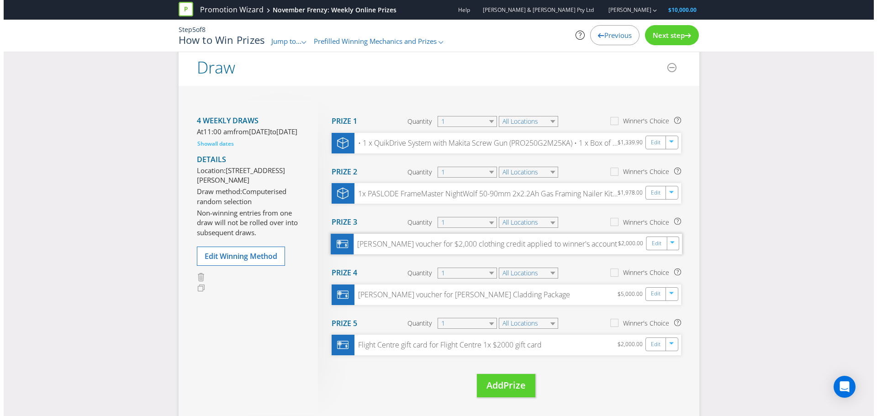
scroll to position [69, 0]
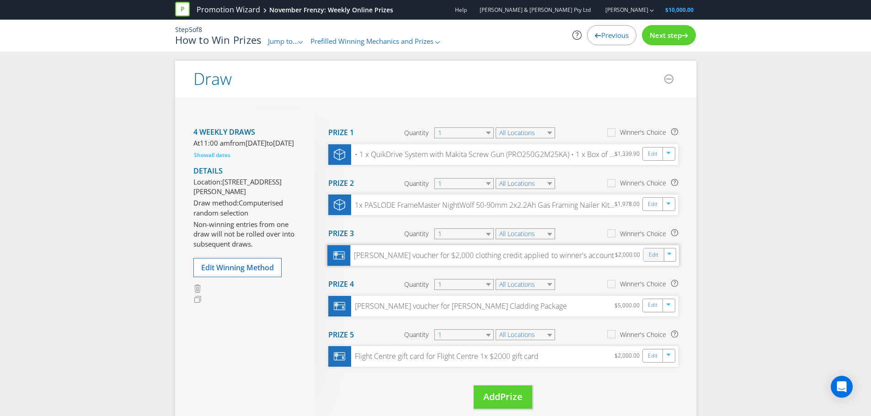
click at [647, 256] on div "Edit" at bounding box center [653, 255] width 21 height 13
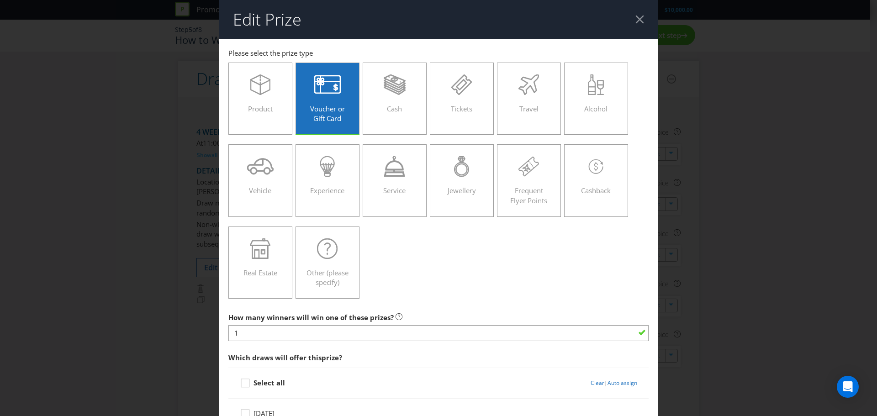
click at [629, 21] on header "Edit Prize" at bounding box center [438, 19] width 439 height 39
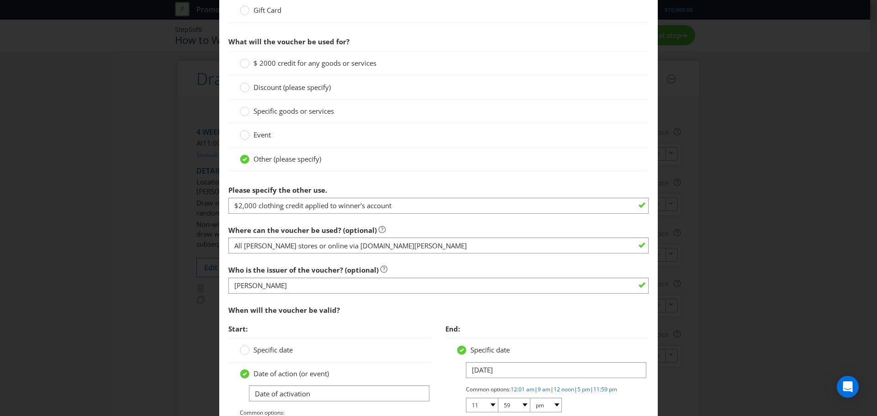
scroll to position [503, 0]
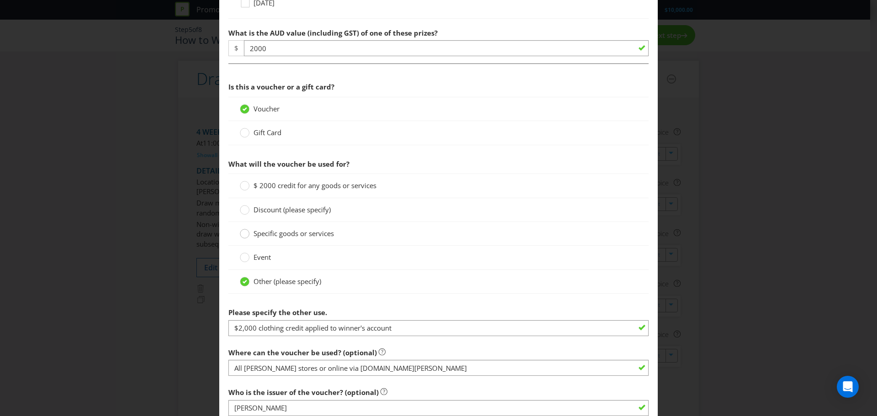
click at [244, 229] on div at bounding box center [245, 231] width 5 height 5
click at [0, 0] on input "Specific goods or services" at bounding box center [0, 0] width 0 height 0
click at [251, 284] on label "Other (please specify)" at bounding box center [281, 282] width 83 height 10
click at [0, 0] on input "Other (please specify)" at bounding box center [0, 0] width 0 height 0
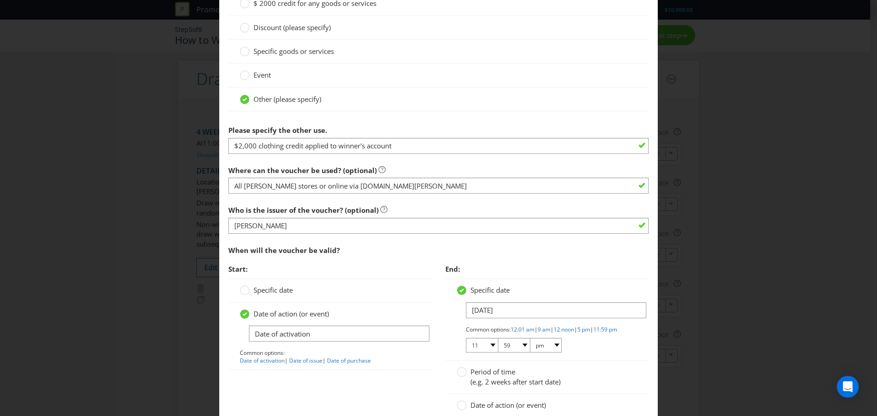
scroll to position [686, 0]
click at [385, 252] on div "When will the voucher be valid?" at bounding box center [439, 250] width 420 height 19
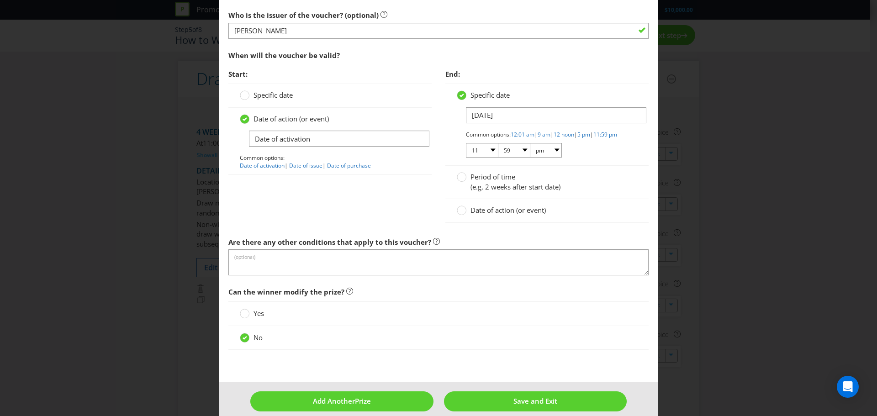
scroll to position [899, 0]
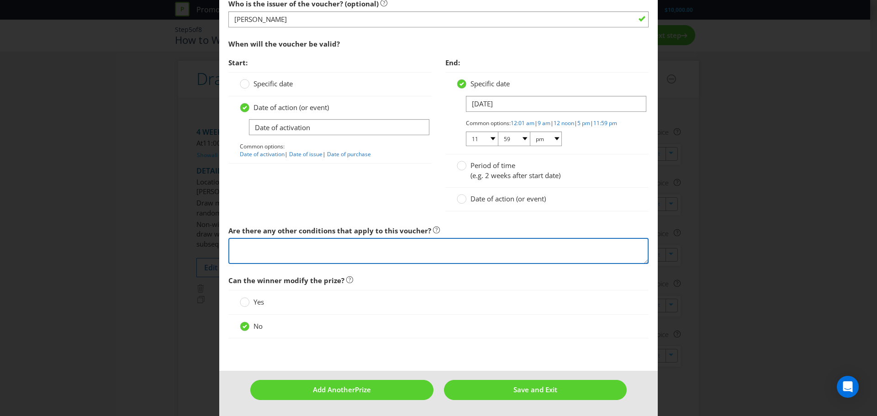
click at [377, 255] on textarea at bounding box center [439, 251] width 420 height 26
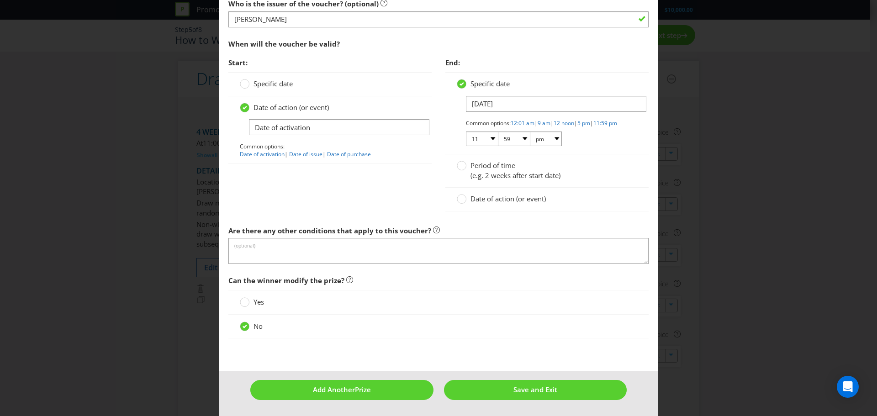
click at [365, 202] on div "Start: Specific date Date of action (or event) Date of activation Common option…" at bounding box center [439, 137] width 434 height 168
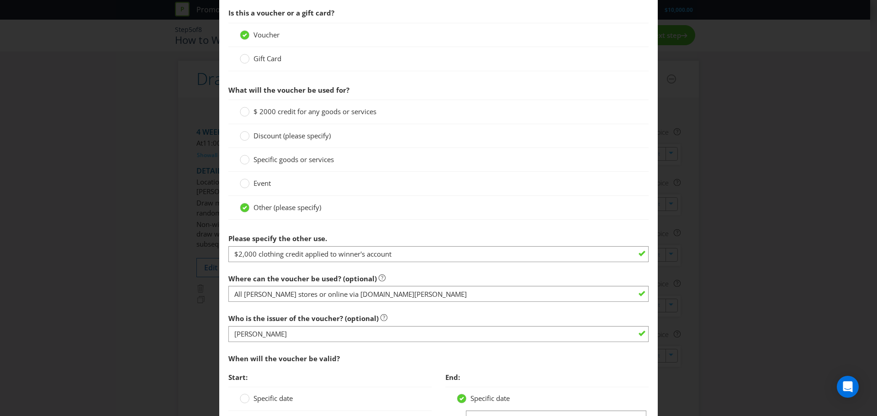
scroll to position [625, 0]
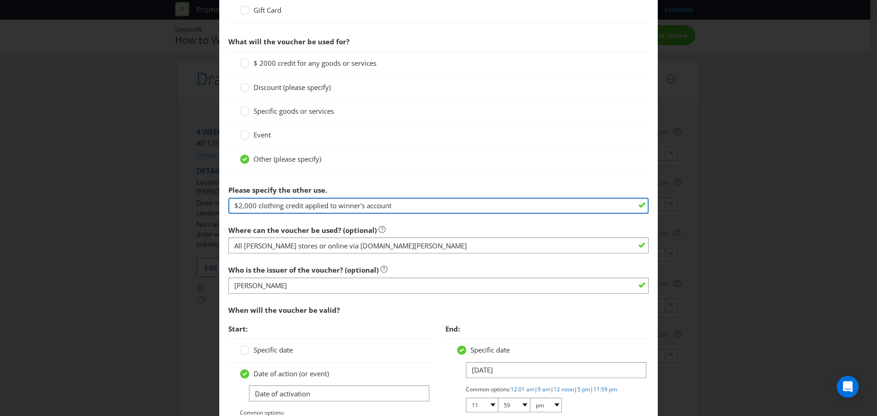
click at [272, 207] on input "$2,000 clothing credit applied to winner's account" at bounding box center [439, 206] width 420 height 16
drag, startPoint x: 255, startPoint y: 203, endPoint x: 364, endPoint y: 213, distance: 109.2
click at [361, 214] on div "Please specify the other use. $2,000 clothing credit applied to winner's account" at bounding box center [439, 197] width 420 height 33
click at [341, 202] on input "$2,000 clothing credit applied to winner's account" at bounding box center [439, 206] width 420 height 16
click at [268, 201] on input "$2,000 clothing credit applied to winner's account" at bounding box center [439, 206] width 420 height 16
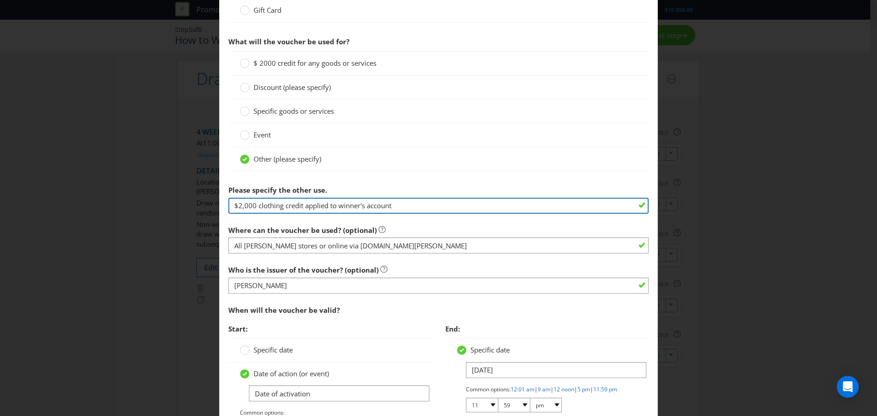
click at [268, 201] on input "$2,000 clothing credit applied to winner's account" at bounding box center [439, 206] width 420 height 16
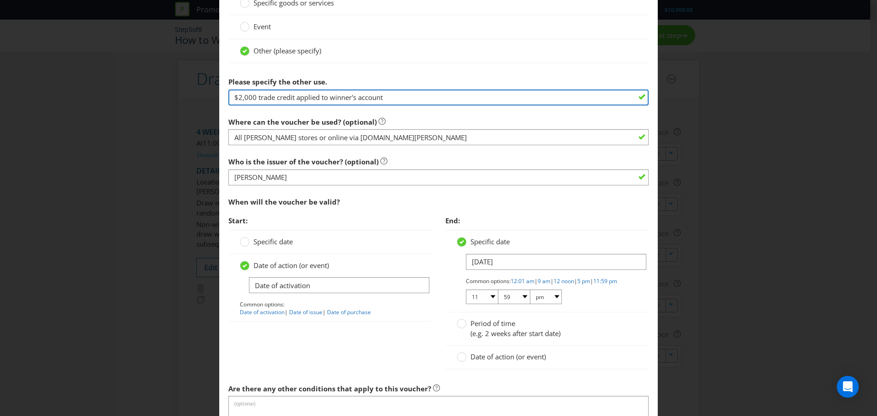
scroll to position [762, 0]
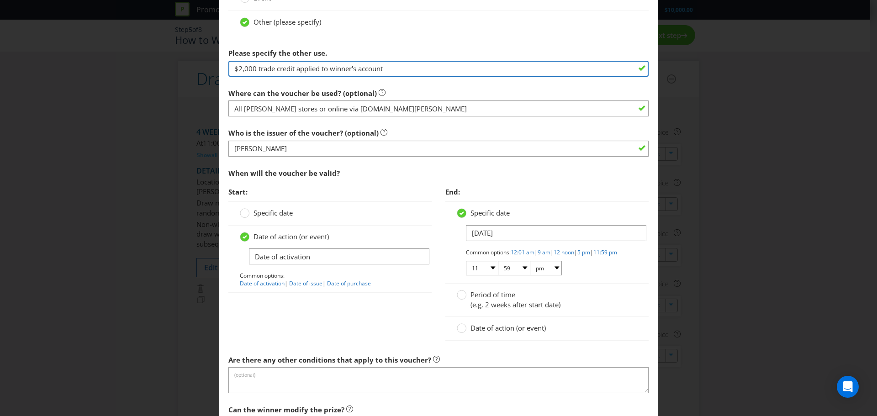
type input "$2,000 trade credit applied to winner's account"
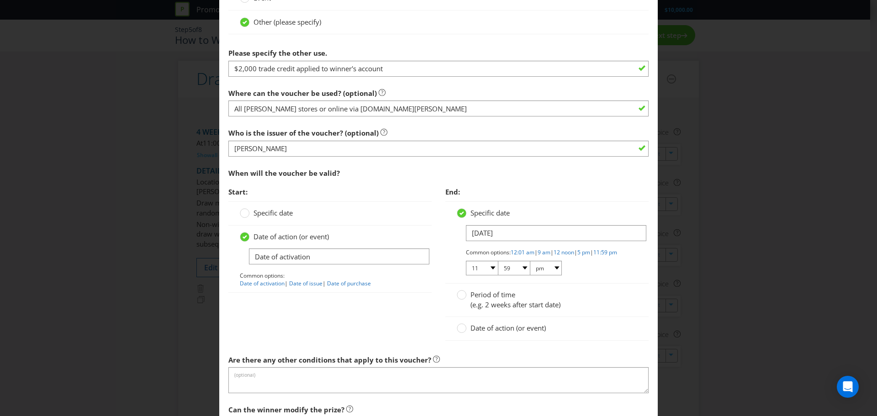
click at [375, 166] on div "When will the voucher be valid?" at bounding box center [439, 173] width 420 height 19
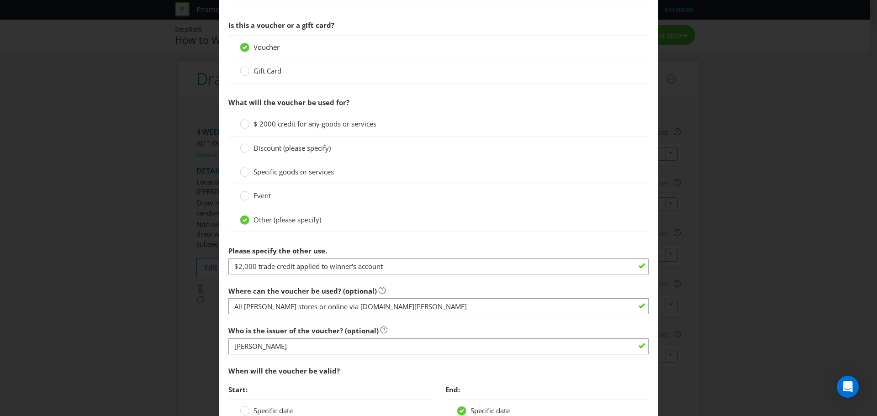
scroll to position [548, 0]
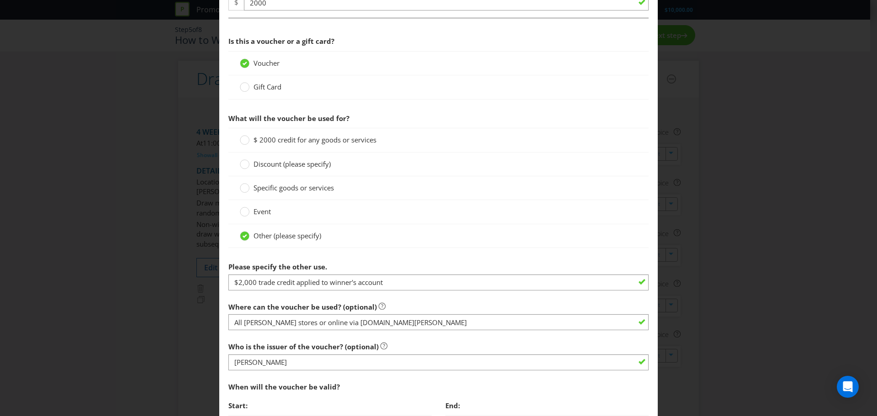
click at [339, 141] on span "$ 2000 credit for any goods or services" at bounding box center [315, 139] width 123 height 9
click at [0, 0] on input "$ 2000 credit for any goods or services" at bounding box center [0, 0] width 0 height 0
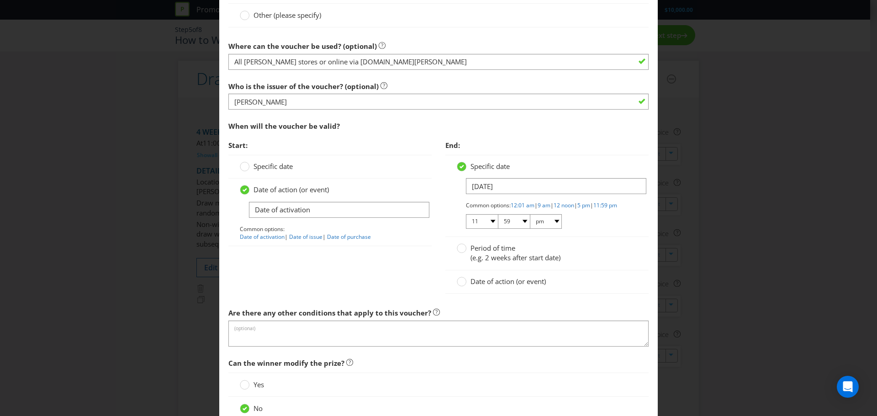
scroll to position [777, 0]
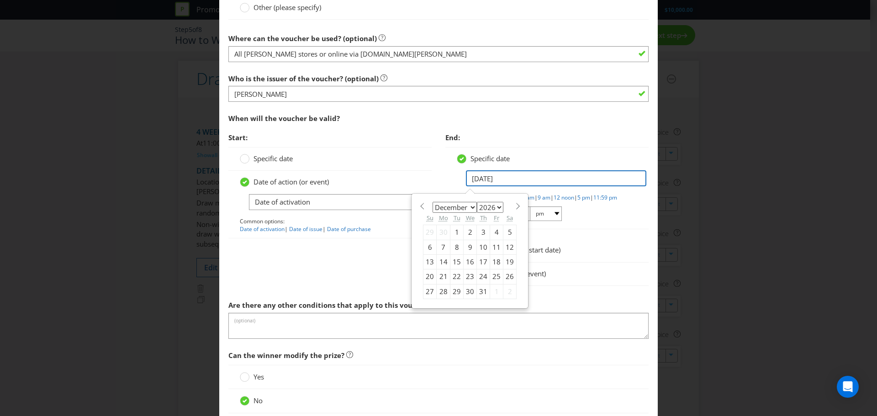
click at [499, 185] on input "[DATE]" at bounding box center [556, 178] width 181 height 16
click at [502, 181] on input "[DATE]" at bounding box center [556, 178] width 181 height 16
click at [435, 176] on div "Start: Specific date Date of action (or event) Date of activation Common option…" at bounding box center [330, 188] width 217 height 120
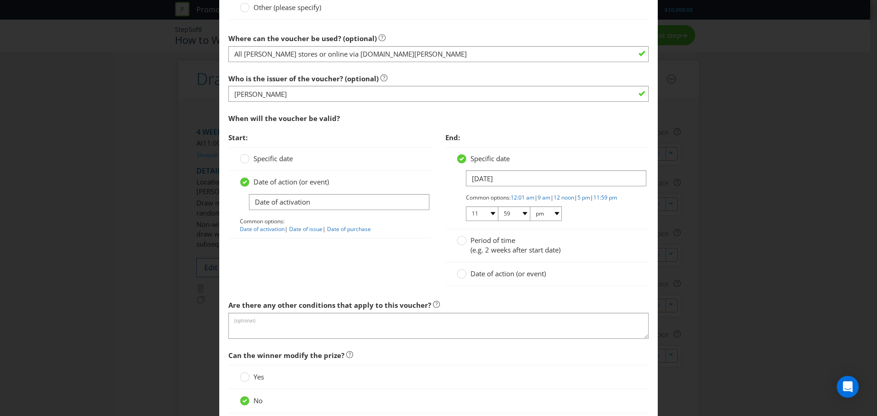
click at [452, 249] on div "Period of time (e.g. 2 weeks after start date)" at bounding box center [547, 245] width 203 height 33
click at [457, 245] on circle at bounding box center [461, 240] width 9 height 9
click at [0, 0] on input "Period of time (e.g. 2 weeks after start date)" at bounding box center [0, 0] width 0 height 0
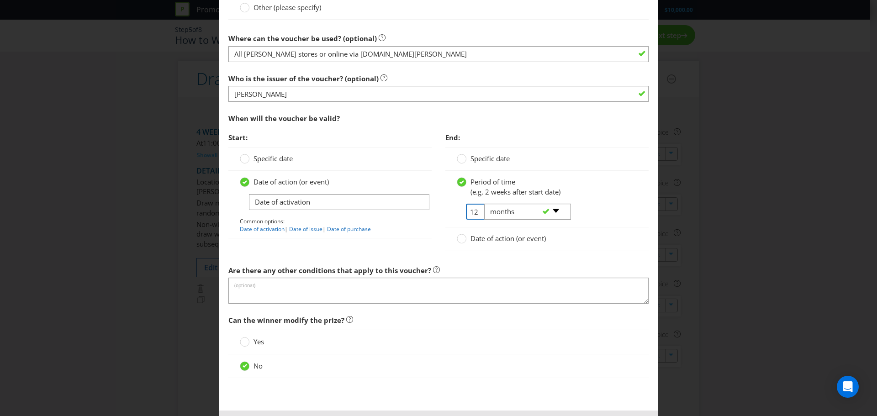
click at [470, 211] on input "12" at bounding box center [476, 212] width 21 height 16
type input "36"
click at [400, 233] on p "Common options: Date of activation | Date of issue | Date of purchase" at bounding box center [330, 226] width 181 height 16
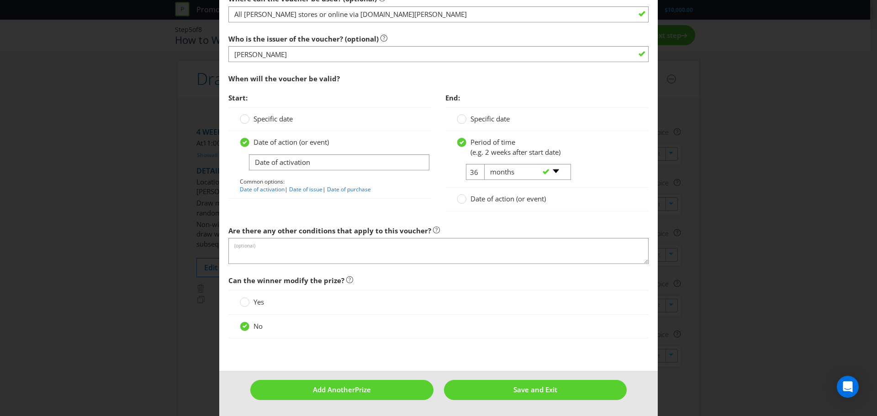
click at [262, 308] on div "Yes" at bounding box center [439, 302] width 420 height 24
click at [250, 301] on label "Yes" at bounding box center [253, 303] width 26 height 10
click at [0, 0] on input "Yes" at bounding box center [0, 0] width 0 height 0
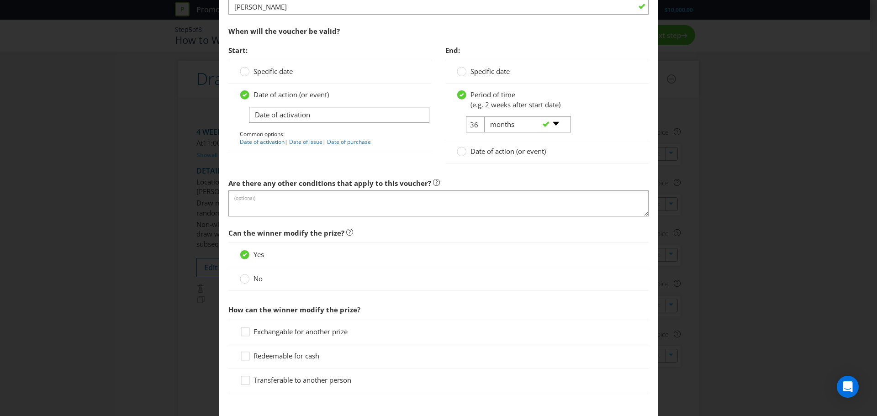
scroll to position [908, 0]
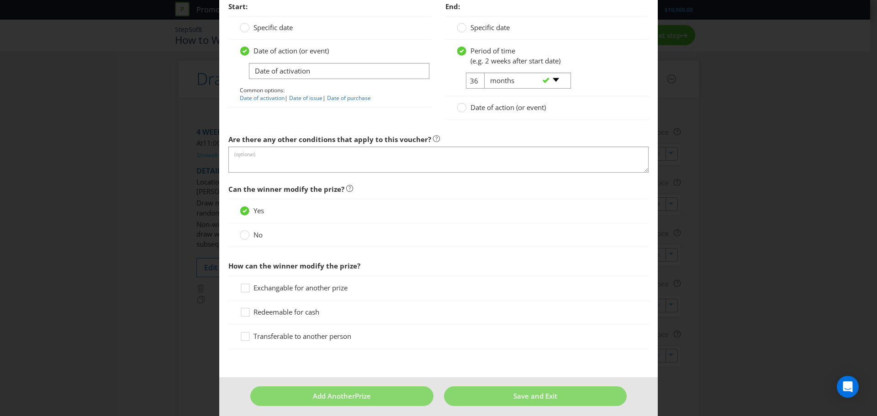
click at [250, 238] on label "No" at bounding box center [252, 235] width 25 height 10
click at [0, 0] on input "No" at bounding box center [0, 0] width 0 height 0
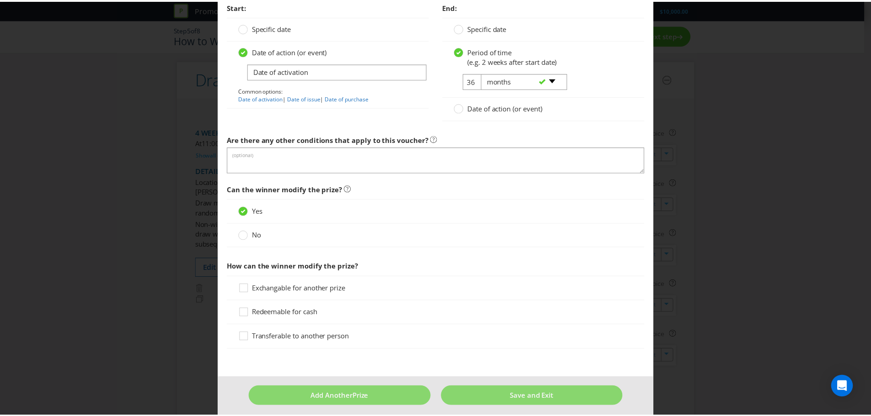
scroll to position [817, 0]
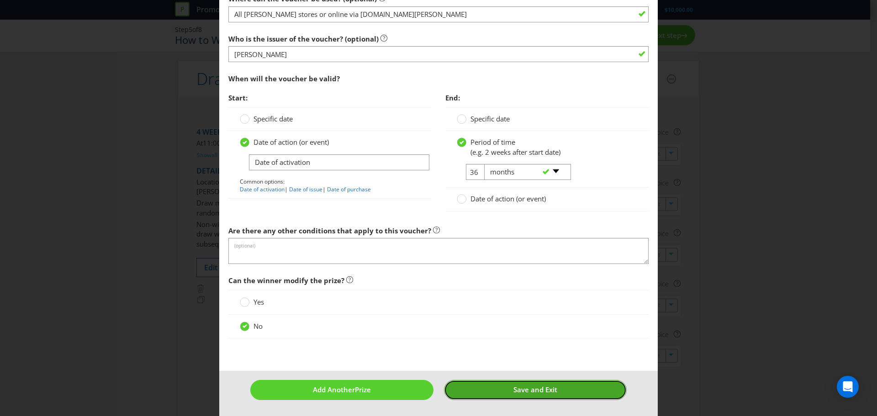
click at [543, 396] on button "Save and Exit" at bounding box center [535, 390] width 183 height 20
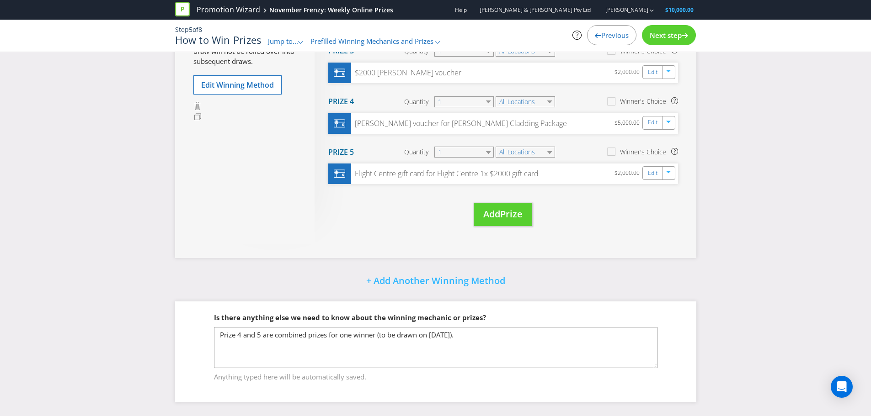
click at [675, 31] on span "Next step" at bounding box center [665, 35] width 32 height 9
